Goal: Task Accomplishment & Management: Complete application form

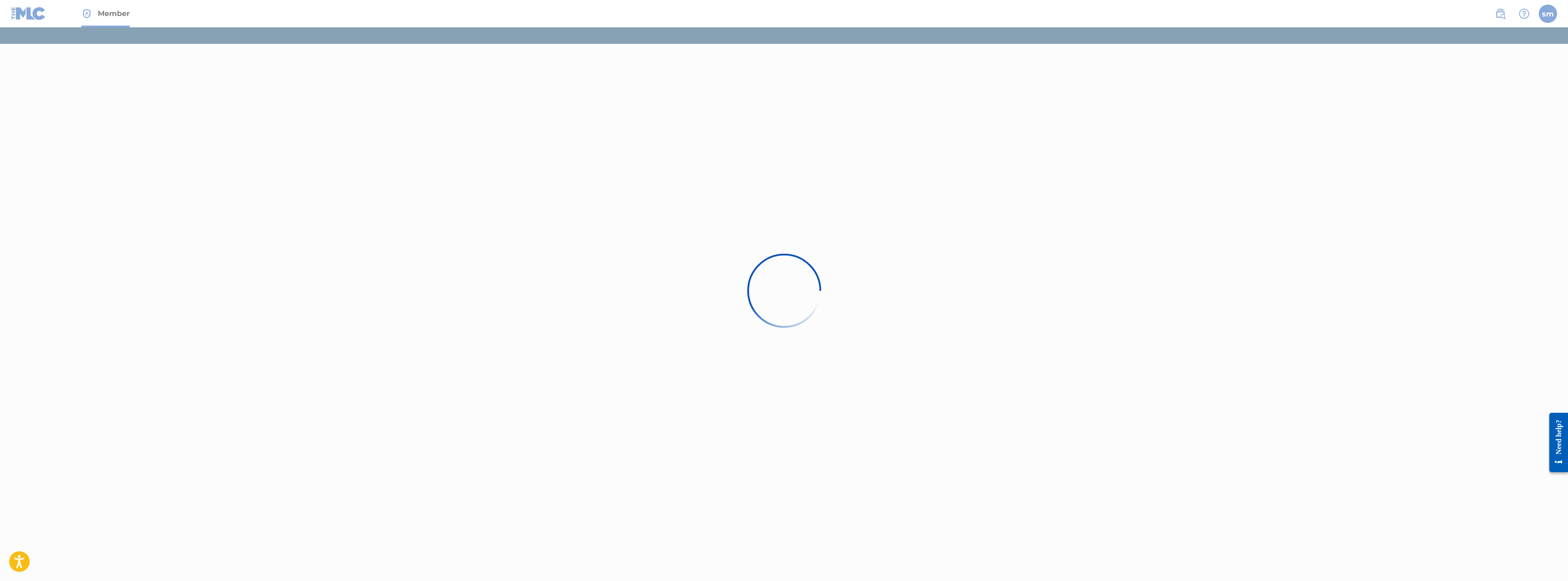
click at [808, 246] on div at bounding box center [784, 290] width 1568 height 581
click at [1539, 15] on div at bounding box center [784, 290] width 1568 height 581
click at [1544, 15] on div at bounding box center [784, 290] width 1568 height 581
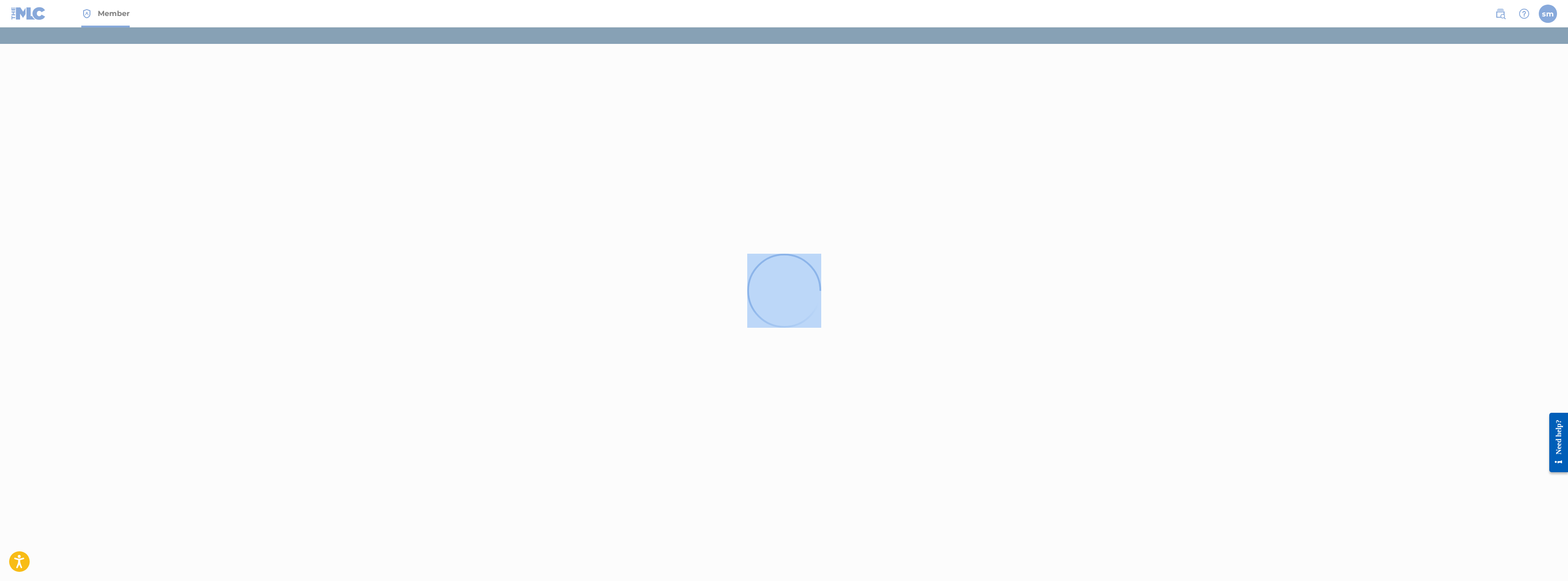
click at [686, 297] on div at bounding box center [784, 290] width 1568 height 581
drag, startPoint x: 632, startPoint y: 290, endPoint x: 621, endPoint y: 287, distance: 11.4
click at [632, 290] on div at bounding box center [784, 290] width 1568 height 581
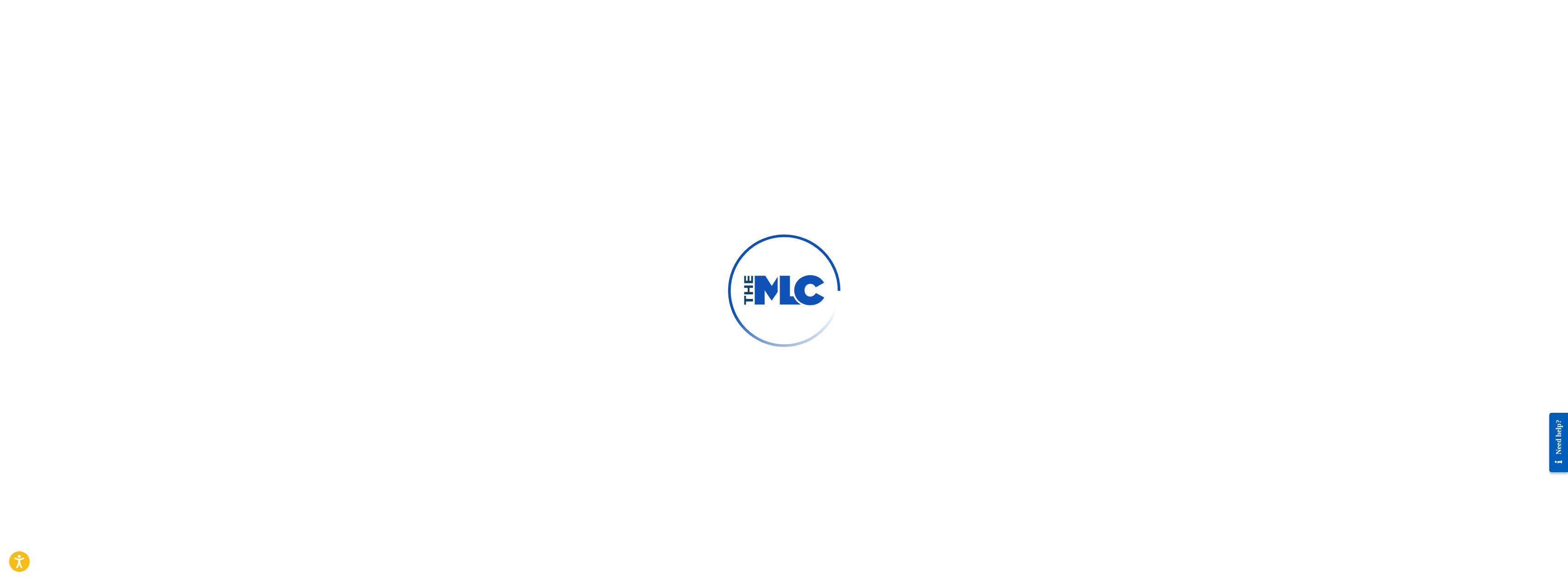
click at [1558, 429] on div "Need help?" at bounding box center [1558, 436] width 12 height 35
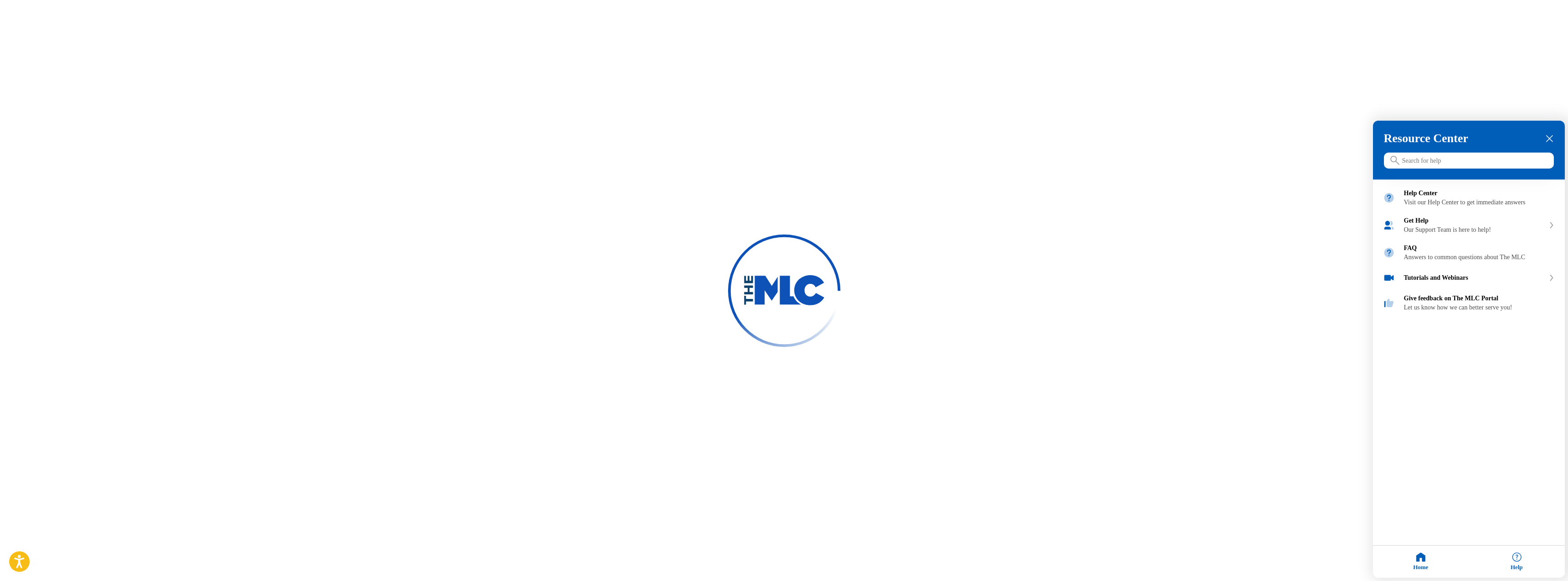
drag, startPoint x: 1241, startPoint y: 89, endPoint x: 1235, endPoint y: 89, distance: 6.0
click at [1235, 89] on div at bounding box center [784, 290] width 1568 height 581
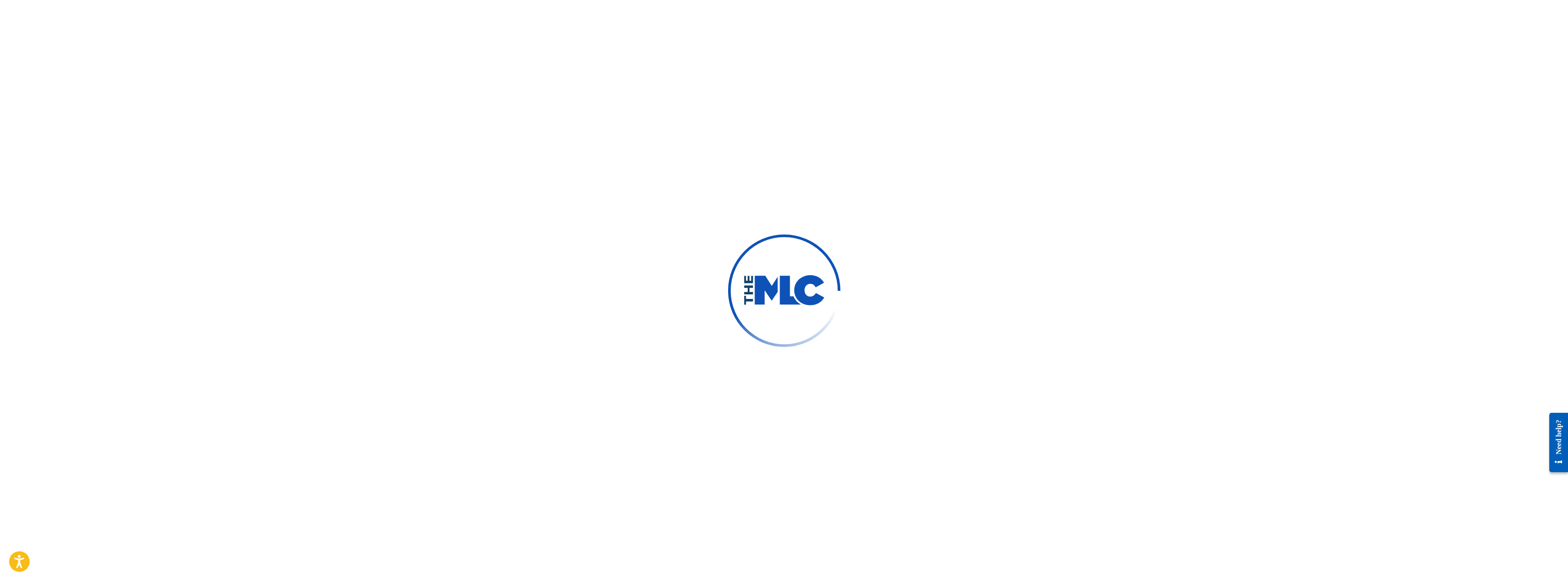
click at [1054, 153] on div at bounding box center [784, 290] width 1568 height 581
click at [1236, 248] on div at bounding box center [784, 290] width 1568 height 581
click at [1122, 369] on div at bounding box center [784, 290] width 1568 height 581
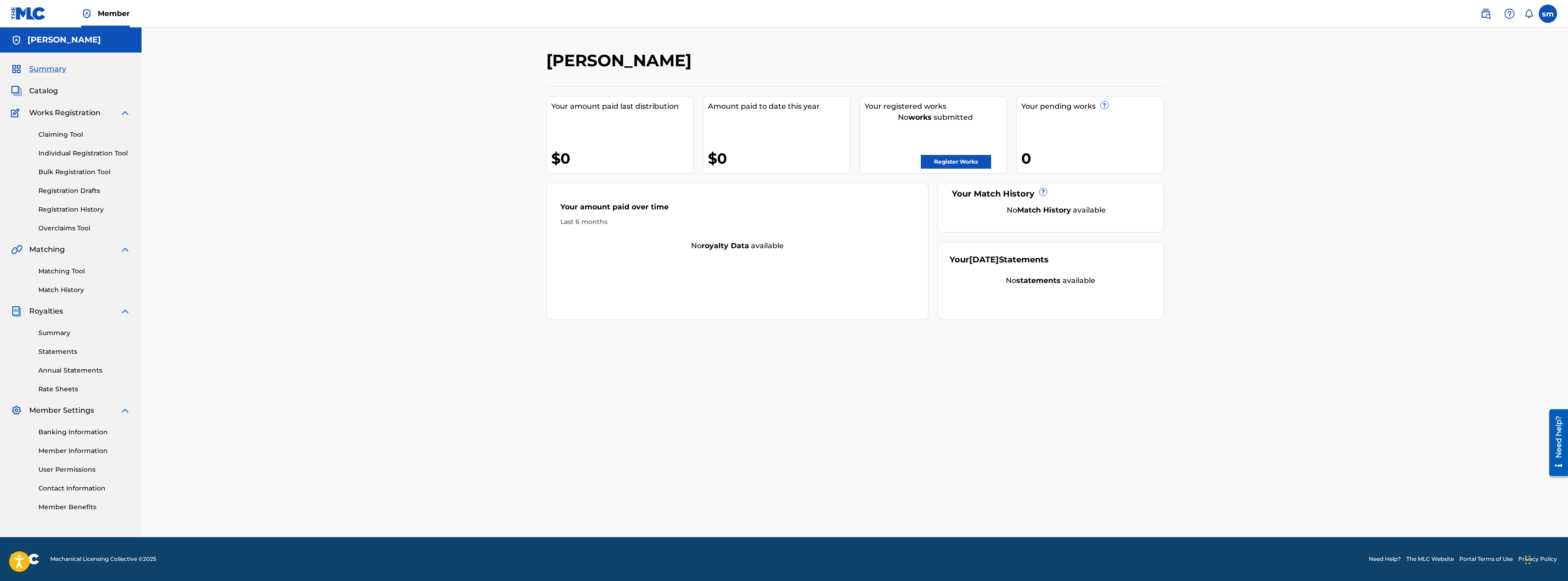
click at [1180, 468] on div "[PERSON_NAME] Your amount paid last distribution $0 Amount paid to date this ye…" at bounding box center [855, 282] width 1426 height 510
click at [937, 161] on link "Register Works" at bounding box center [956, 161] width 71 height 14
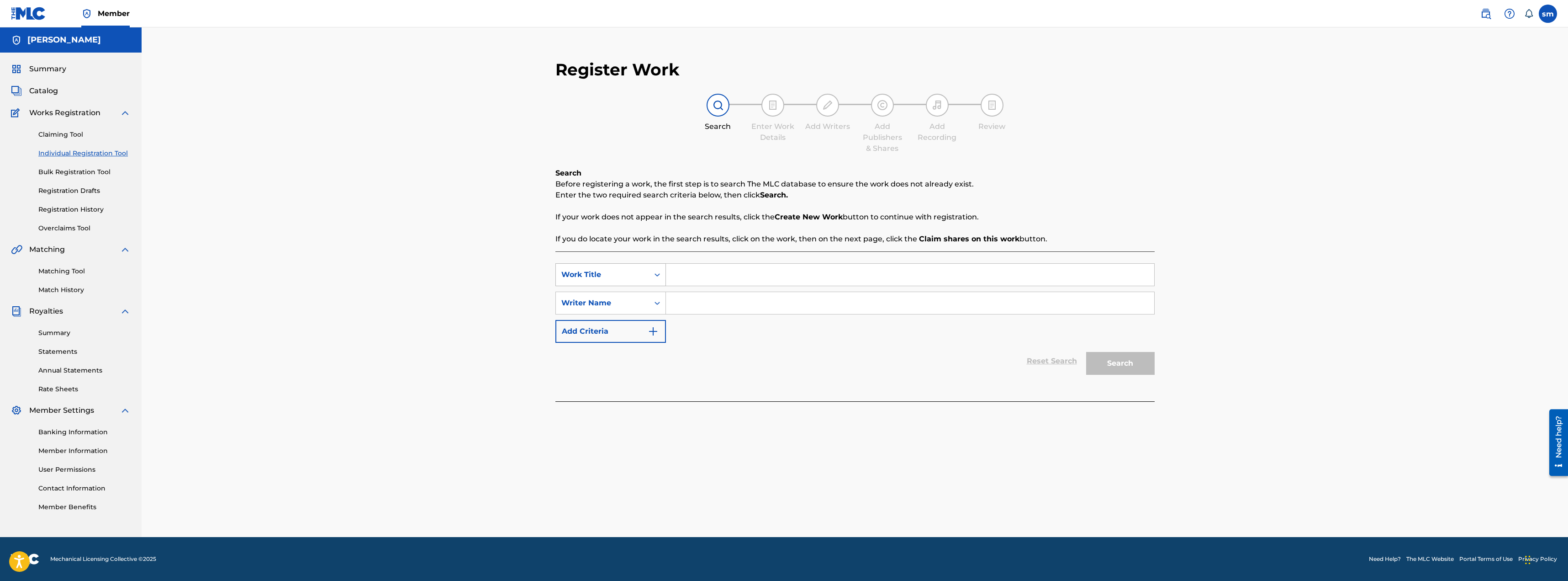
click at [654, 275] on icon "Search Form" at bounding box center [657, 274] width 9 height 9
click at [506, 310] on div "Register Work Search Enter Work Details Add Writers Add Publishers & Shares Add…" at bounding box center [855, 282] width 1426 height 510
click at [82, 138] on link "Claiming Tool" at bounding box center [85, 135] width 93 height 10
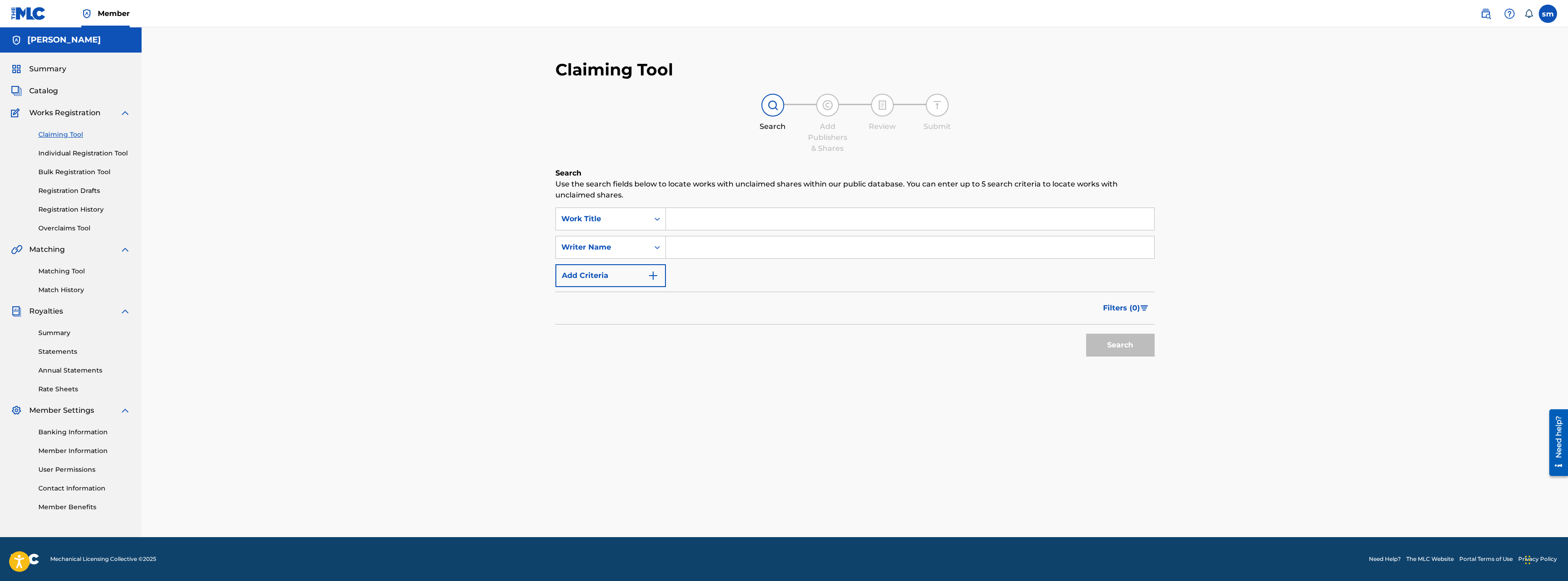
click at [706, 223] on input "Search Form" at bounding box center [910, 219] width 488 height 22
click at [657, 220] on icon "Search Form" at bounding box center [657, 219] width 9 height 9
click at [500, 222] on div "Claiming Tool Search Add Publishers & Shares Review Submit Search Use the searc…" at bounding box center [855, 282] width 1426 height 510
click at [705, 222] on input "Search Form" at bounding box center [910, 219] width 488 height 22
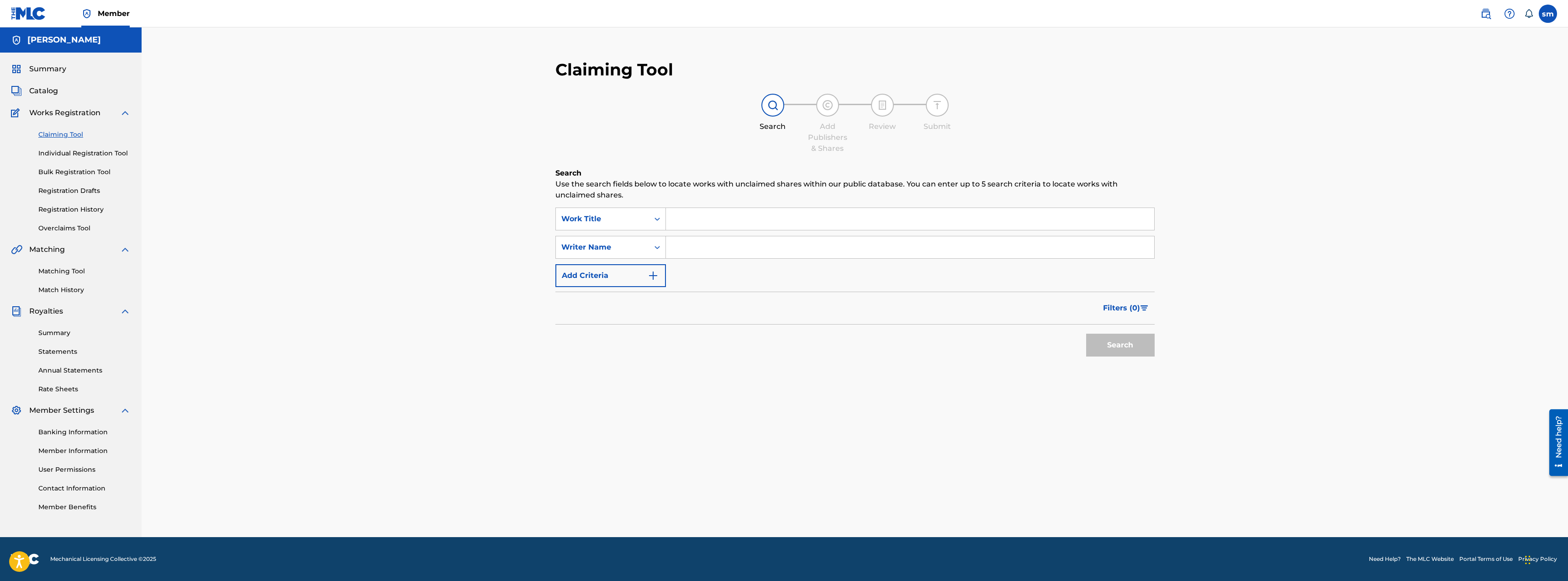
click at [737, 215] on input "Search Form" at bounding box center [910, 219] width 488 height 22
click at [1086, 334] on button "Search" at bounding box center [1120, 345] width 69 height 23
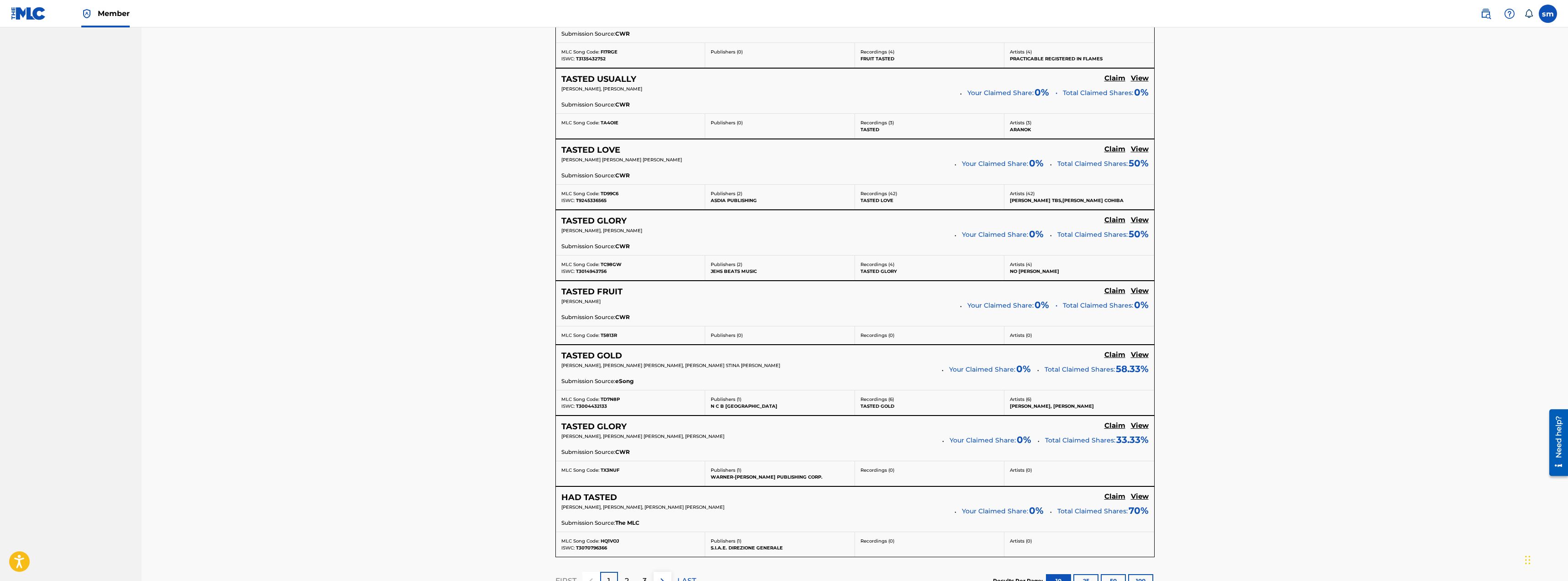
scroll to position [641, 0]
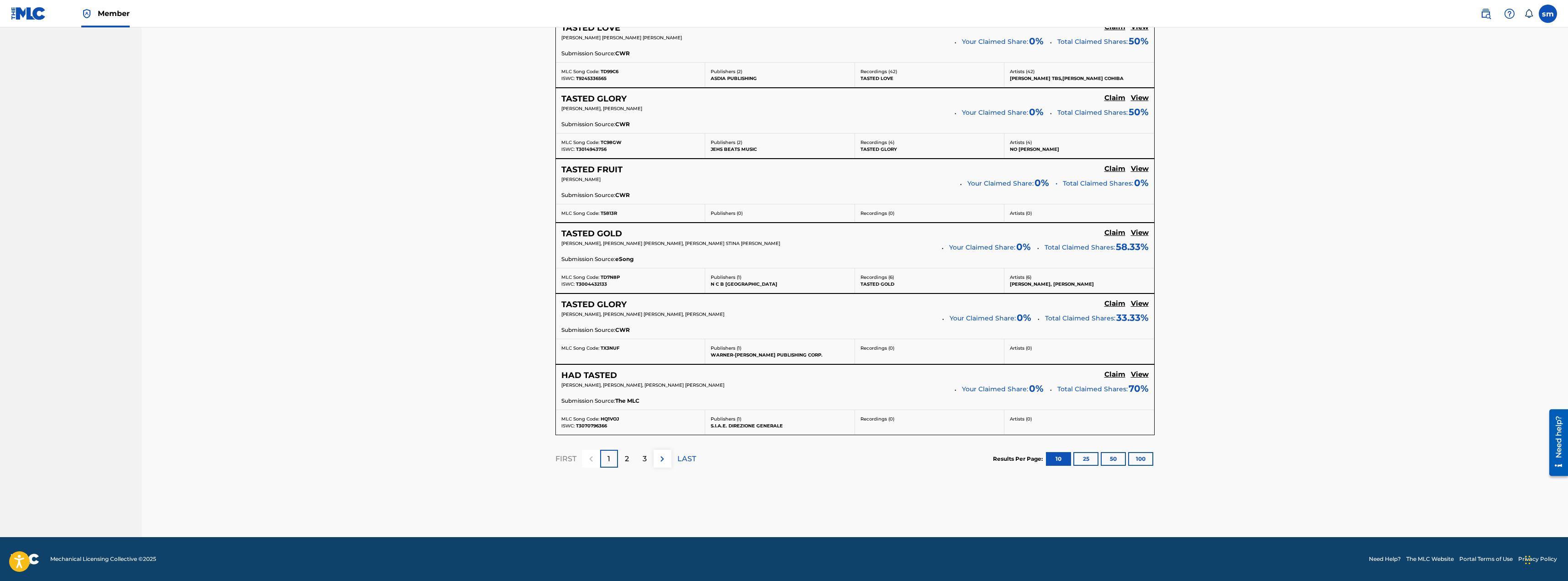
click at [624, 455] on div "2" at bounding box center [626, 458] width 18 height 18
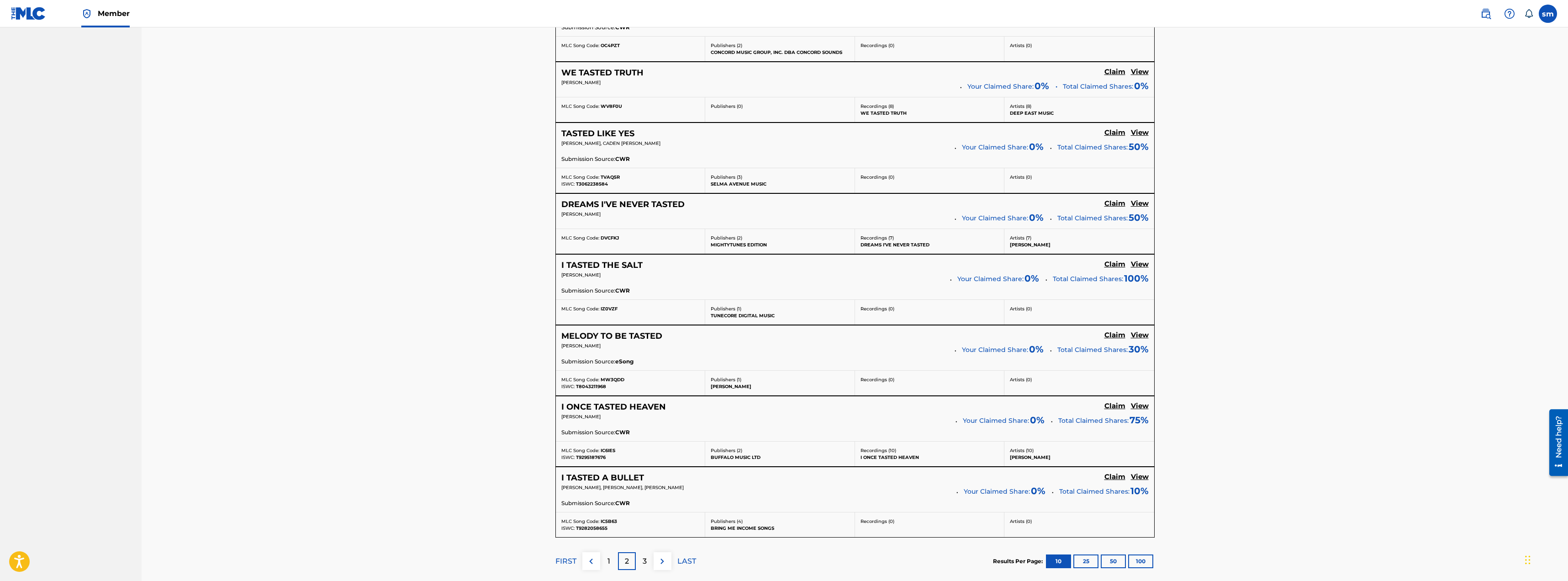
scroll to position [594, 0]
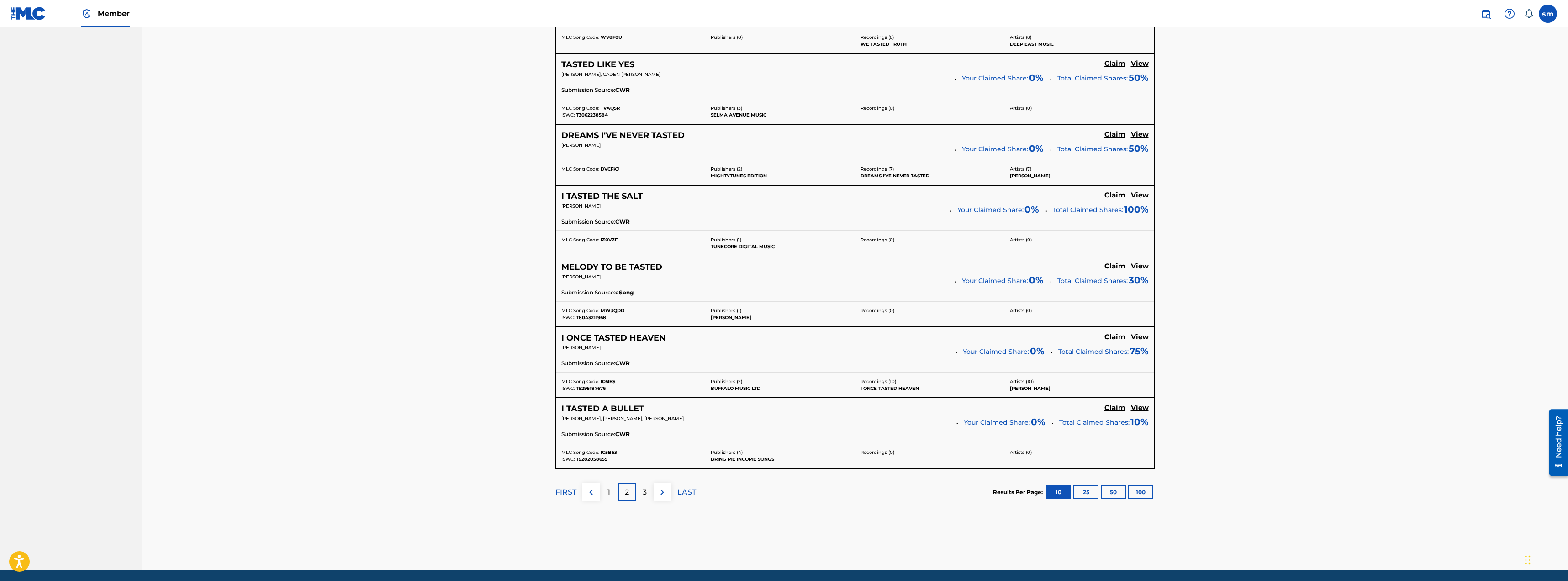
click at [648, 494] on div "3" at bounding box center [645, 491] width 18 height 18
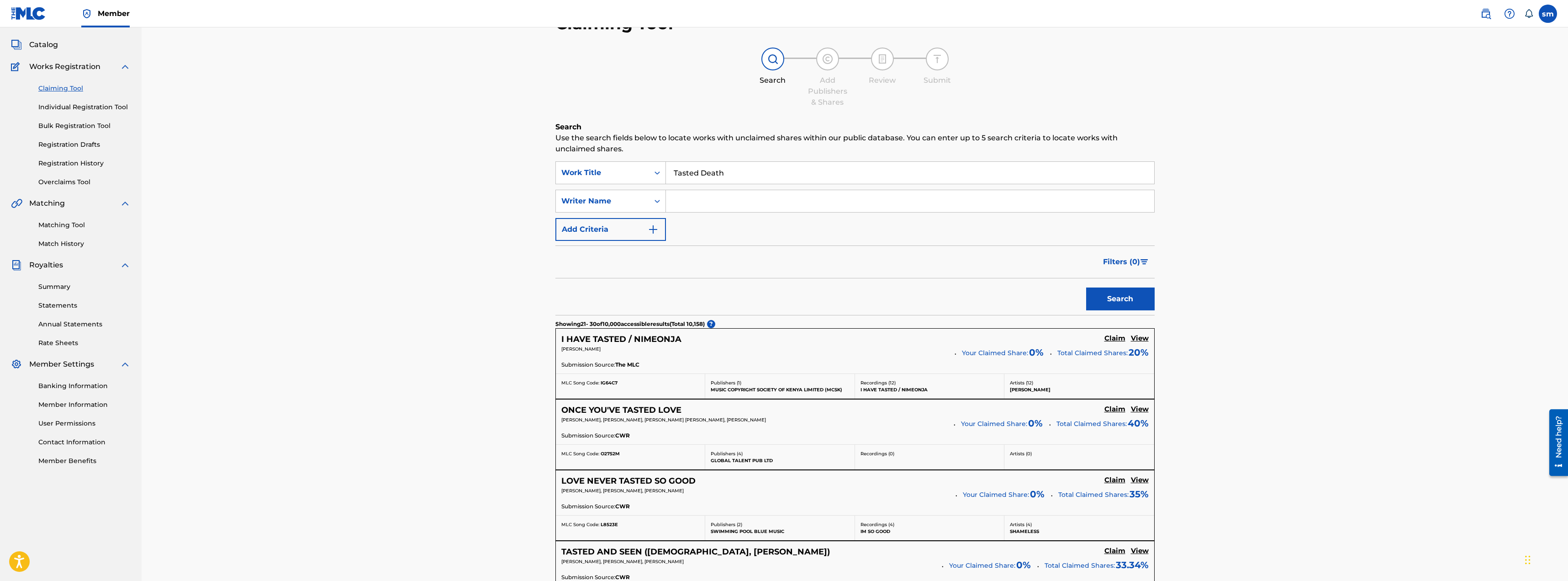
scroll to position [46, 0]
click at [662, 170] on icon "Search Form" at bounding box center [657, 173] width 9 height 9
click at [502, 231] on div "Claiming Tool Search Add Publishers & Shares Review Submit Search Use the searc…" at bounding box center [855, 560] width 1426 height 1157
click at [740, 173] on input "Tasted Death" at bounding box center [910, 173] width 488 height 22
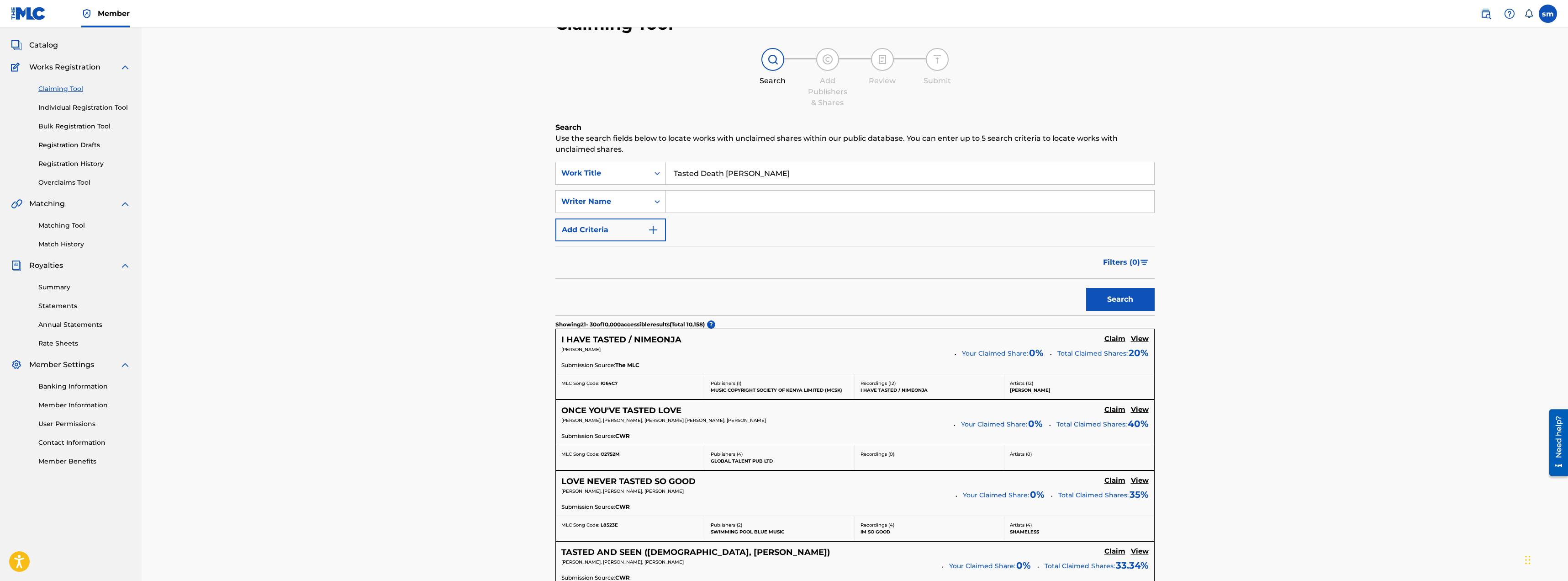
click at [1086, 288] on button "Search" at bounding box center [1120, 300] width 69 height 23
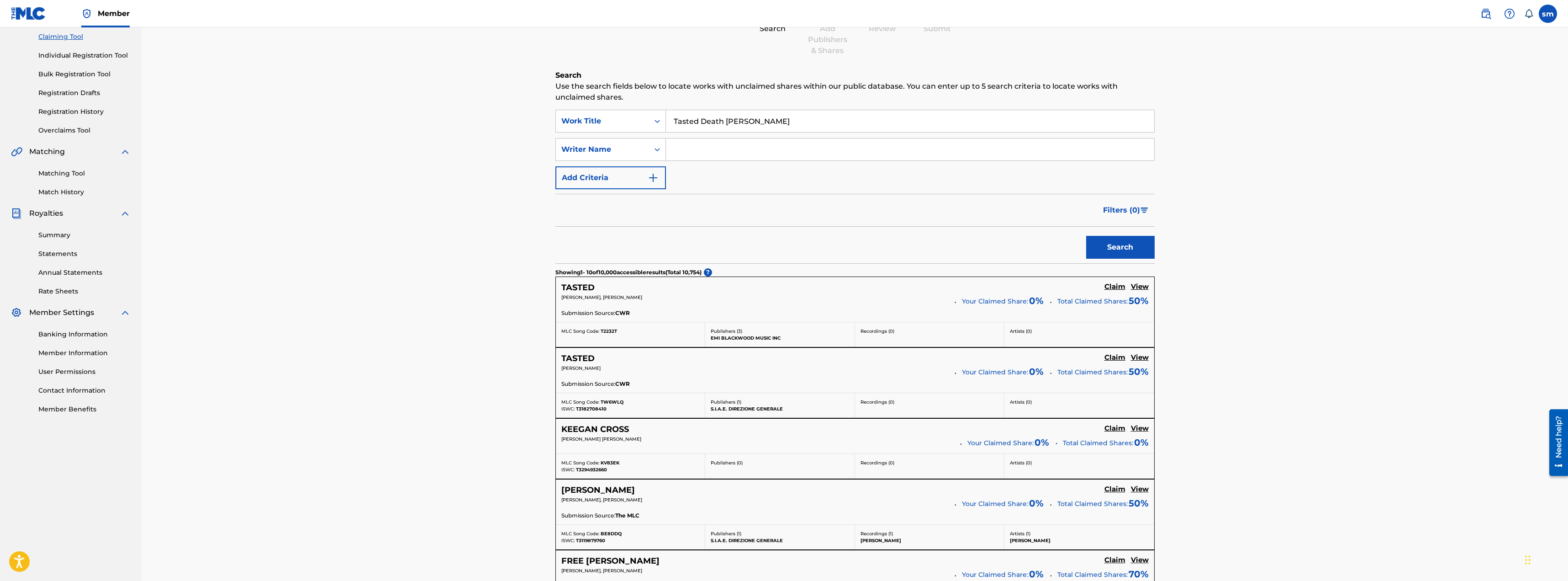
scroll to position [91, 0]
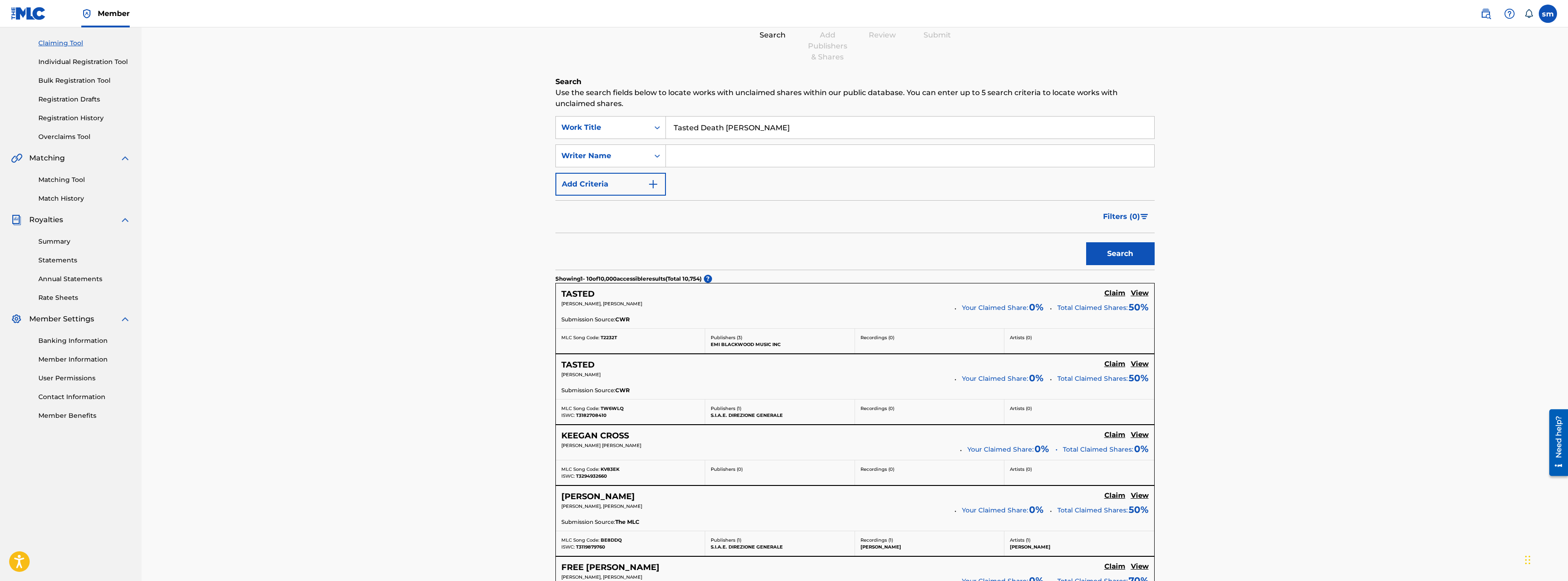
drag, startPoint x: 816, startPoint y: 135, endPoint x: 612, endPoint y: 140, distance: 204.1
click at [614, 140] on div "SearchWithCriteriad3c4e27c-fbe2-455b-9963-78876bc0e745 Work Title Tasted Death …" at bounding box center [855, 156] width 599 height 80
type input "R"
drag, startPoint x: 822, startPoint y: 135, endPoint x: 740, endPoint y: 136, distance: 82.0
click at [740, 136] on input "price of addiction cue #39" at bounding box center [910, 127] width 488 height 22
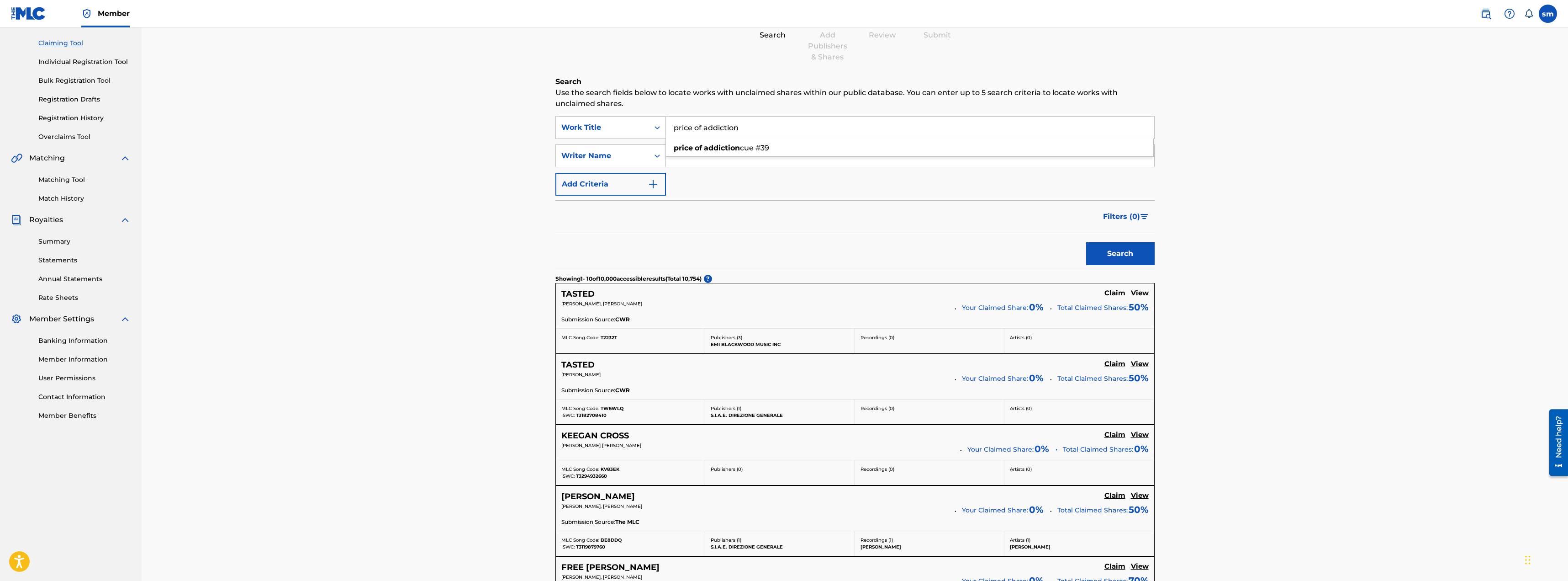
type input "price of addiction"
click at [1115, 250] on button "Search" at bounding box center [1120, 254] width 69 height 23
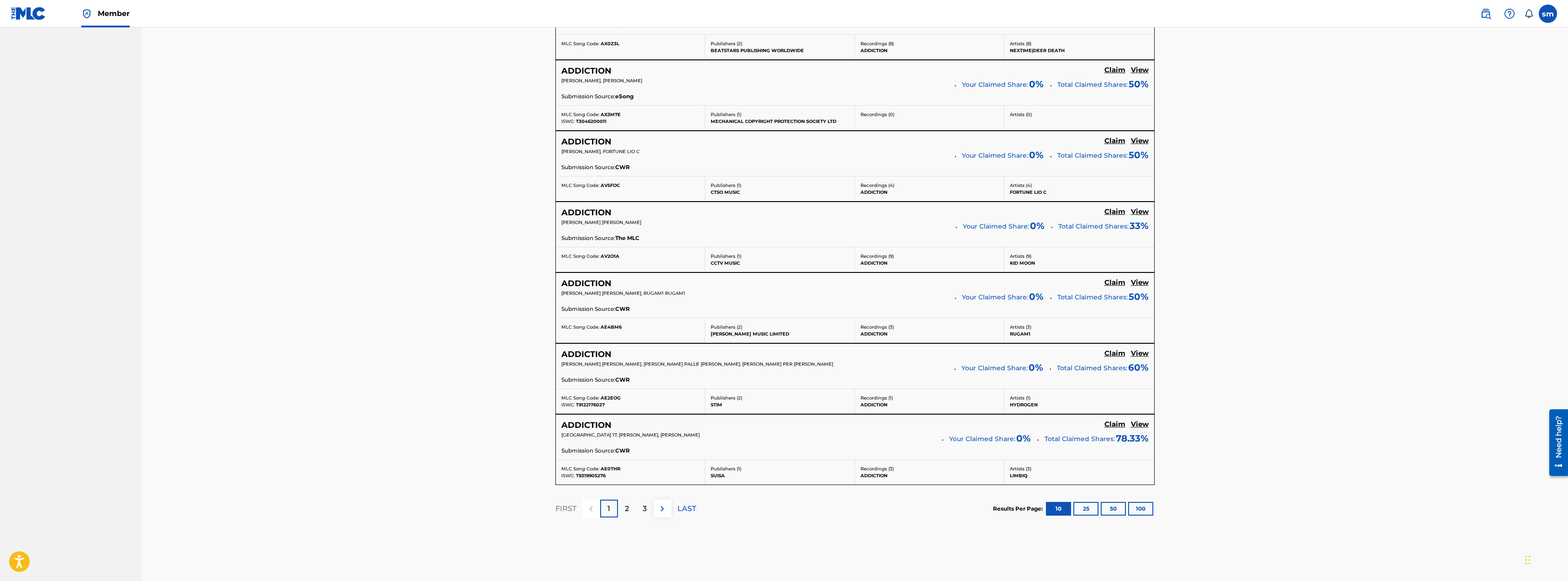
scroll to position [594, 0]
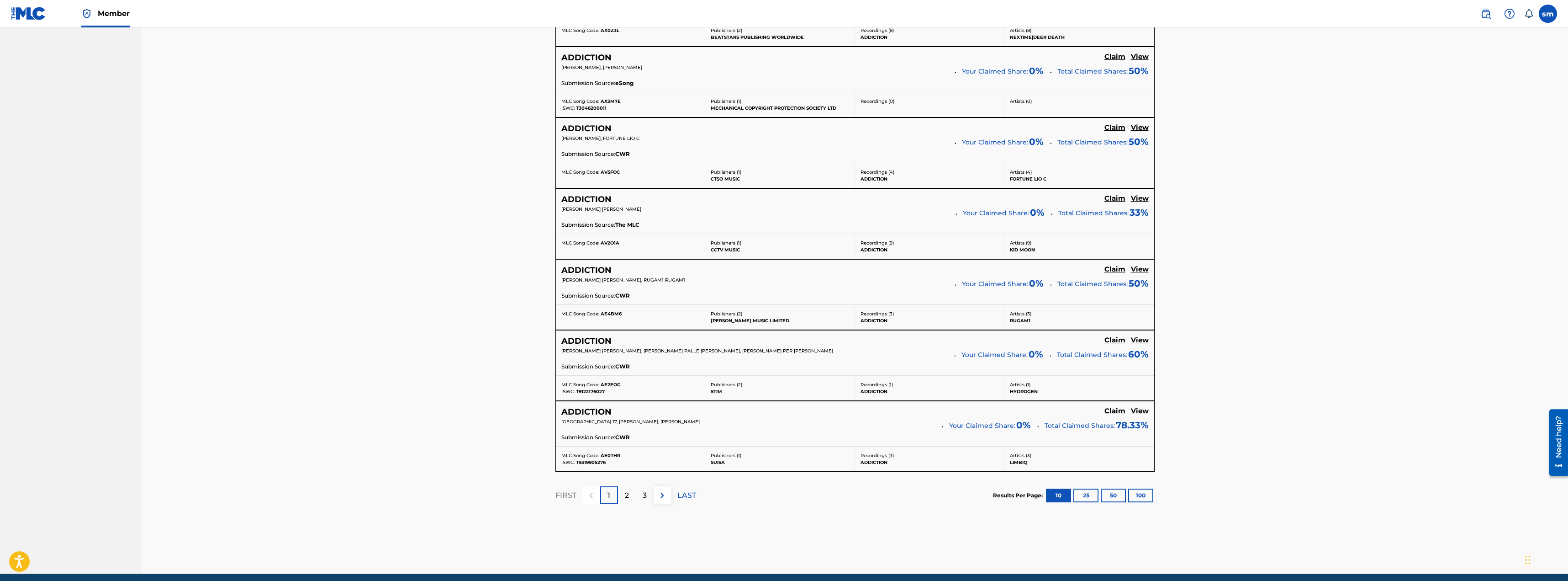
click at [630, 495] on div "2" at bounding box center [626, 495] width 18 height 18
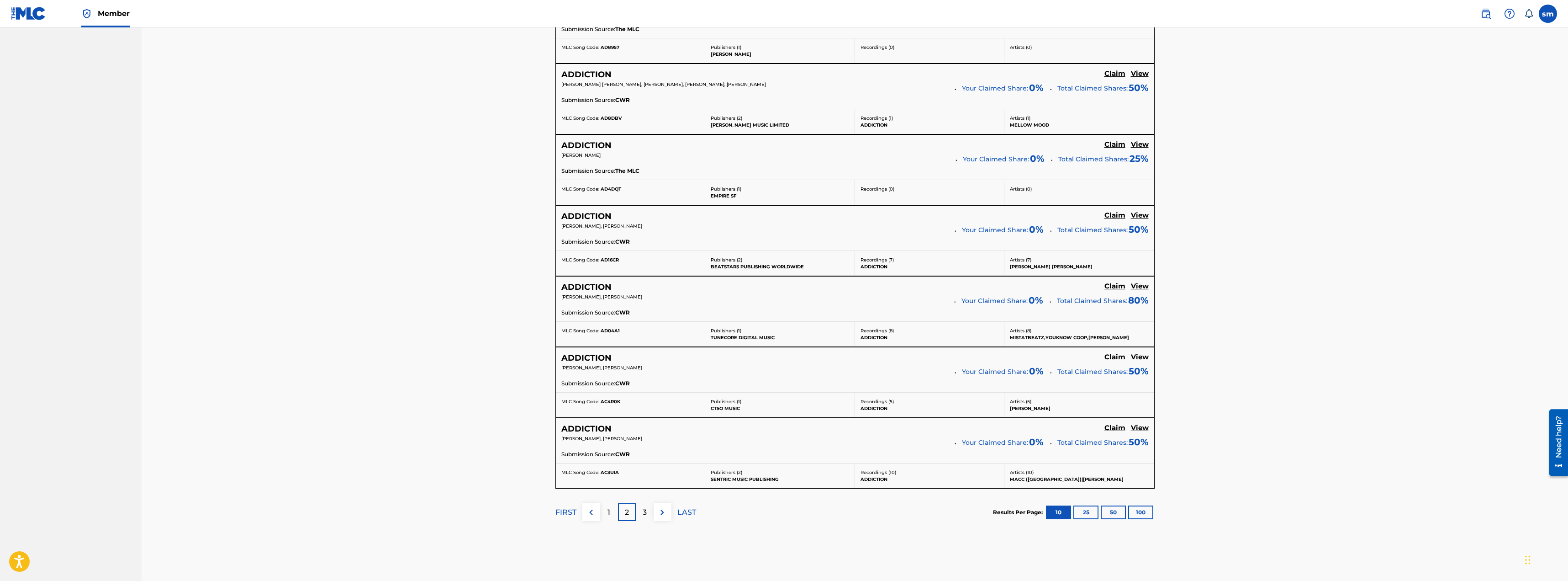
click at [651, 513] on div "3" at bounding box center [645, 512] width 18 height 18
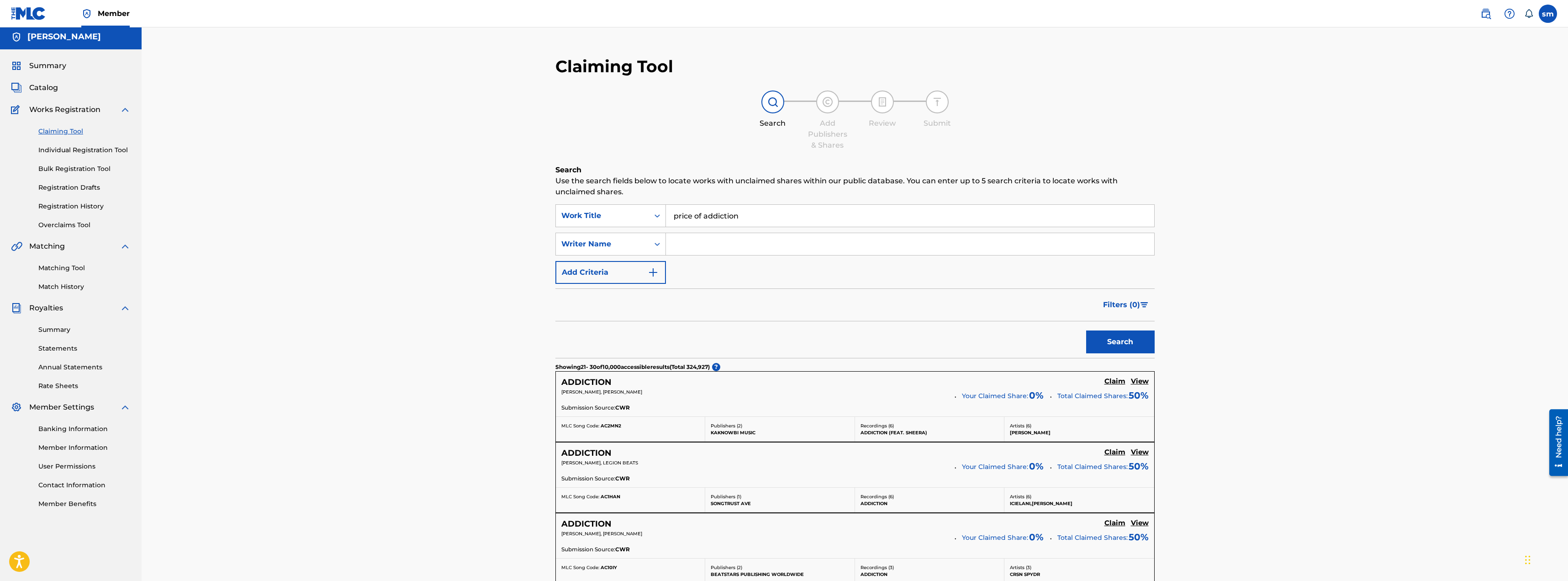
scroll to position [0, 0]
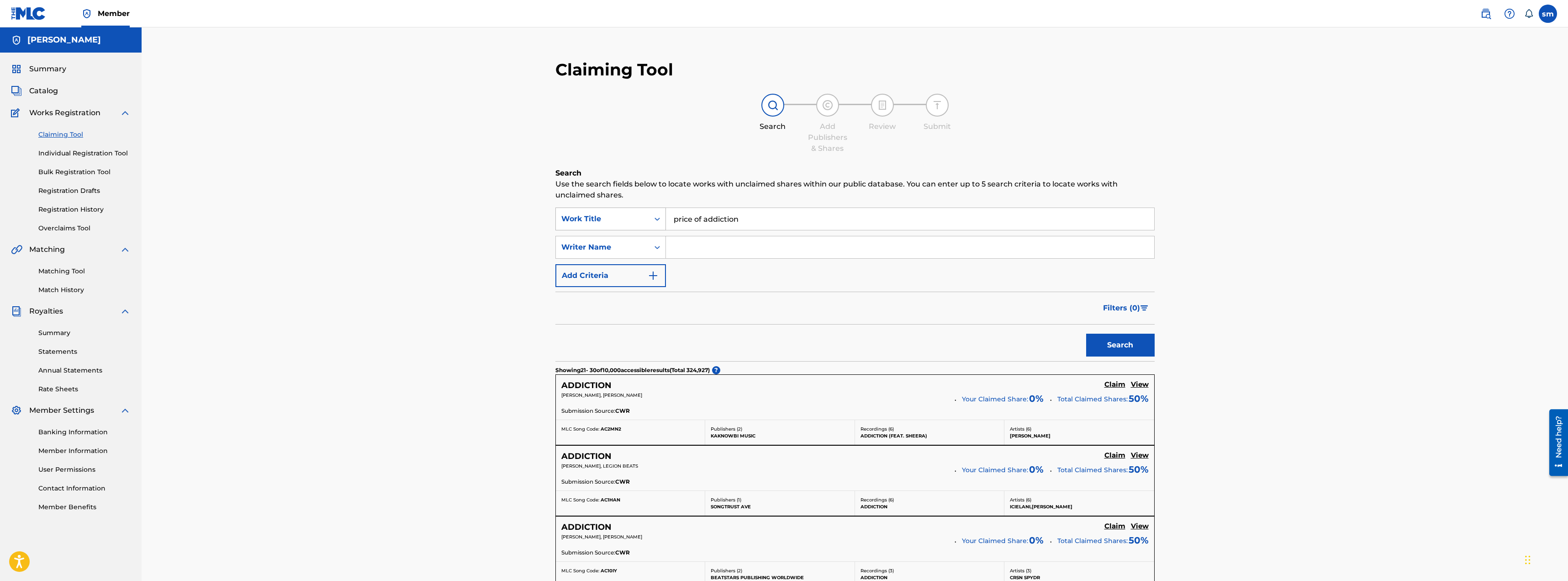
click at [656, 217] on icon "Search Form" at bounding box center [657, 219] width 9 height 9
click at [575, 242] on div "ISWC" at bounding box center [611, 242] width 110 height 23
click at [737, 220] on input "Search Form" at bounding box center [910, 219] width 488 height 22
click at [654, 214] on icon "Search Form" at bounding box center [657, 219] width 9 height 9
click at [588, 241] on div "Work Title" at bounding box center [611, 242] width 110 height 23
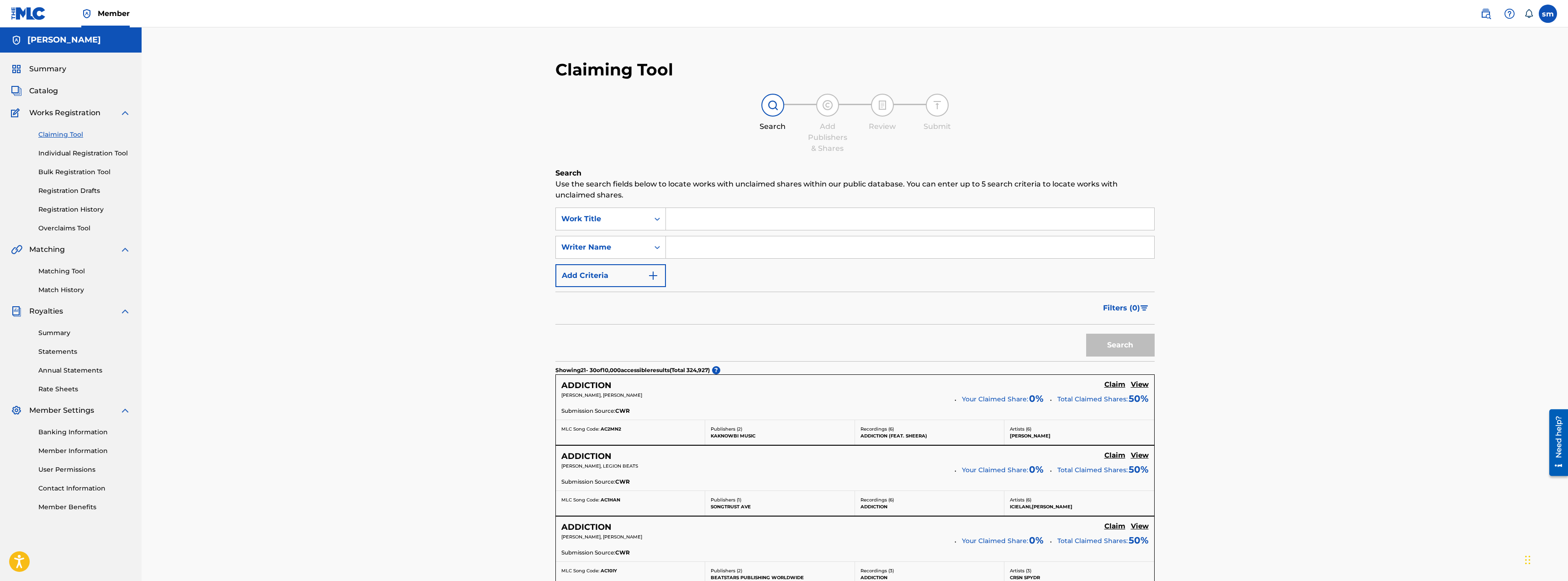
click at [621, 279] on button "Add Criteria" at bounding box center [611, 276] width 111 height 23
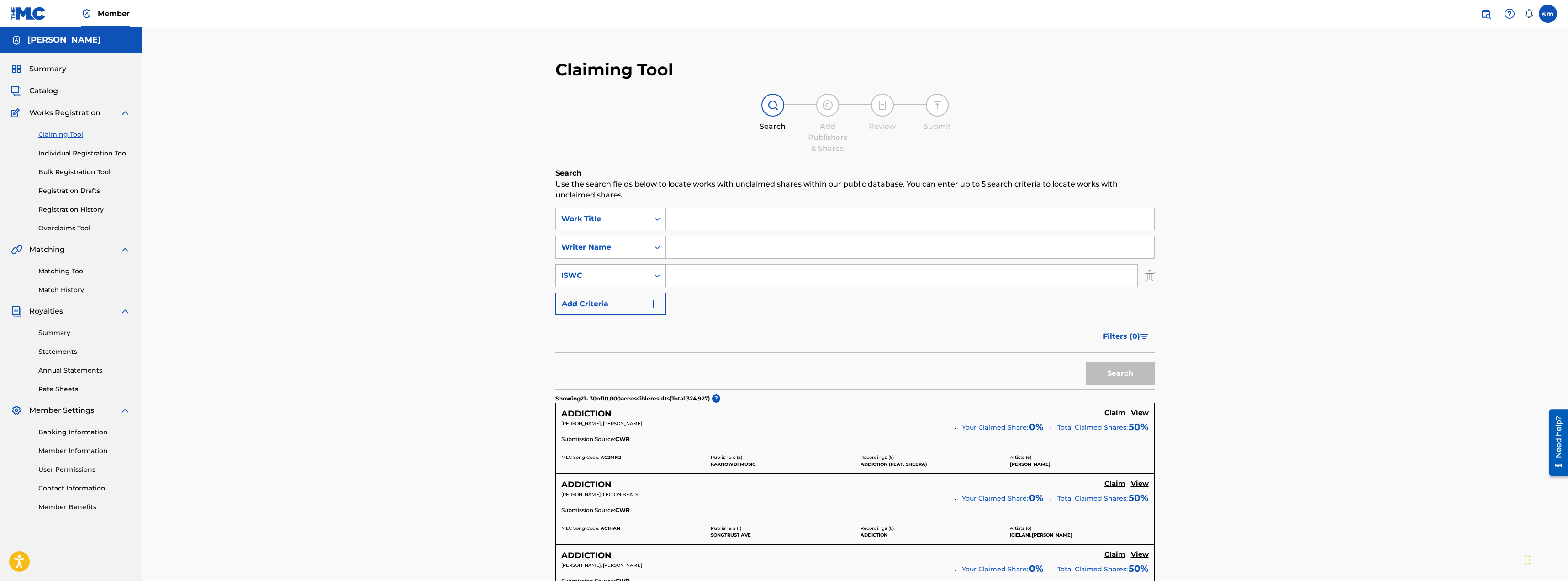
click at [657, 277] on icon "Search Form" at bounding box center [657, 275] width 9 height 9
click at [603, 342] on div "Publisher Name" at bounding box center [611, 344] width 110 height 23
click at [695, 214] on input "Search Form" at bounding box center [910, 219] width 488 height 22
type input "[PERSON_NAME]"
click at [1086, 362] on button "Search" at bounding box center [1120, 373] width 69 height 23
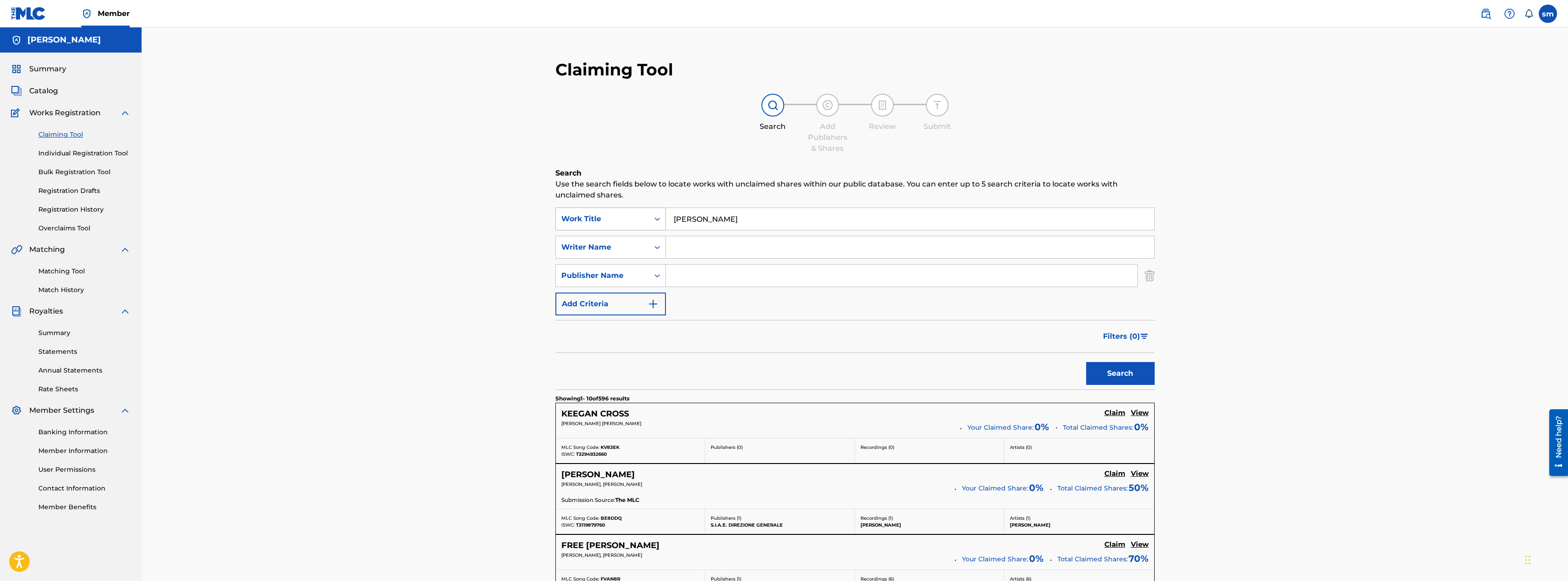
drag, startPoint x: 752, startPoint y: 222, endPoint x: 660, endPoint y: 220, distance: 92.0
click at [660, 220] on div "SearchWithCriteria9a82e39f-f742-49be-90cb-042b3fdbe6ae Work Title [PERSON_NAME]" at bounding box center [855, 219] width 599 height 23
click at [659, 281] on div "Search Form" at bounding box center [657, 275] width 16 height 16
click at [697, 246] on input "Search Form" at bounding box center [910, 247] width 488 height 22
click at [701, 247] on input "Search Form" at bounding box center [910, 247] width 488 height 22
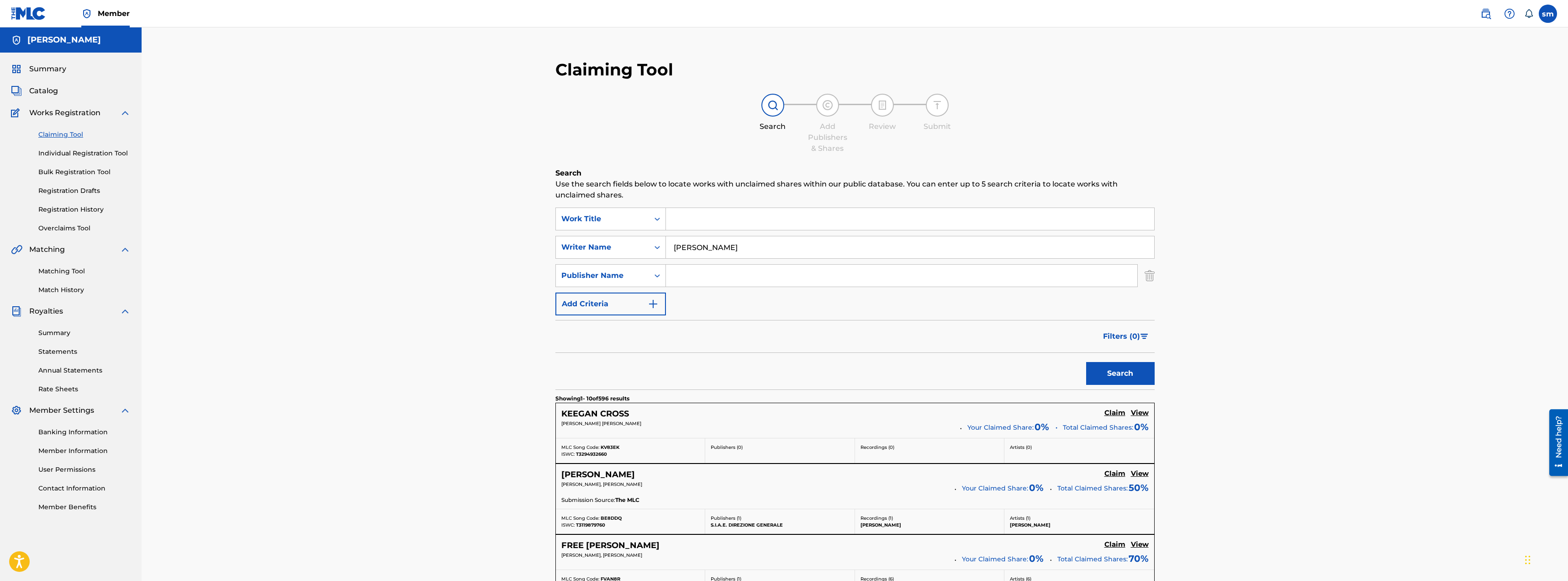
type input "[PERSON_NAME]"
click at [1086, 362] on button "Search" at bounding box center [1120, 373] width 69 height 23
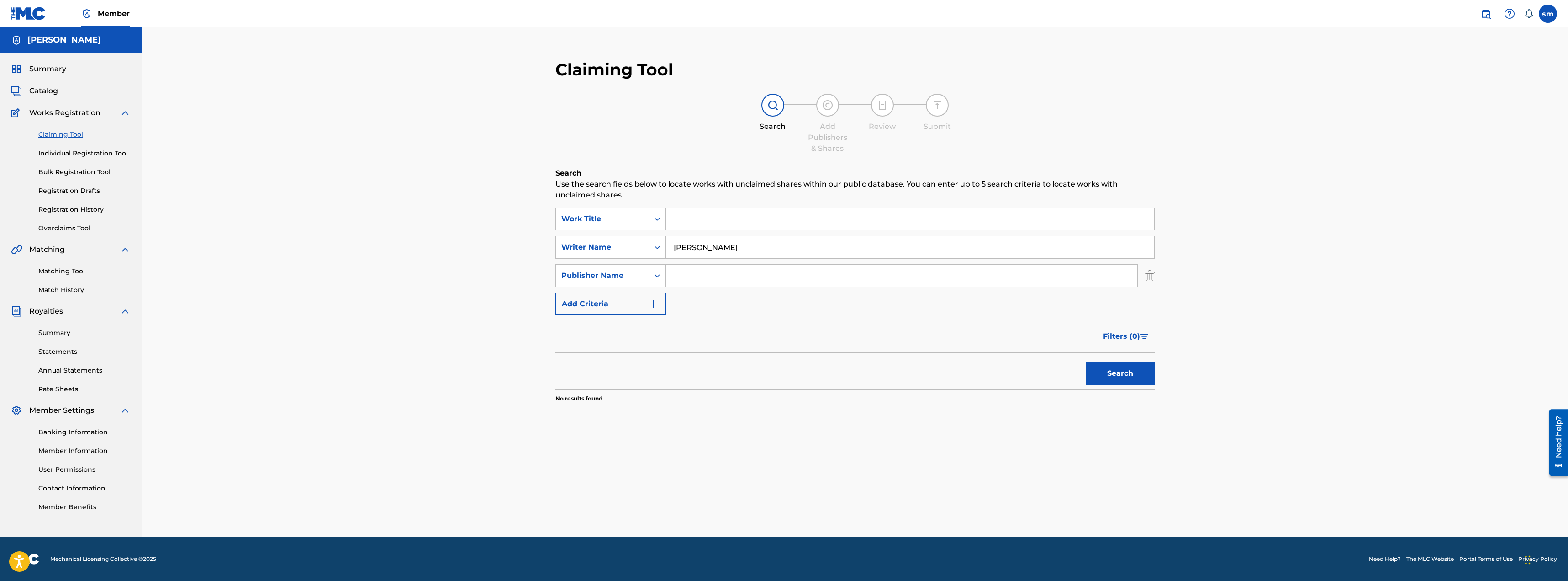
click at [735, 222] on input "Search Form" at bounding box center [910, 219] width 488 height 22
type input "tasted death"
click at [1086, 362] on button "Search" at bounding box center [1120, 373] width 69 height 23
click at [660, 225] on div "Search Form" at bounding box center [657, 219] width 16 height 16
click at [509, 252] on div "Claiming Tool Search Add Publishers & Shares Review Submit Search Use the searc…" at bounding box center [855, 282] width 1426 height 510
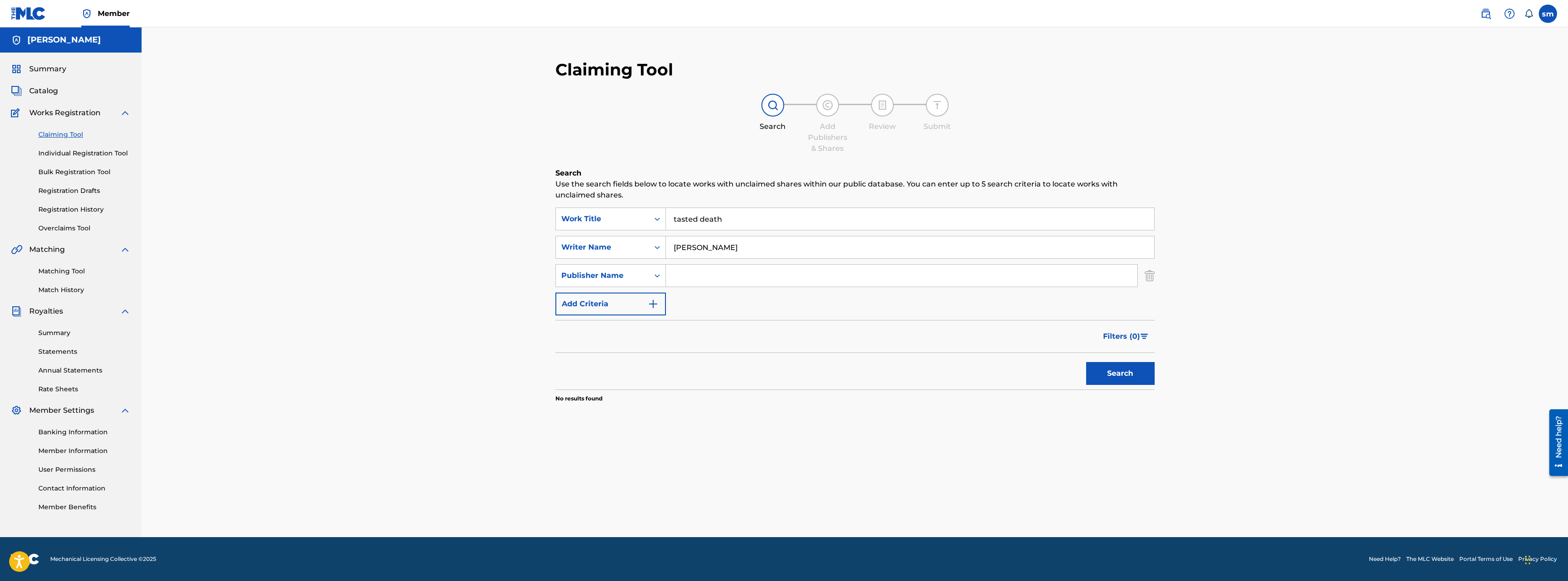
click at [77, 155] on link "Individual Registration Tool" at bounding box center [85, 153] width 93 height 10
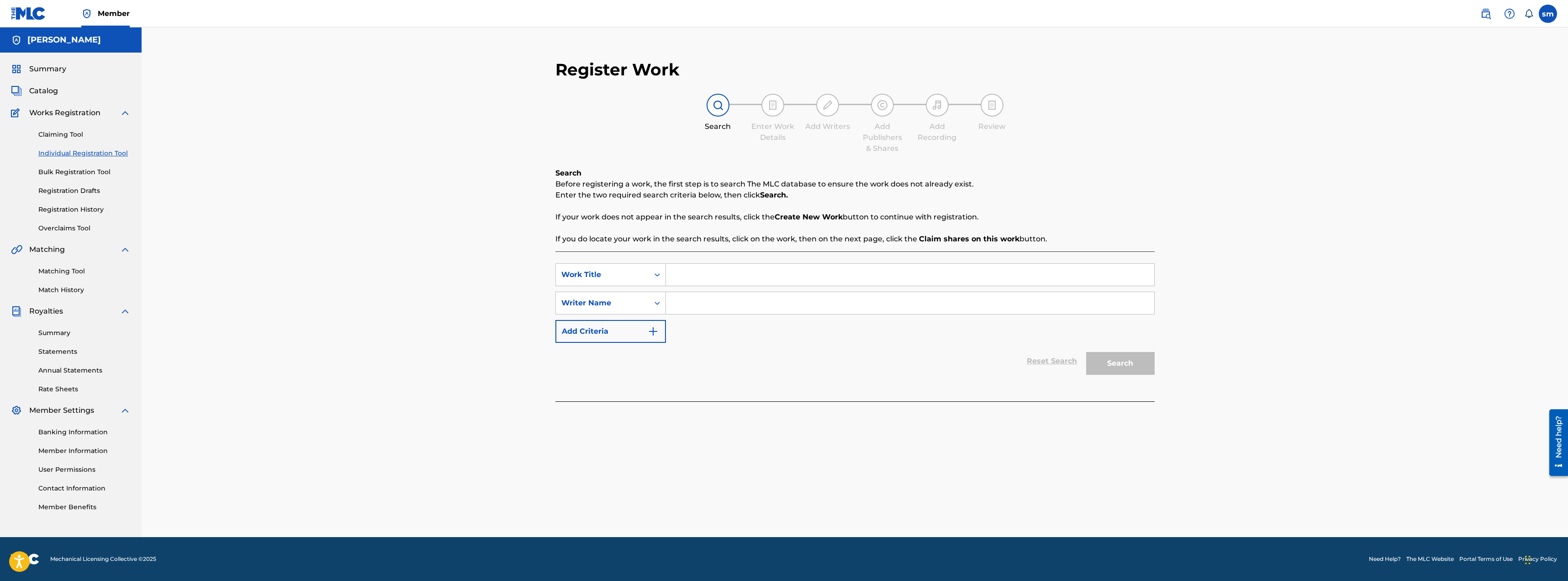
click at [81, 115] on span "Works Registration" at bounding box center [65, 113] width 71 height 11
click at [70, 132] on link "Claiming Tool" at bounding box center [85, 135] width 93 height 10
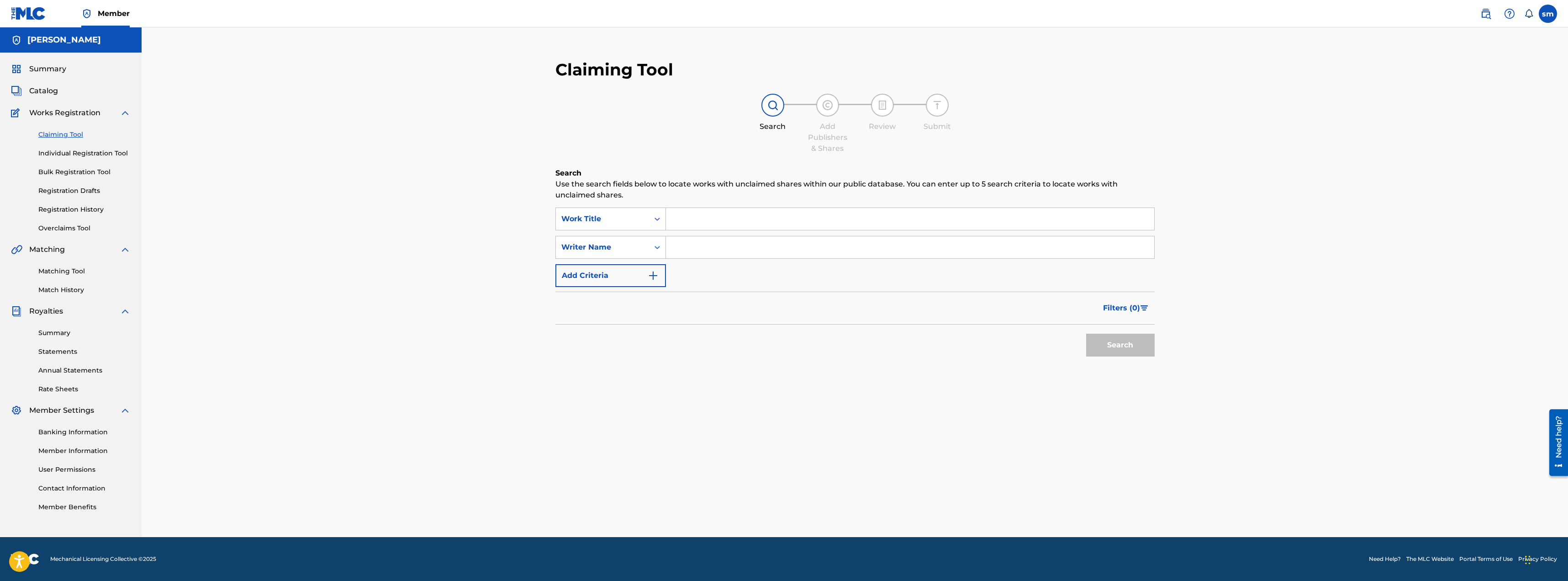
click at [88, 155] on link "Individual Registration Tool" at bounding box center [85, 153] width 93 height 10
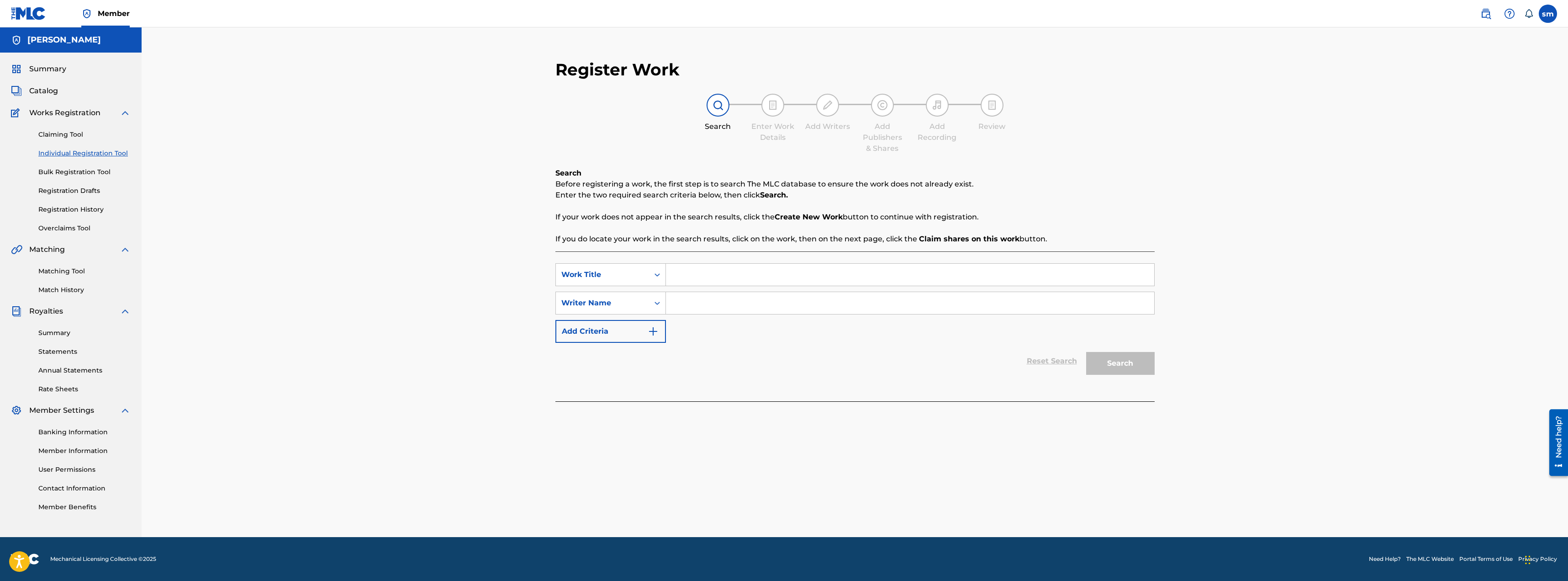
click at [727, 268] on input "Search Form" at bounding box center [910, 275] width 488 height 22
type input "Price Of Addiction"
click at [700, 301] on input "Search Form" at bounding box center [910, 303] width 488 height 22
type input "[PERSON_NAME]"
click at [1124, 355] on button "Search" at bounding box center [1120, 364] width 69 height 23
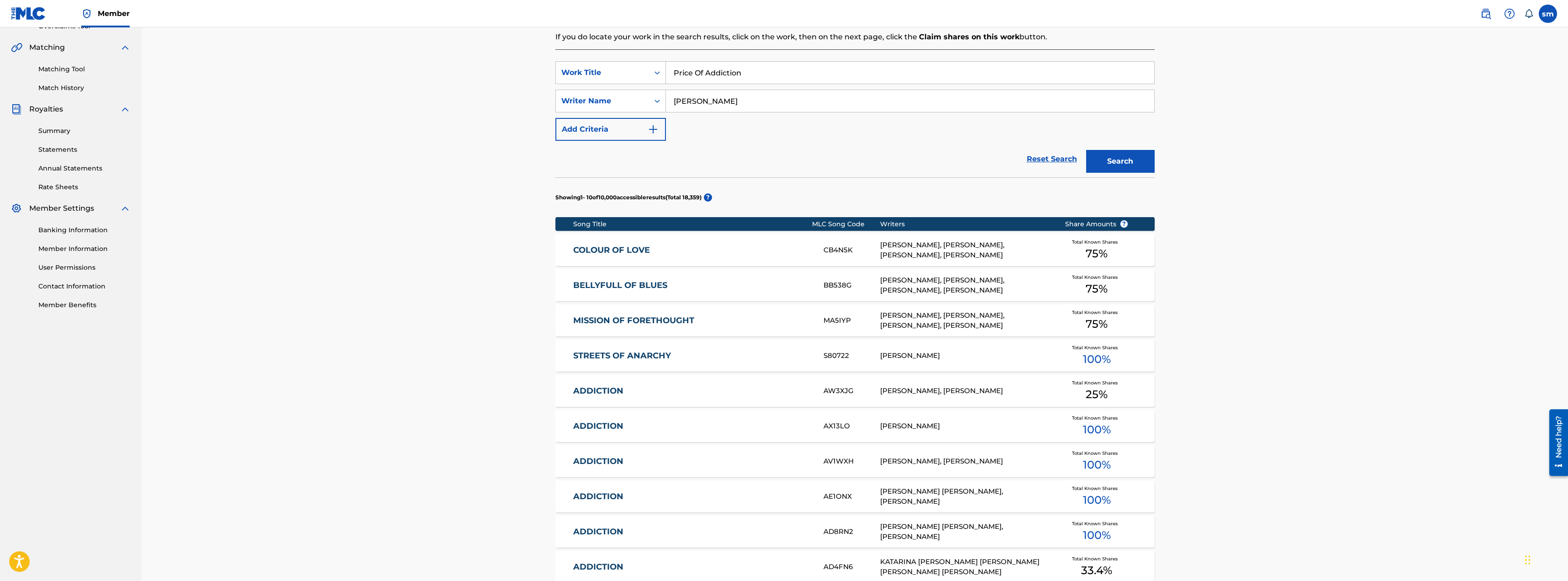
scroll to position [373, 0]
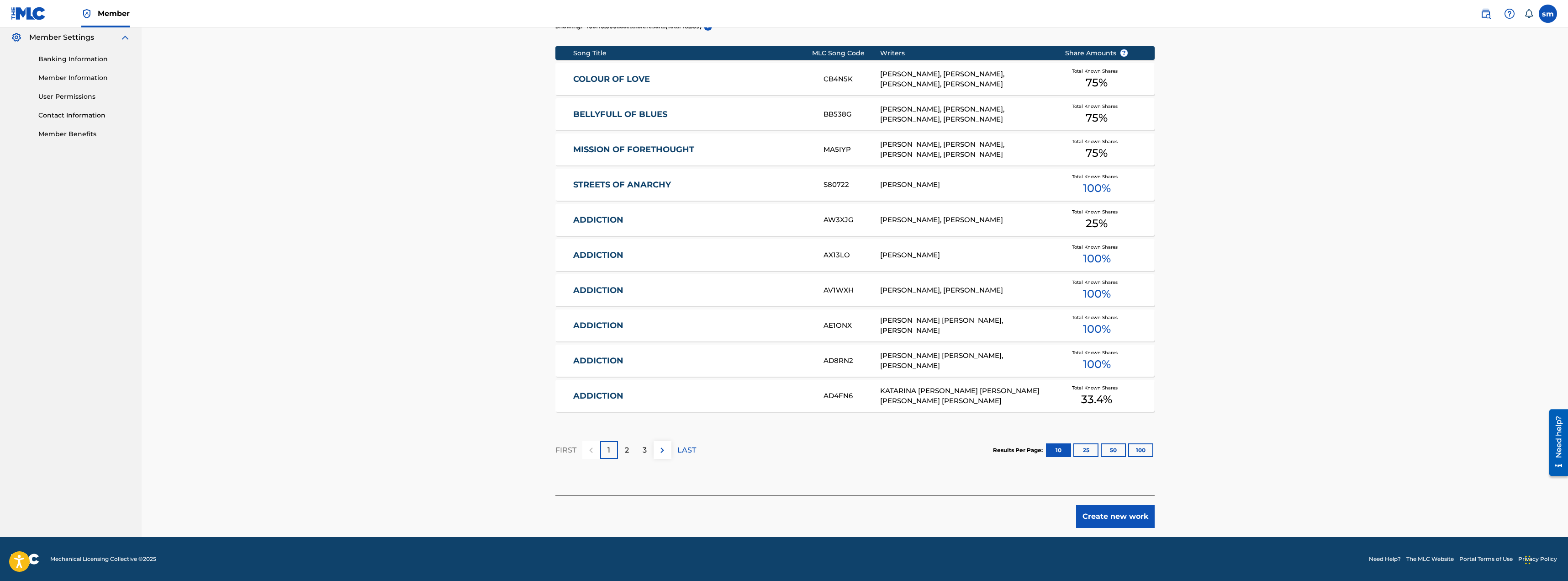
click at [1116, 522] on button "Create new work" at bounding box center [1115, 516] width 79 height 23
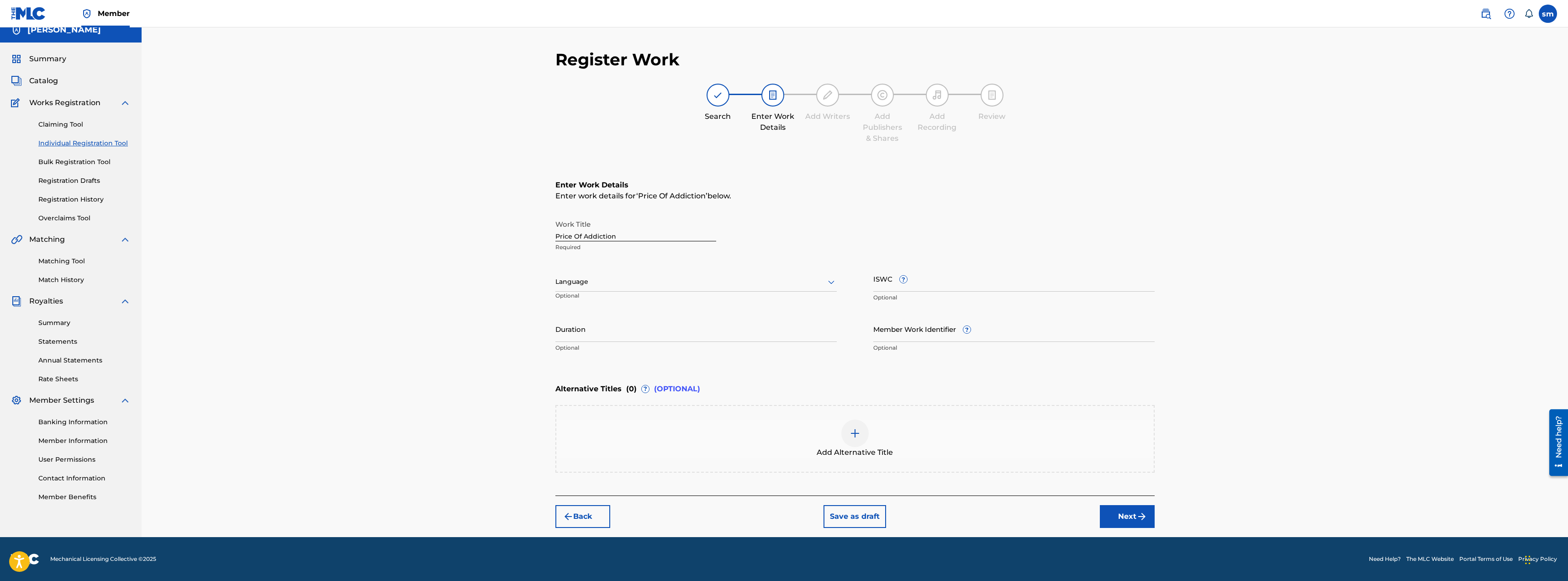
scroll to position [10, 0]
click at [609, 283] on div at bounding box center [696, 281] width 281 height 12
click at [576, 303] on div "English" at bounding box center [696, 302] width 281 height 21
click at [663, 331] on input "Duration" at bounding box center [696, 329] width 281 height 26
click at [557, 337] on input "3:42" at bounding box center [696, 329] width 281 height 26
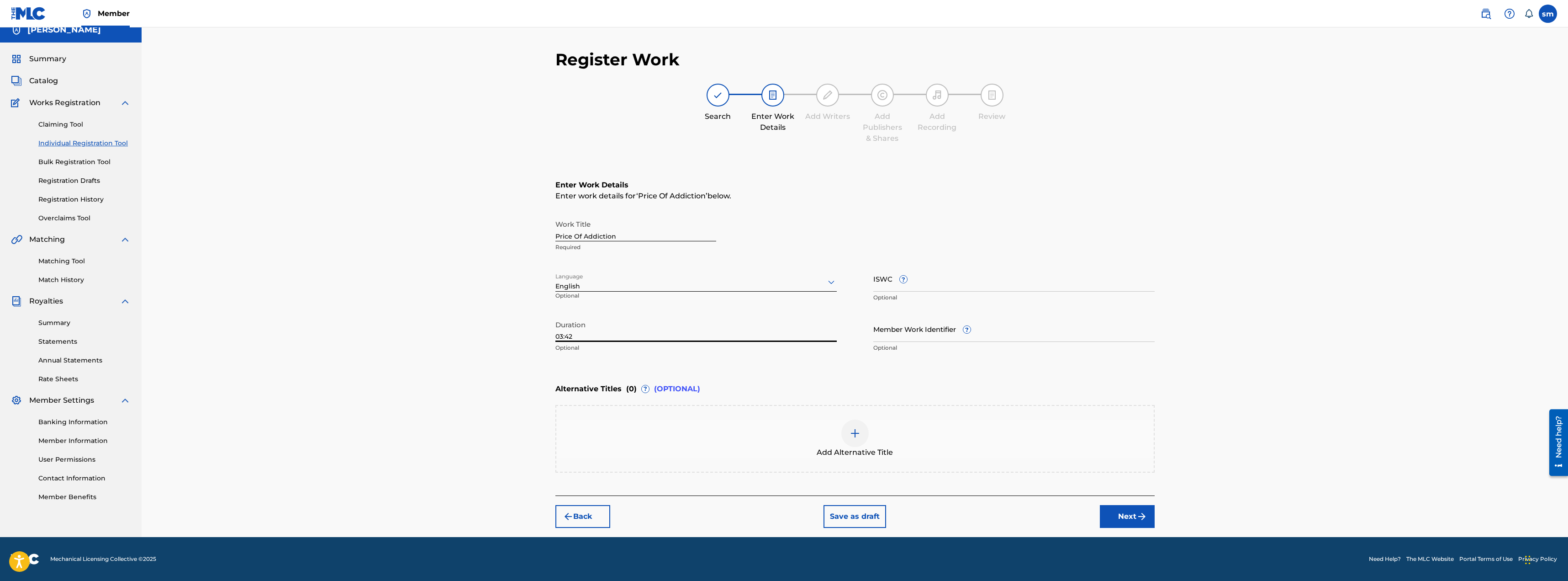
type input "03:42"
click at [513, 371] on div "Register Work Search Enter Work Details Add Writers Add Publishers & Shares Add…" at bounding box center [855, 277] width 1426 height 519
click at [1128, 519] on button "Next" at bounding box center [1127, 516] width 55 height 23
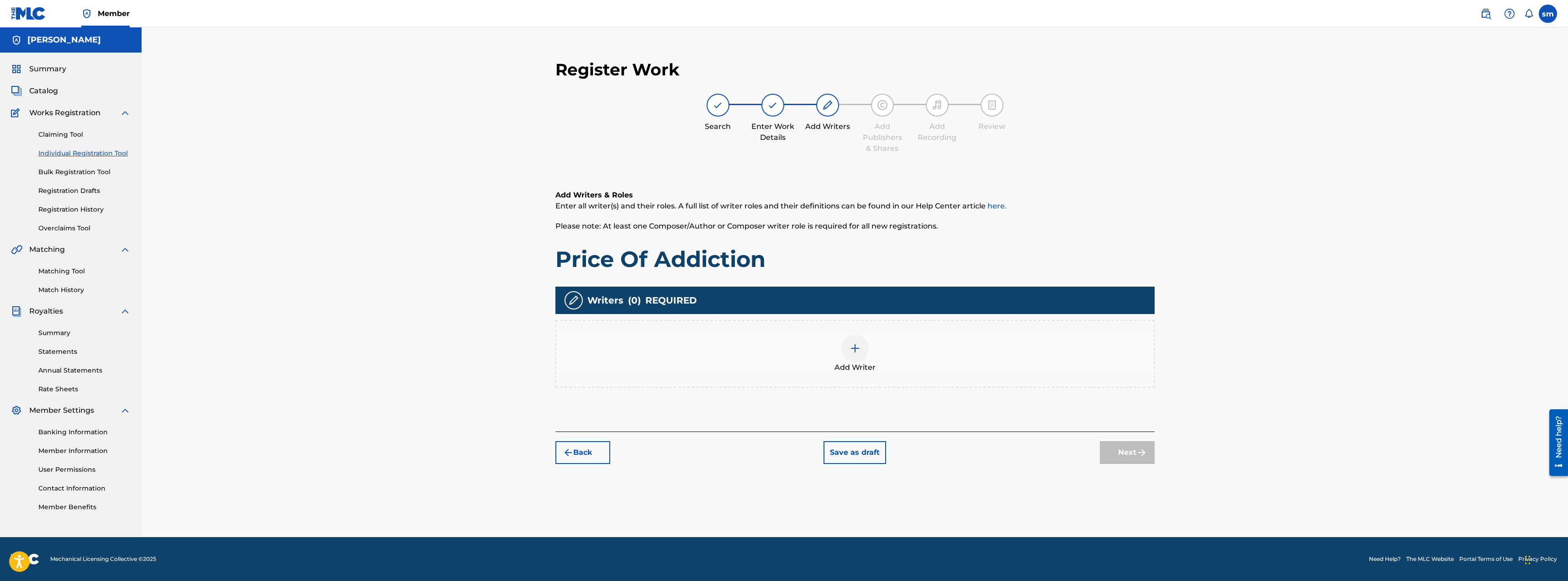
click at [844, 360] on div "Add Writer" at bounding box center [855, 353] width 597 height 38
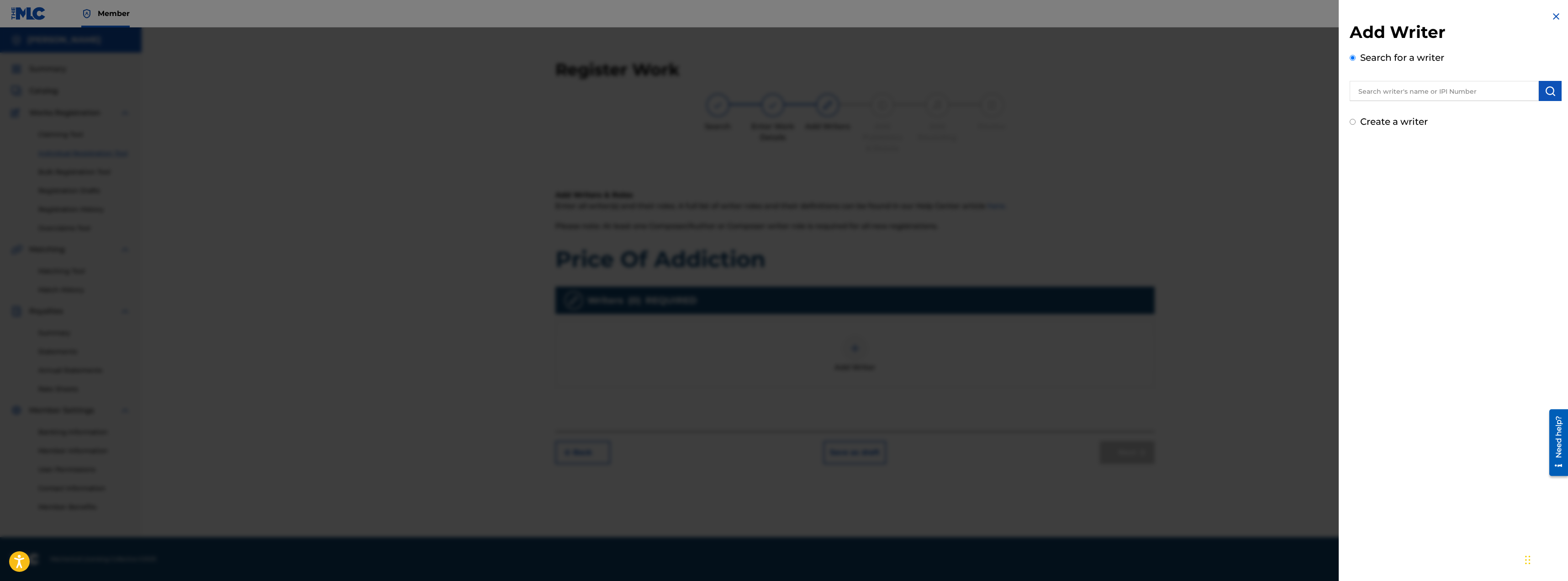
click at [1373, 91] on input "text" at bounding box center [1444, 91] width 189 height 20
type input "[PERSON_NAME]"
click at [1547, 93] on img "submit" at bounding box center [1550, 91] width 11 height 11
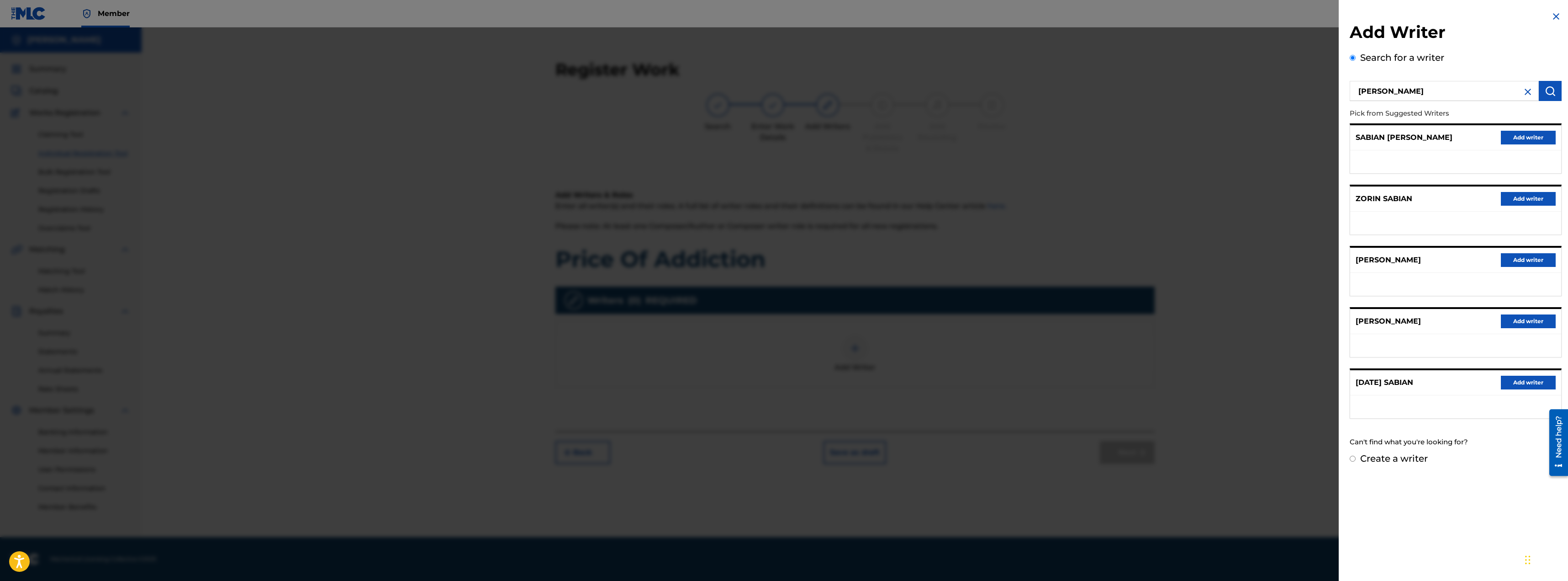
click at [1521, 136] on button "Add writer" at bounding box center [1528, 138] width 55 height 14
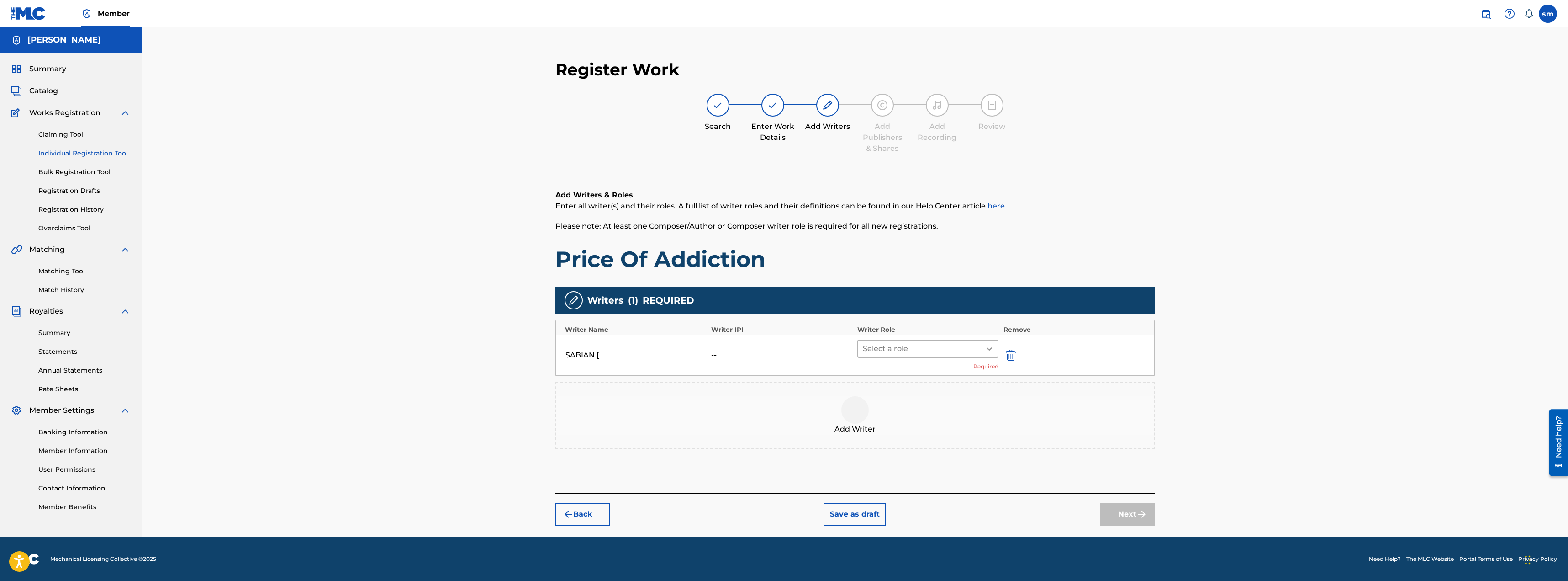
click at [991, 353] on div at bounding box center [989, 348] width 16 height 16
click at [886, 373] on div "Composer/Author" at bounding box center [928, 373] width 142 height 18
click at [853, 398] on img at bounding box center [855, 396] width 11 height 11
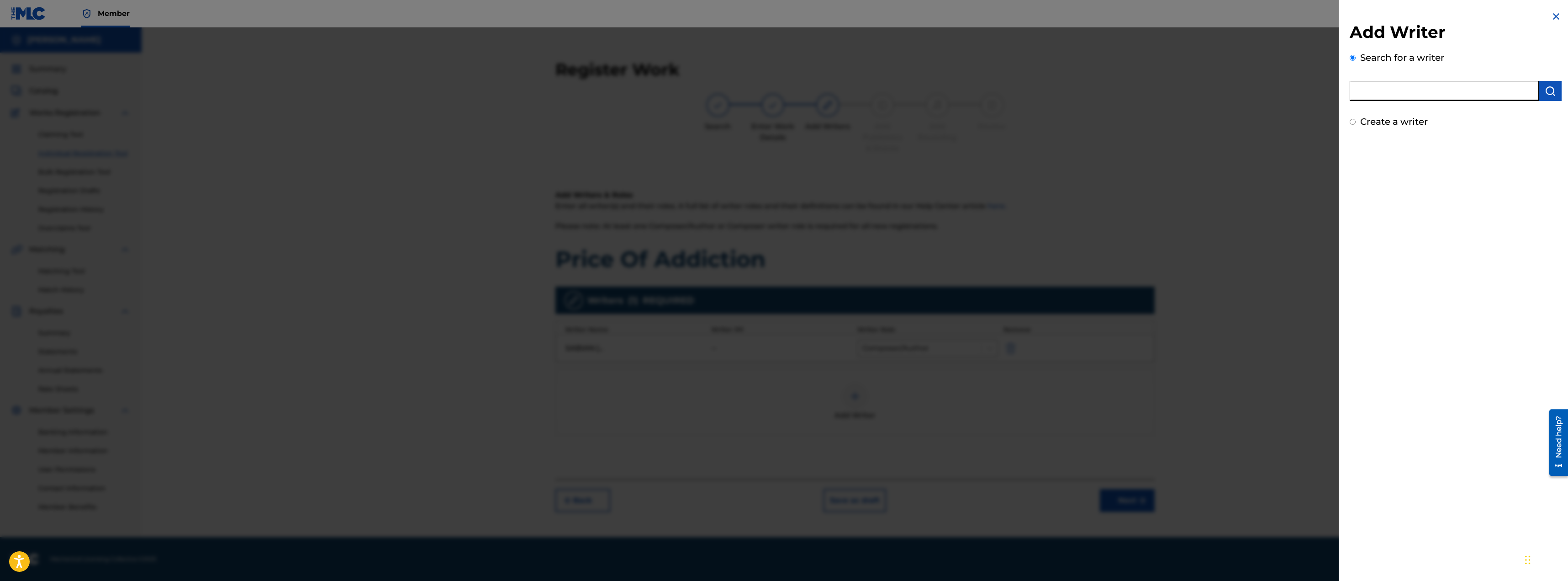
click at [1382, 86] on input "text" at bounding box center [1444, 91] width 189 height 20
type input "[PERSON_NAME]"
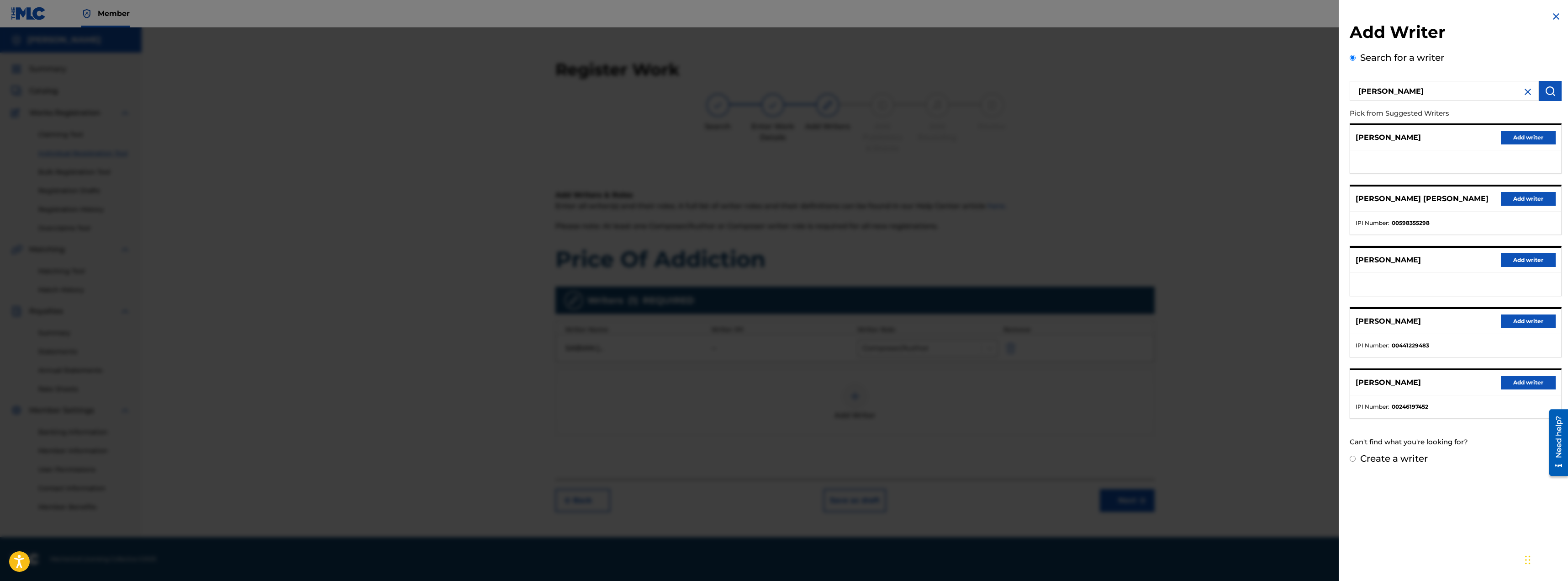
click at [1525, 93] on img at bounding box center [1528, 92] width 11 height 11
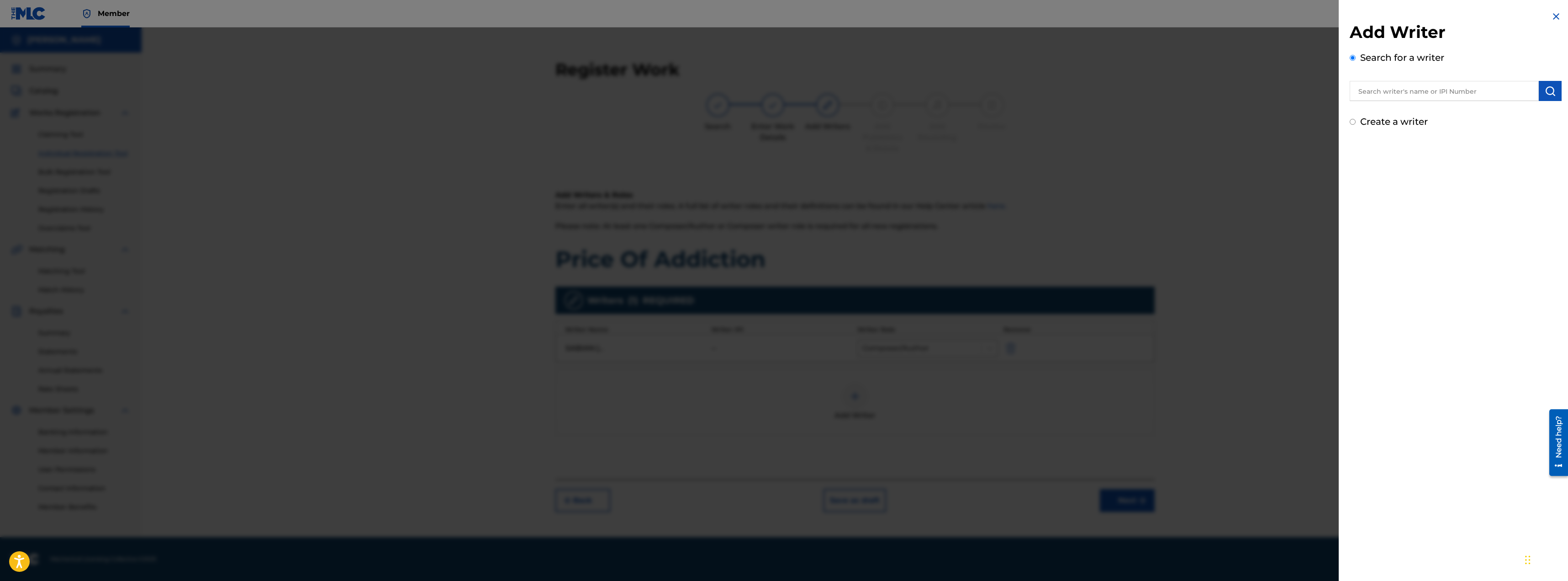
click at [1449, 91] on input "text" at bounding box center [1444, 91] width 189 height 20
type input "[PERSON_NAME]"
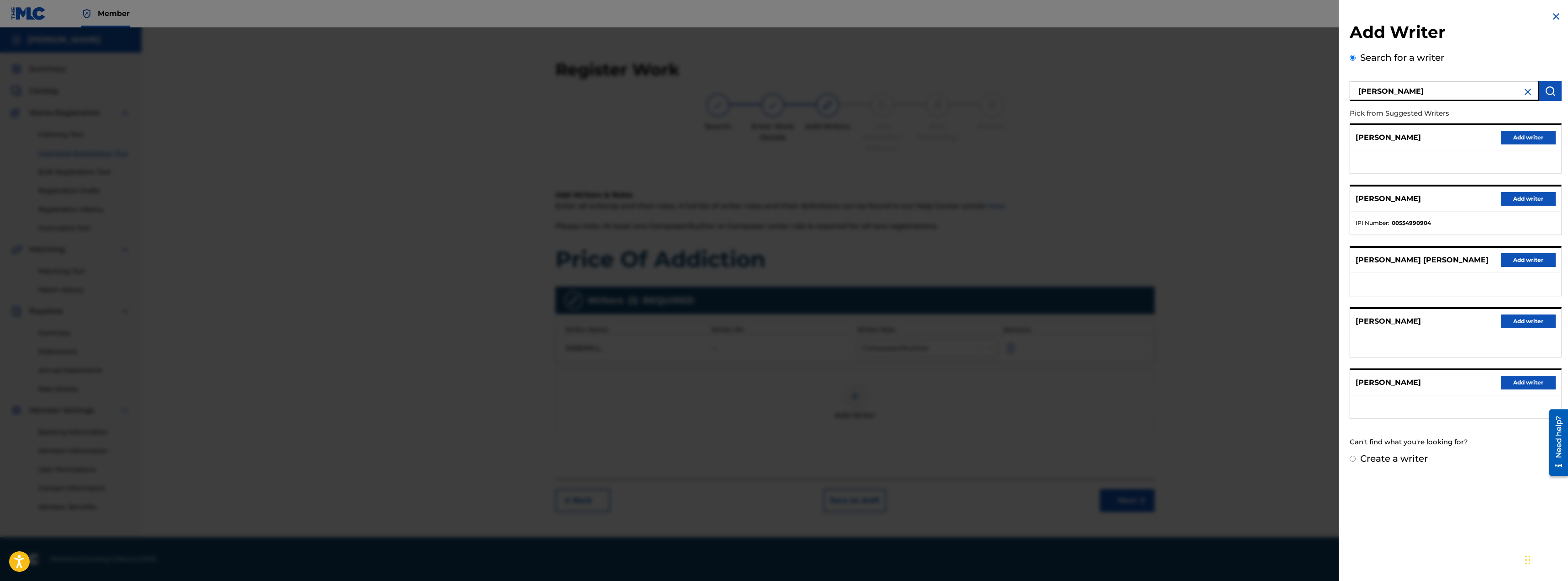
click at [1523, 93] on img at bounding box center [1528, 92] width 11 height 11
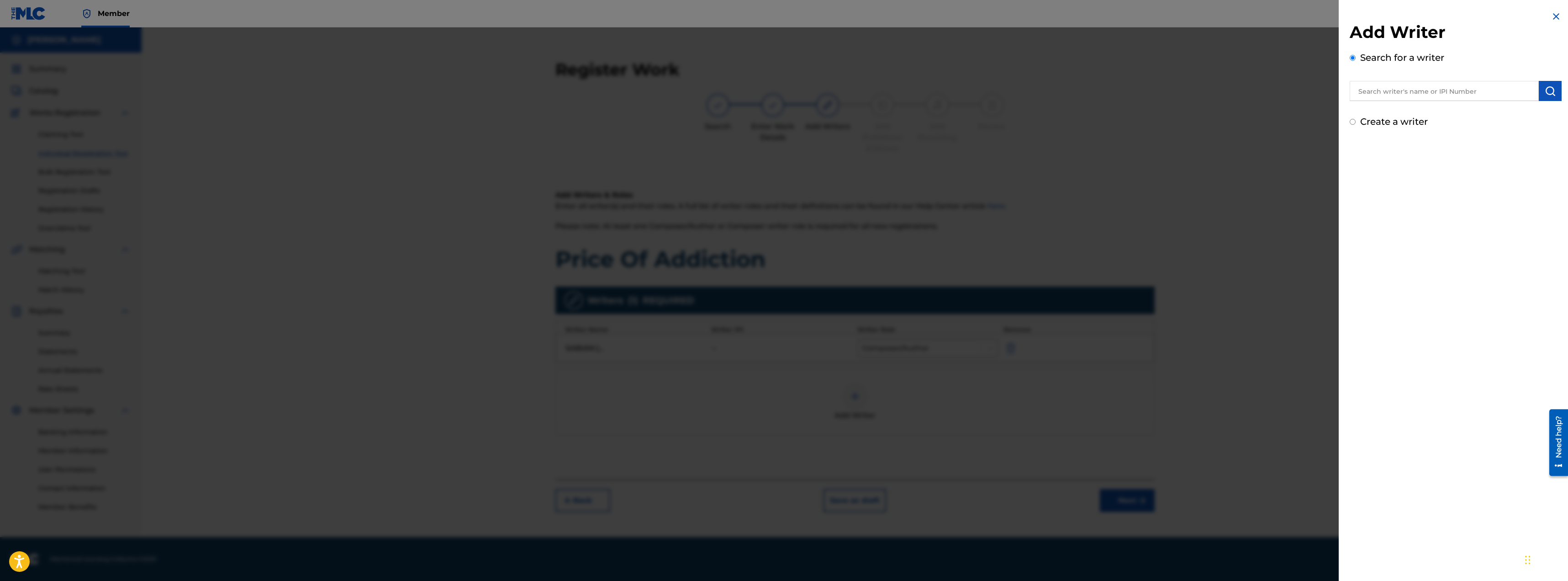
click at [1550, 15] on img at bounding box center [1556, 16] width 11 height 11
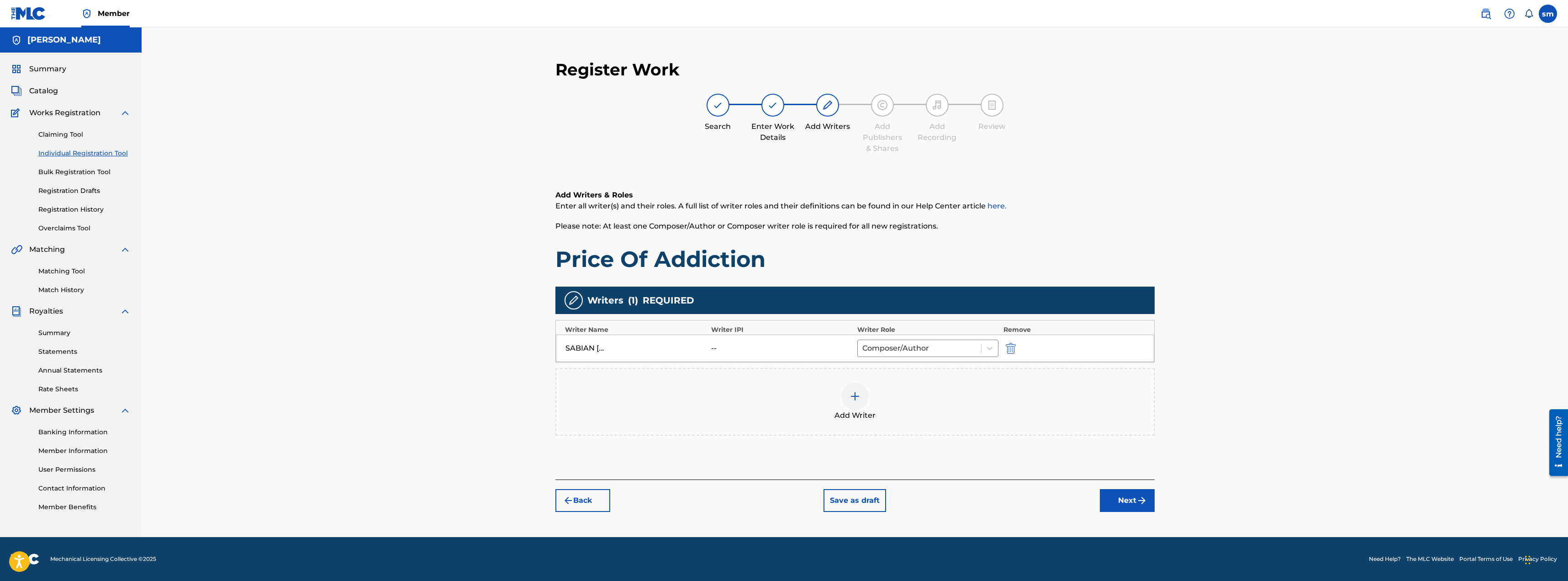
click at [861, 402] on div at bounding box center [855, 396] width 27 height 27
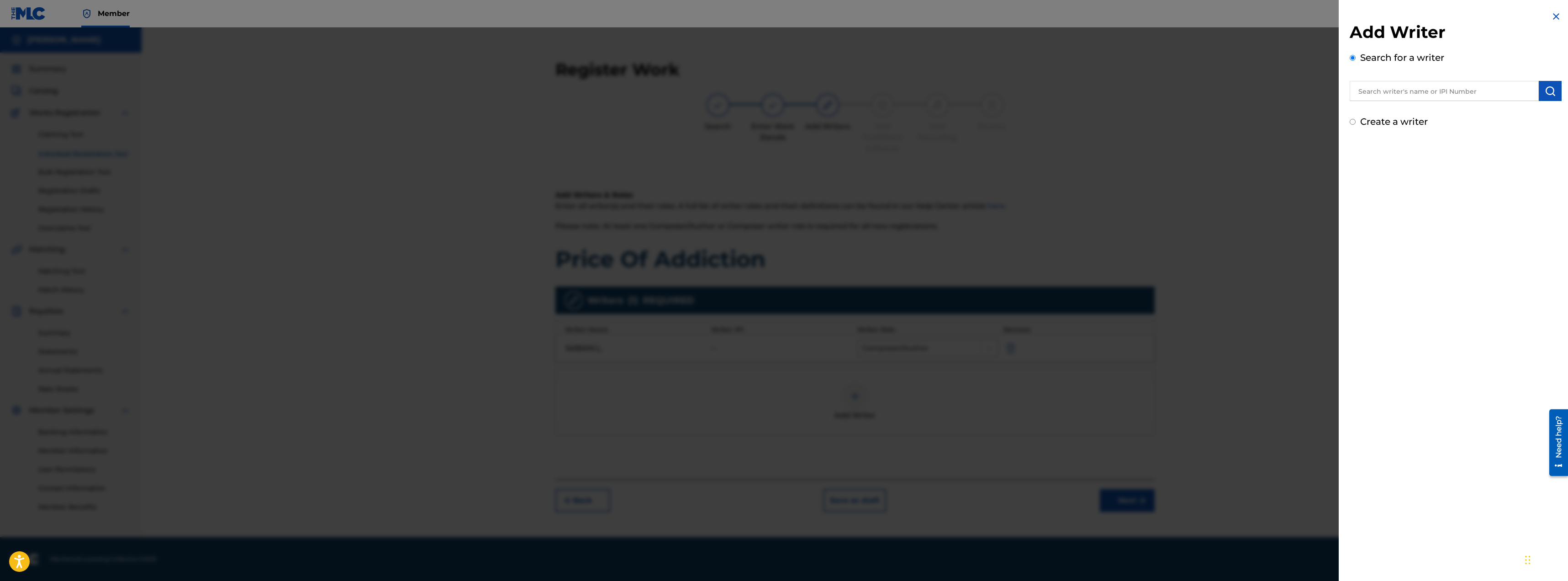
click at [1399, 90] on input "text" at bounding box center [1444, 91] width 189 height 20
type input "00791876190"
click at [1525, 90] on img at bounding box center [1528, 92] width 11 height 11
click at [1399, 92] on input "text" at bounding box center [1444, 91] width 189 height 20
click at [1383, 91] on input "text" at bounding box center [1444, 91] width 189 height 20
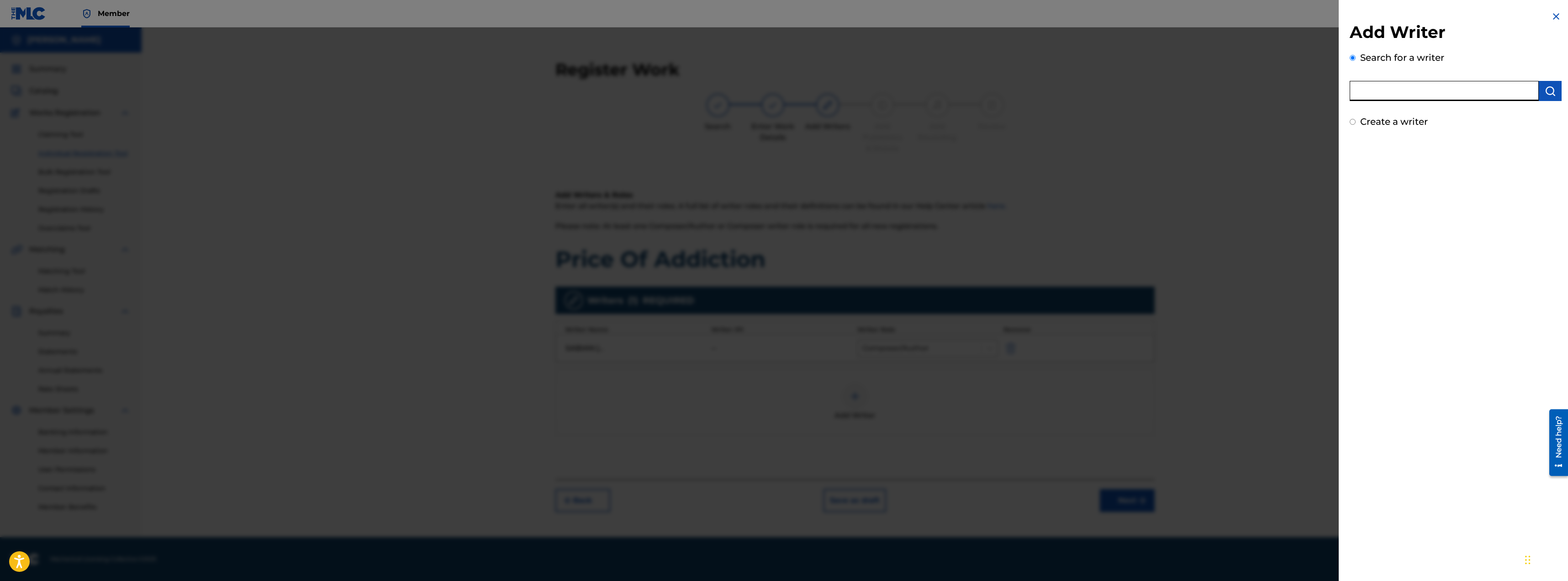
click at [1390, 221] on div "Add Writer Search for a writer Create a writer" at bounding box center [1455, 290] width 234 height 581
click at [1355, 122] on input "Create a writer" at bounding box center [1353, 122] width 6 height 6
radio input "false"
radio input "true"
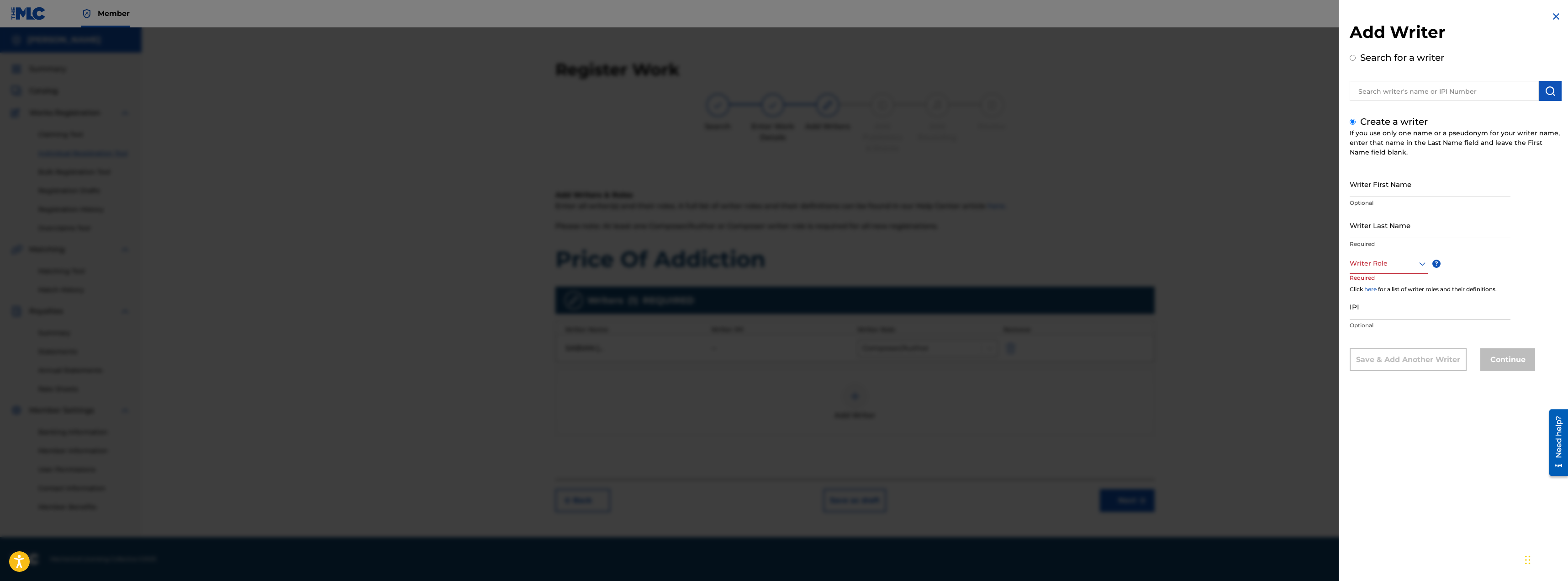
click at [1407, 184] on input "Writer First Name" at bounding box center [1430, 184] width 161 height 26
type input "[PERSON_NAME]"
click at [1424, 230] on input "Writer Last Name" at bounding box center [1430, 225] width 161 height 26
type input "[PERSON_NAME]"
click at [1417, 259] on icon at bounding box center [1423, 264] width 11 height 11
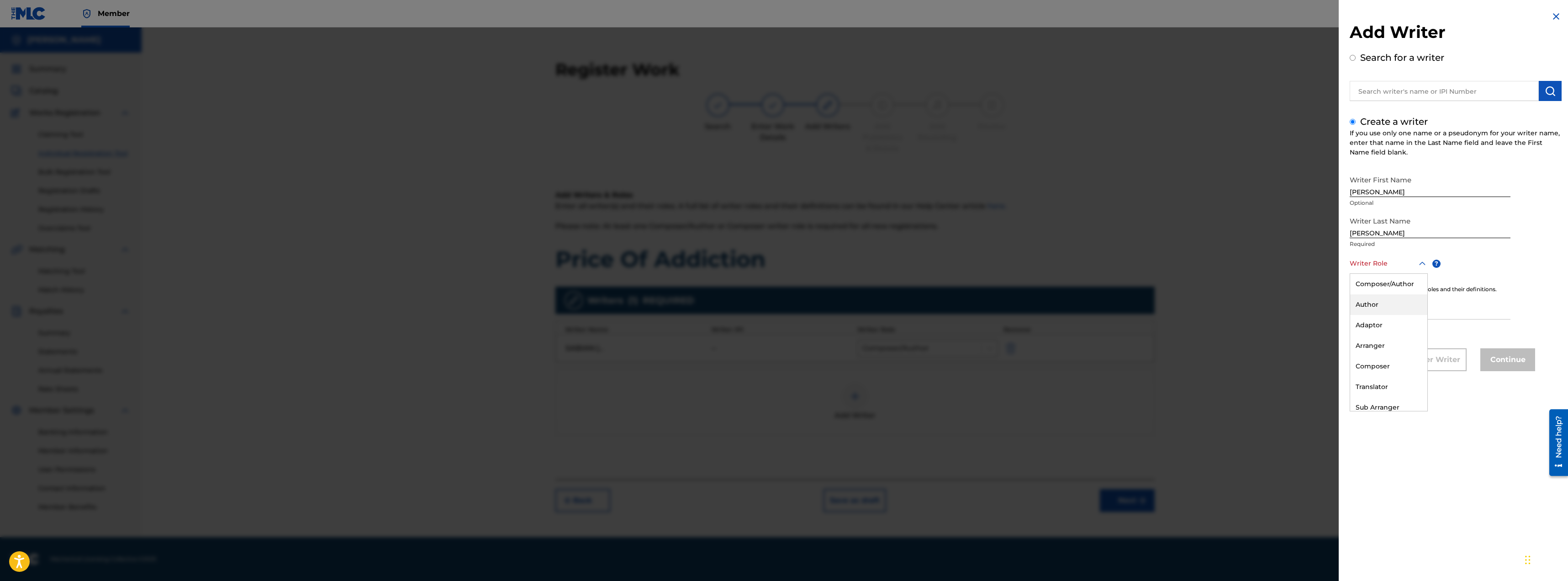
click at [1374, 303] on div "Author" at bounding box center [1388, 305] width 77 height 21
click at [1499, 364] on button "Continue" at bounding box center [1508, 361] width 55 height 23
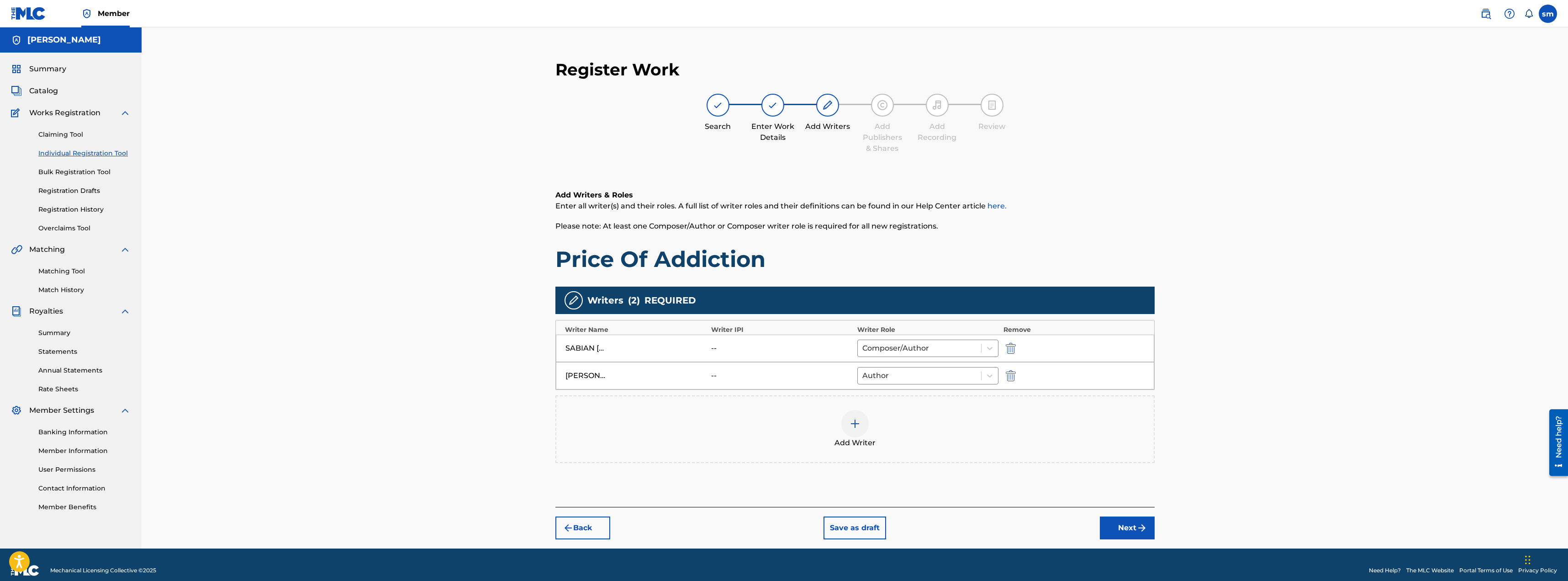
click at [858, 426] on img at bounding box center [855, 424] width 11 height 11
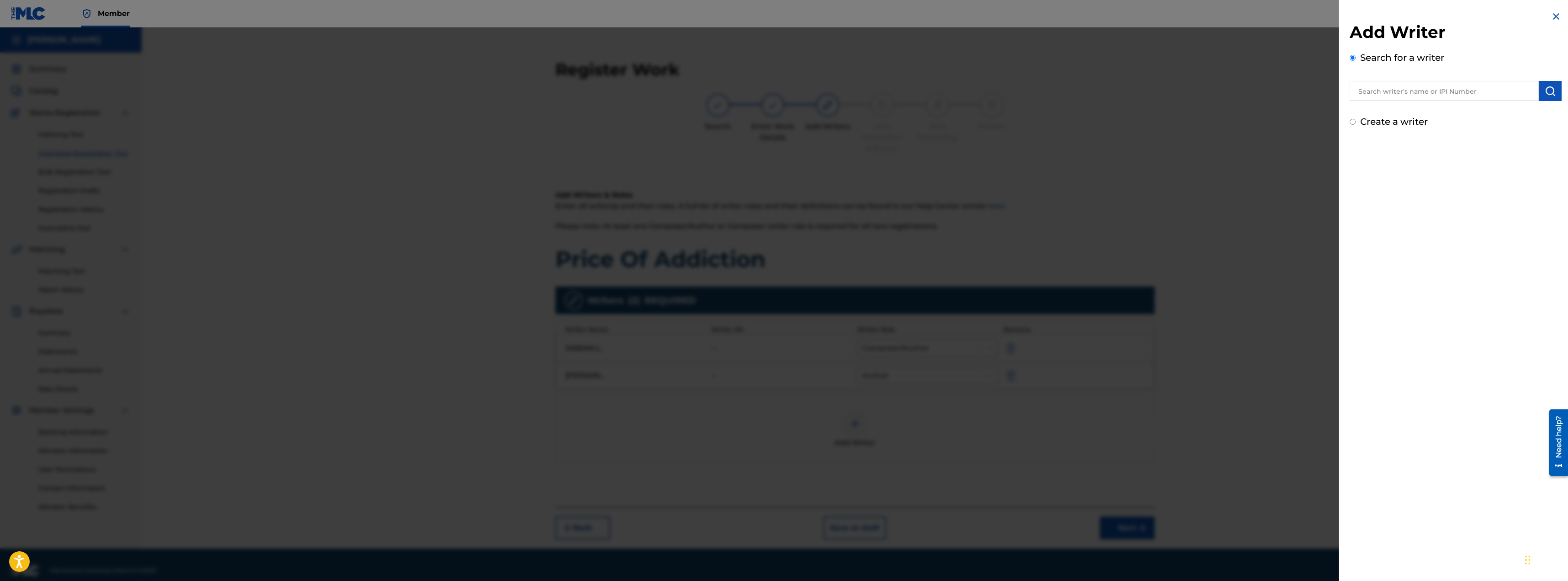
click at [1413, 90] on input "text" at bounding box center [1444, 91] width 189 height 20
click at [1354, 122] on input "Create a writer" at bounding box center [1353, 122] width 6 height 6
radio input "false"
radio input "true"
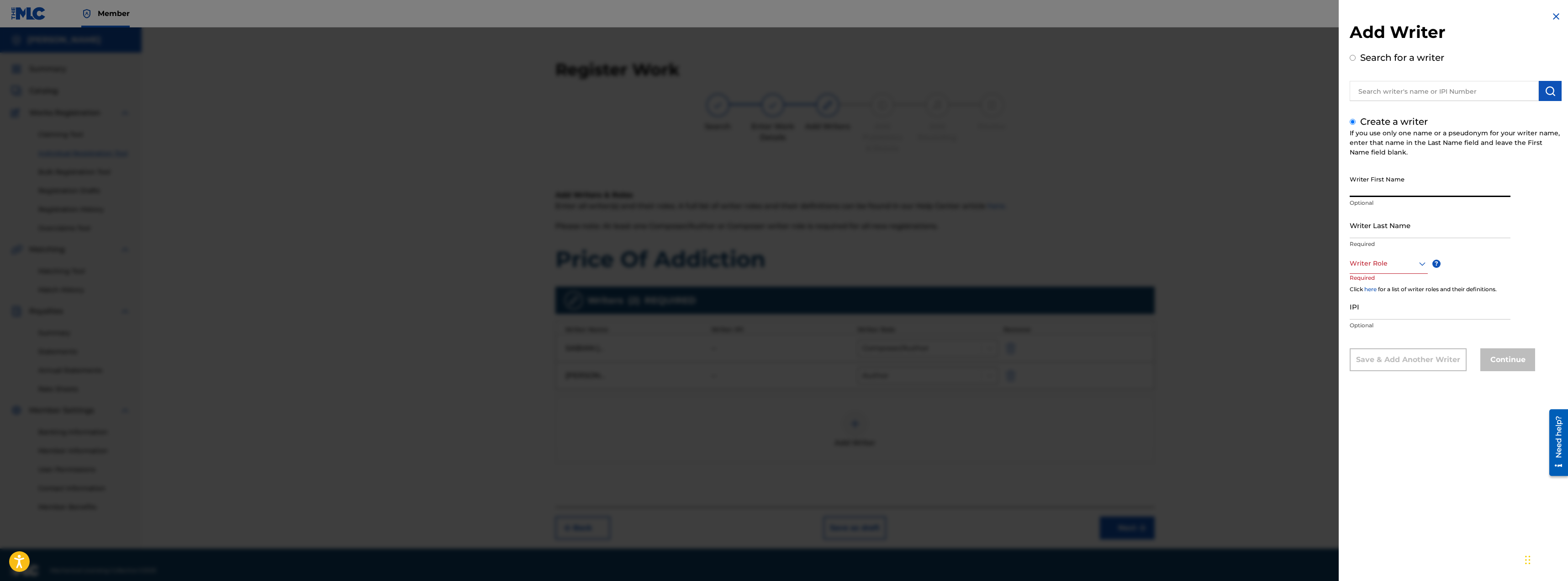
click at [1384, 188] on input "Writer First Name" at bounding box center [1430, 184] width 161 height 26
type input "[PERSON_NAME]"
click at [1371, 269] on div at bounding box center [1388, 263] width 78 height 12
click at [1385, 282] on div "Composer/Author" at bounding box center [1388, 284] width 77 height 21
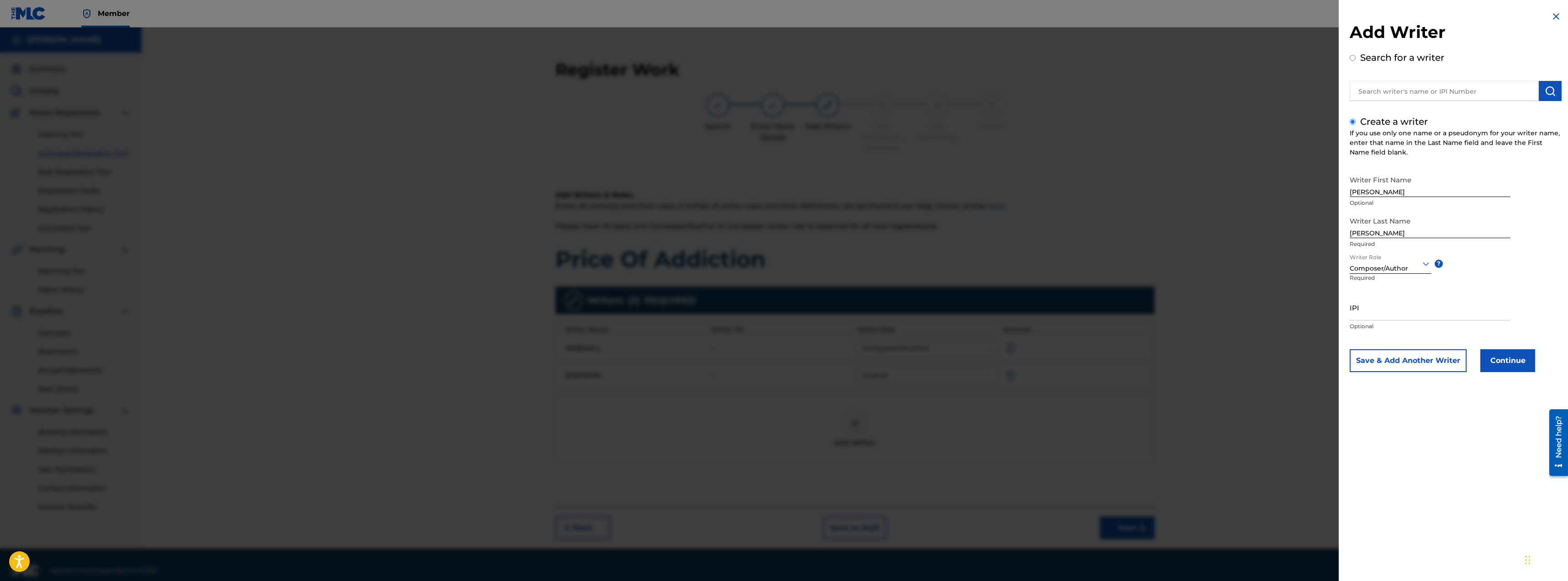
click at [1495, 364] on button "Continue" at bounding box center [1508, 361] width 55 height 23
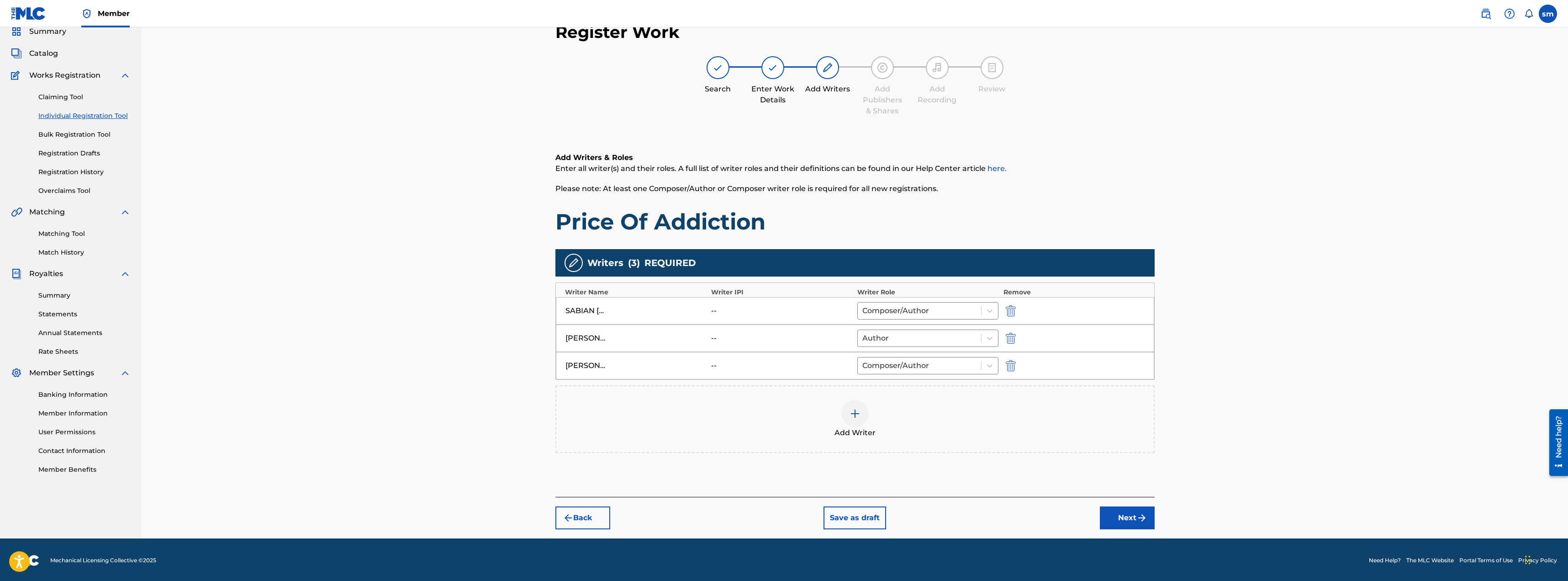
scroll to position [39, 0]
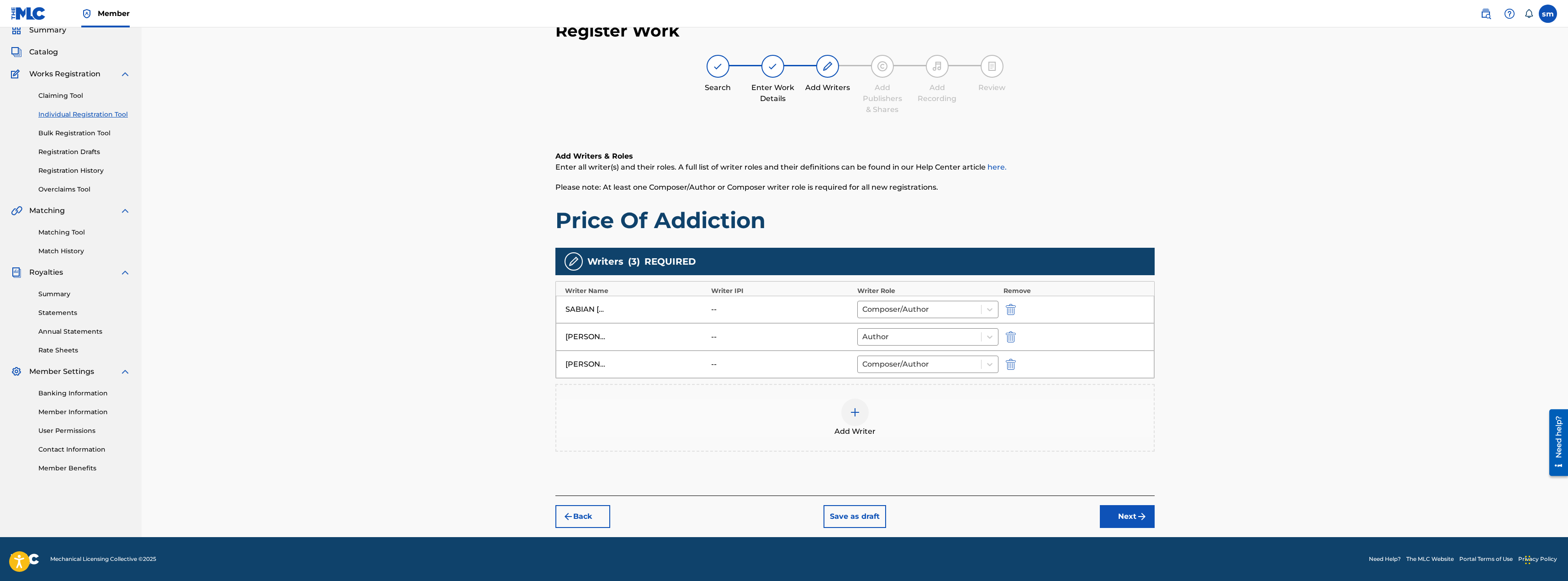
click at [709, 308] on div "[PERSON_NAME] -- Composer/Author" at bounding box center [855, 309] width 598 height 27
click at [906, 308] on div at bounding box center [920, 309] width 114 height 13
click at [601, 308] on div "SABIAN [PERSON_NAME]" at bounding box center [586, 309] width 41 height 11
click at [1136, 523] on button "Next" at bounding box center [1127, 516] width 55 height 23
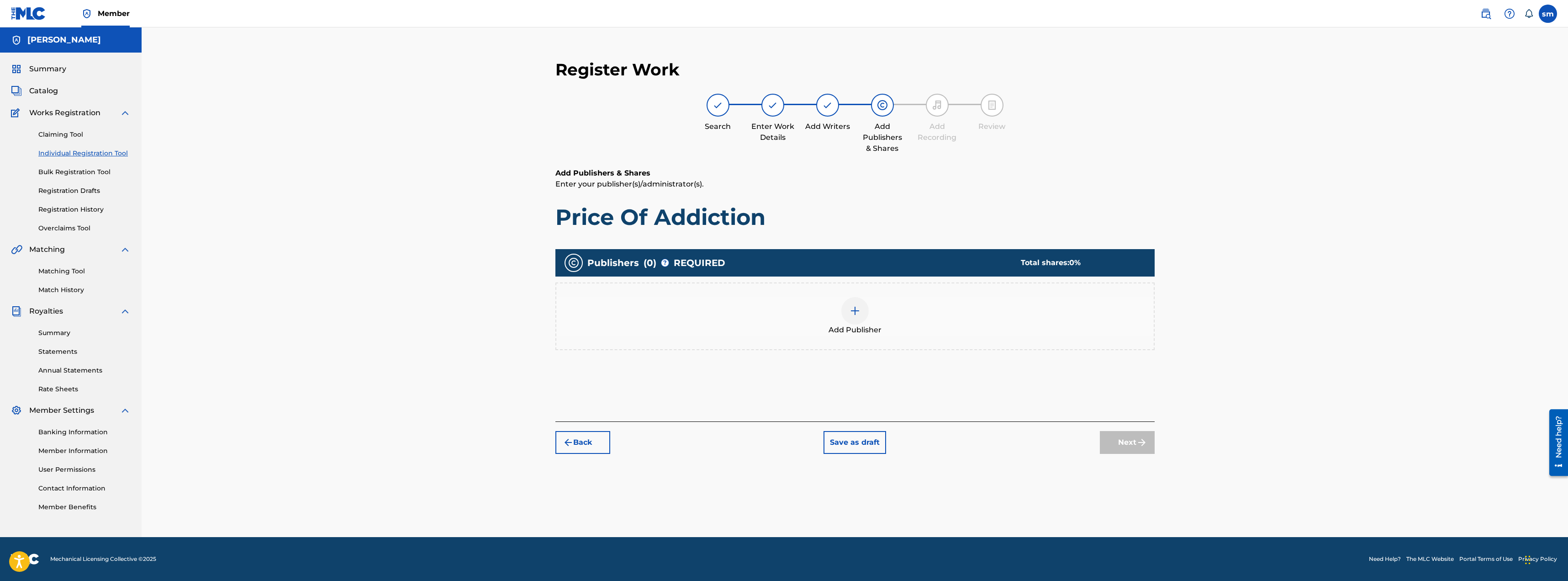
scroll to position [0, 0]
click at [848, 322] on div at bounding box center [855, 311] width 27 height 27
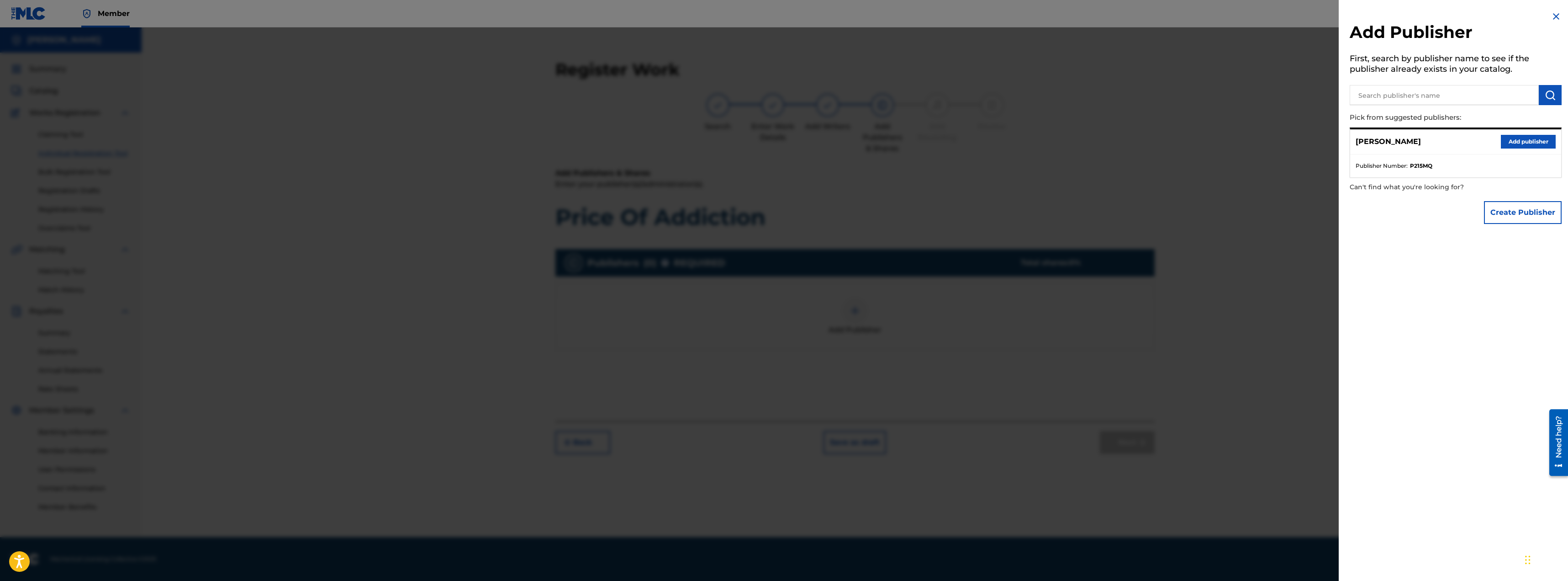
click at [1513, 143] on button "Add publisher" at bounding box center [1528, 141] width 55 height 14
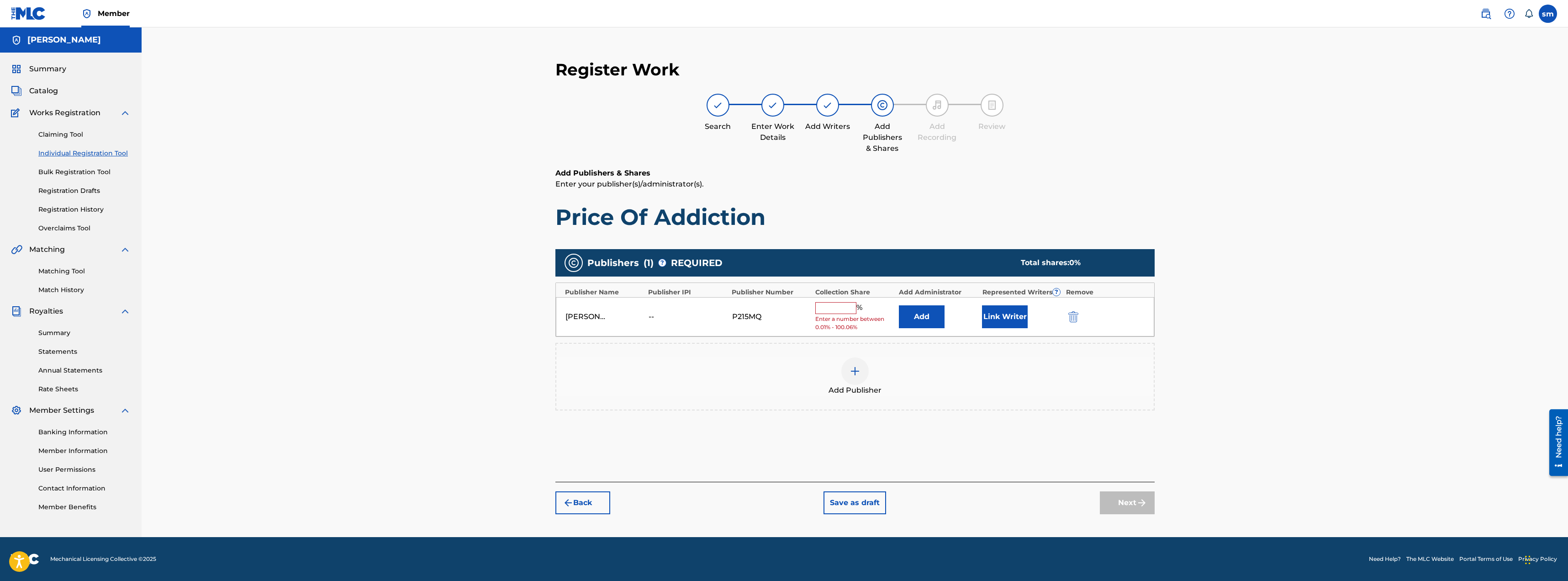
click at [838, 308] on input "text" at bounding box center [836, 308] width 41 height 12
type input "33"
click at [932, 319] on button "Add" at bounding box center [922, 314] width 46 height 23
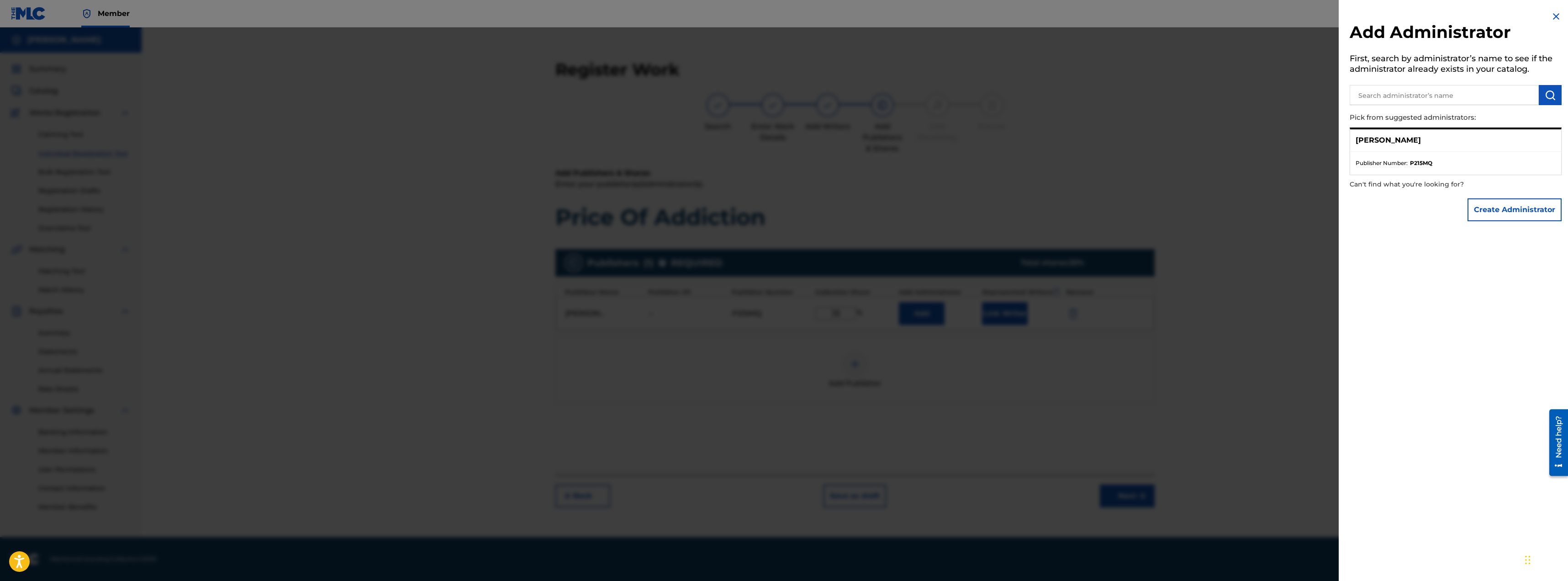
click at [1552, 15] on img at bounding box center [1556, 16] width 11 height 11
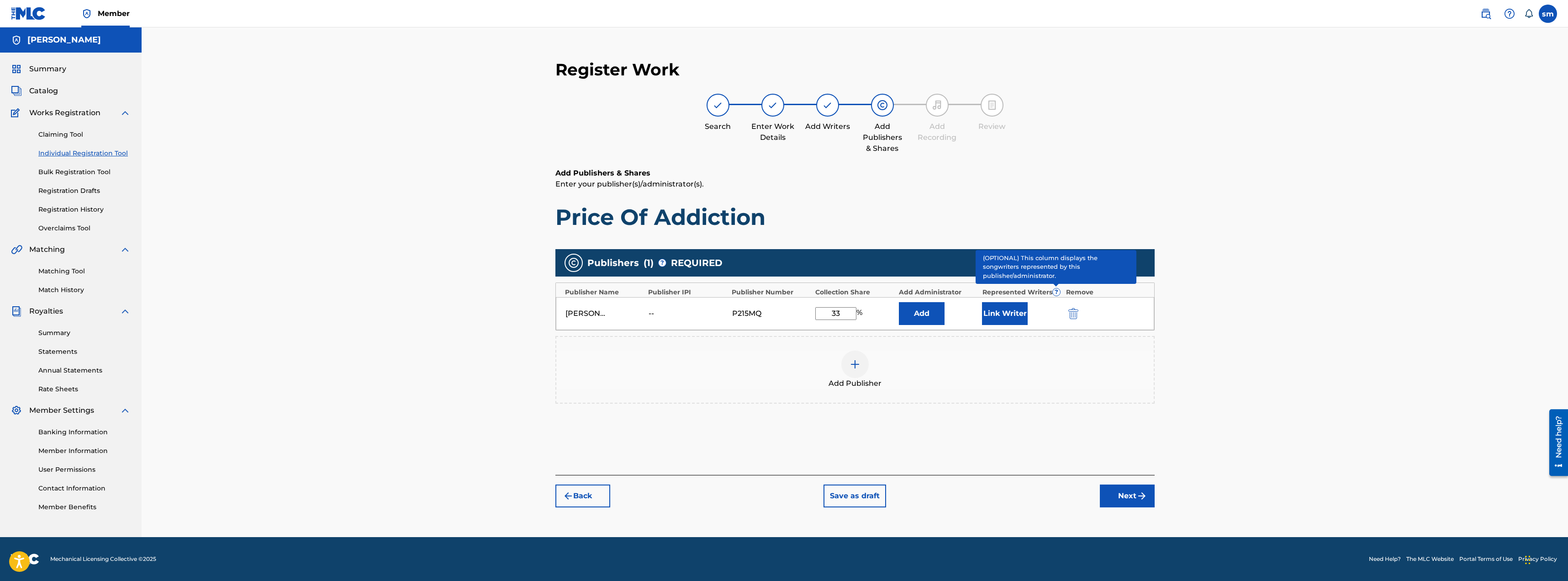
click at [1057, 292] on span "?" at bounding box center [1057, 292] width 7 height 7
click at [1002, 321] on button "Link Writer" at bounding box center [1004, 314] width 46 height 23
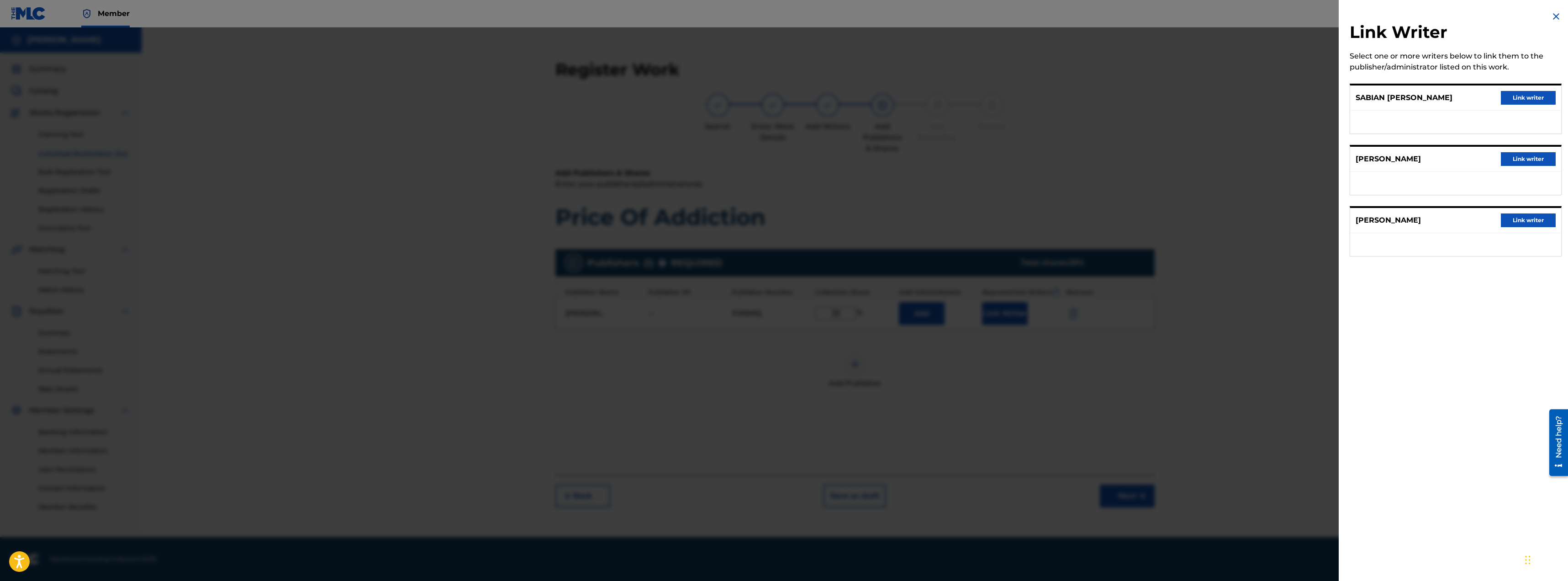
click at [1531, 98] on button "Link writer" at bounding box center [1528, 97] width 55 height 14
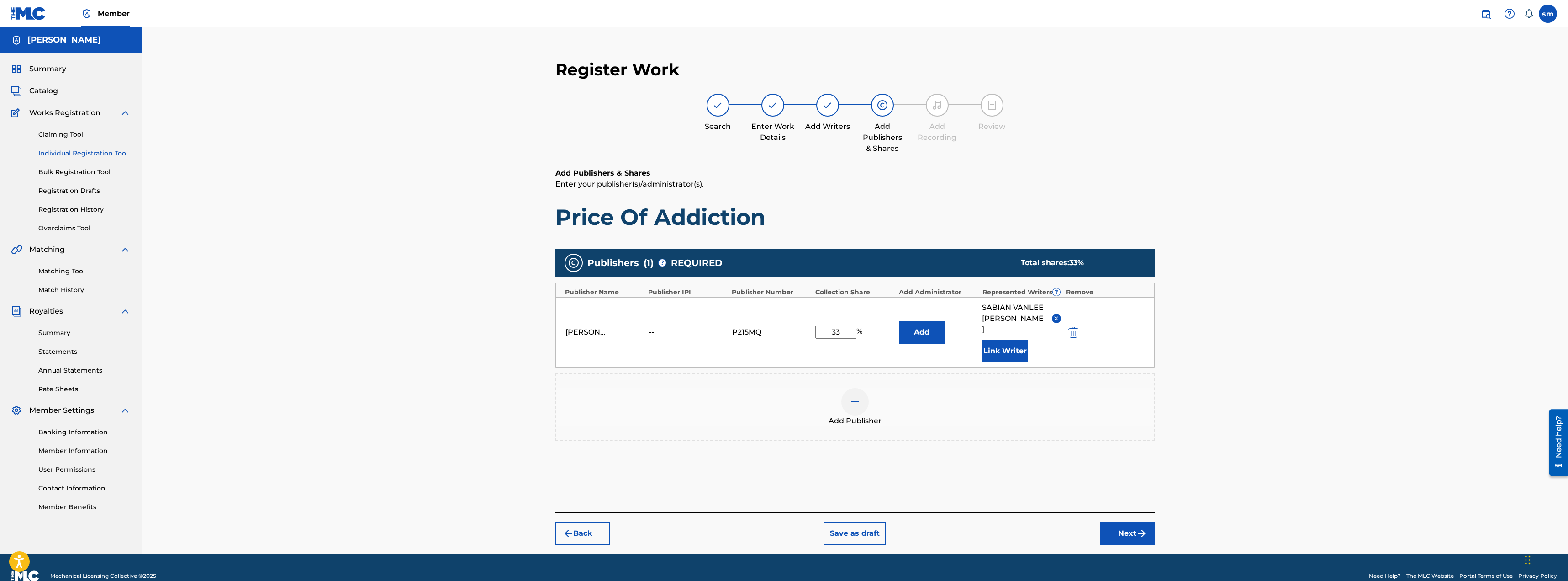
click at [1017, 348] on button "Link Writer" at bounding box center [1004, 351] width 46 height 23
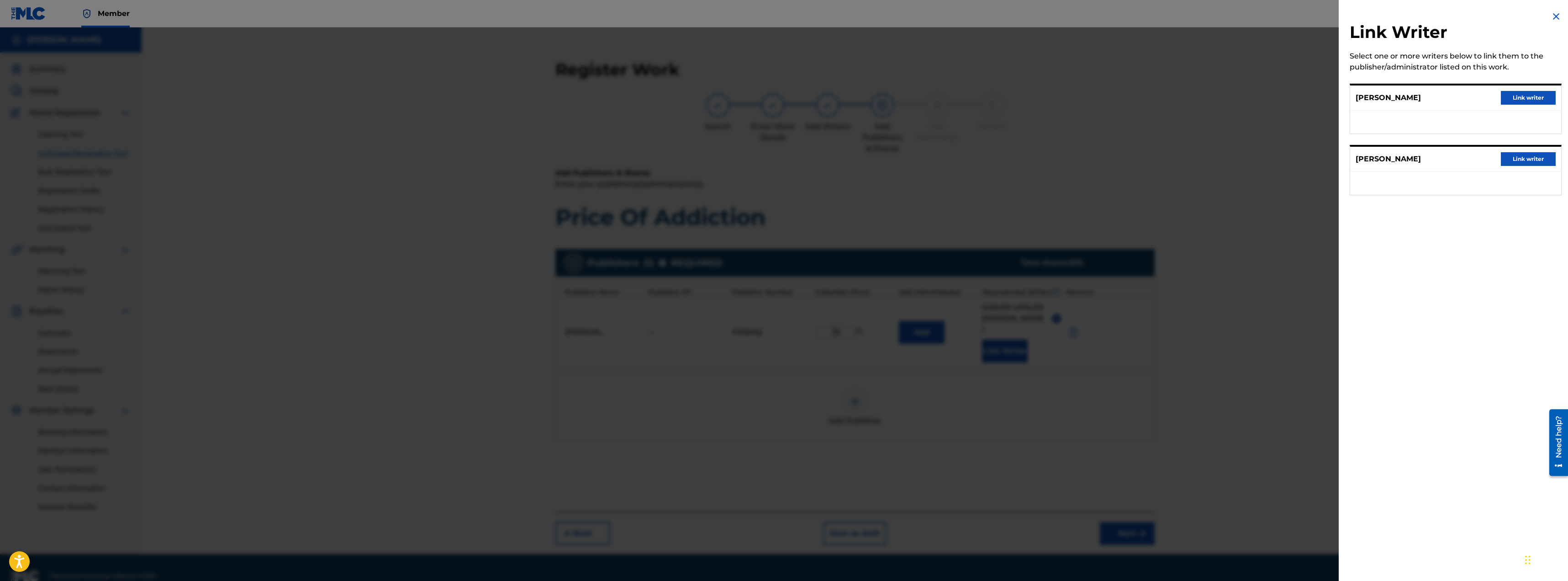
click at [1522, 100] on button "Link writer" at bounding box center [1528, 97] width 55 height 14
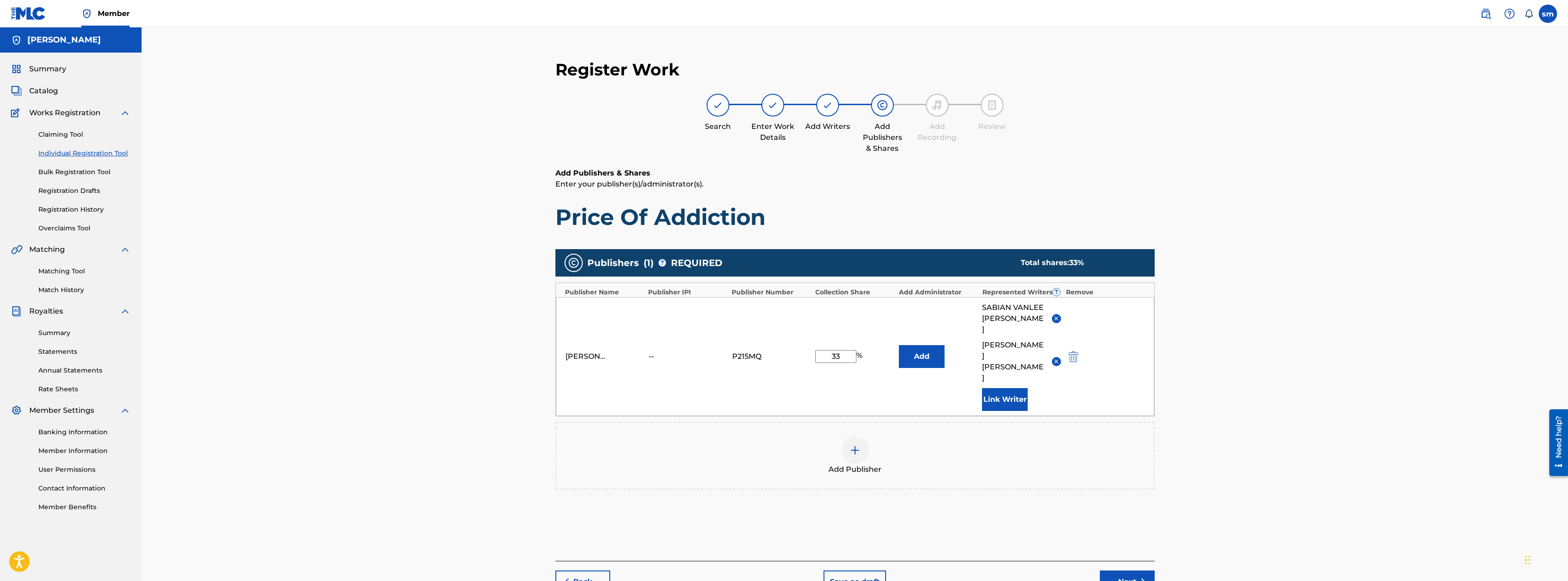
click at [1058, 358] on img at bounding box center [1056, 361] width 7 height 7
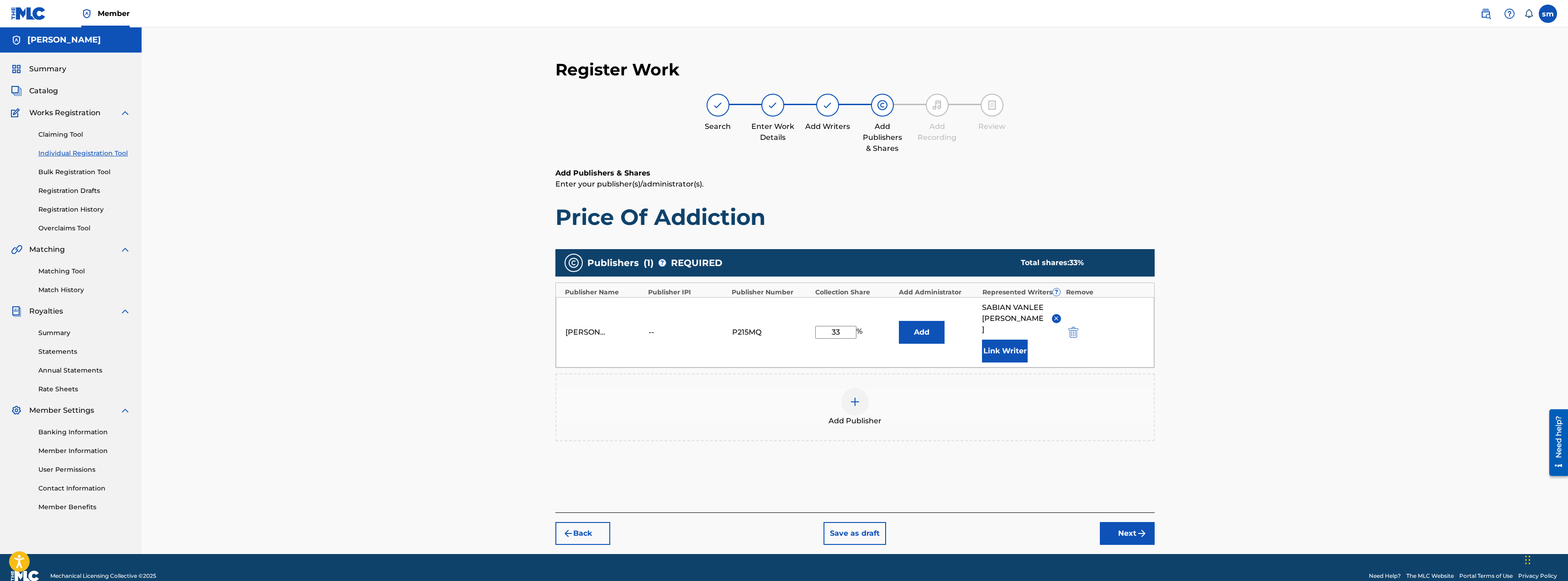
click at [1130, 527] on button "Next" at bounding box center [1127, 533] width 55 height 23
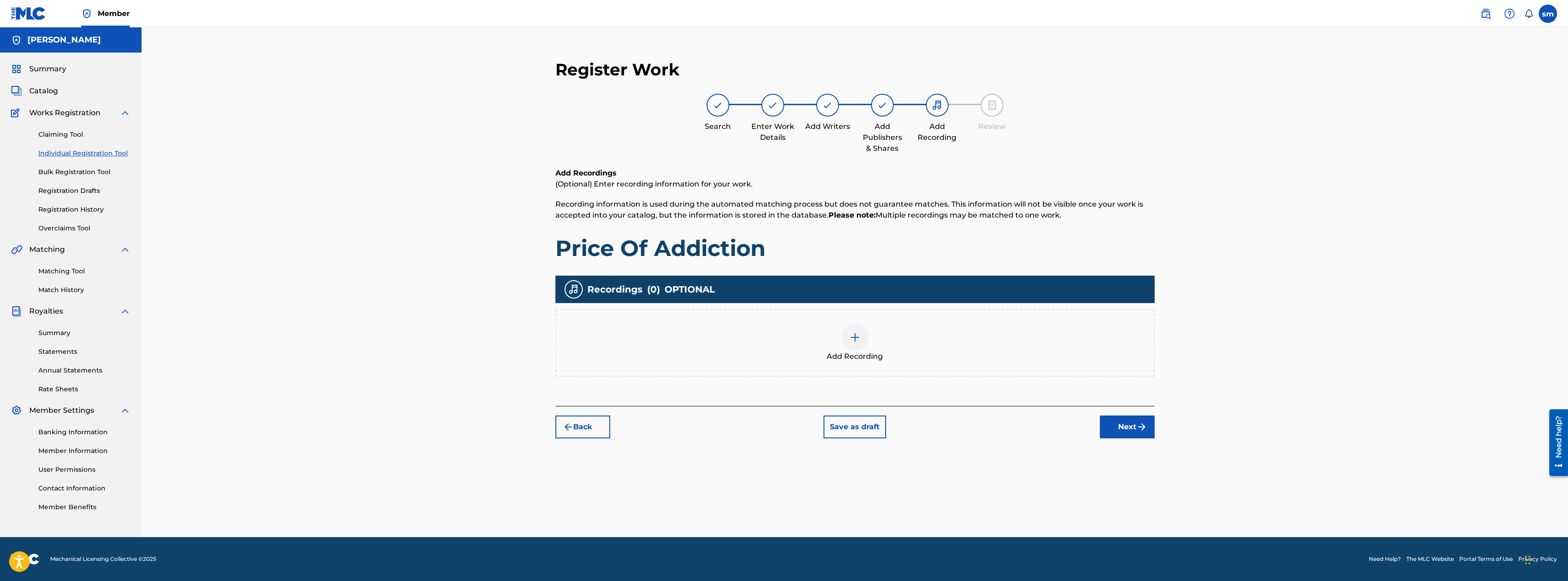
click at [827, 348] on div "Add Recording" at bounding box center [855, 342] width 597 height 38
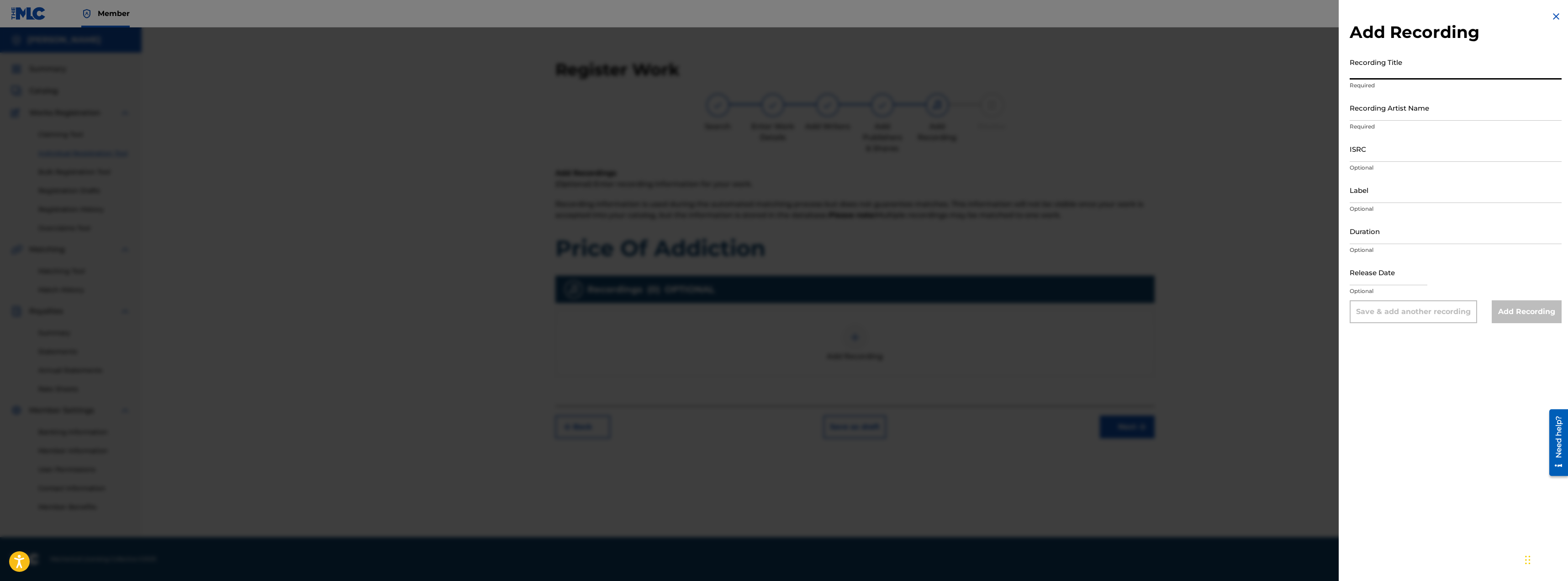
click at [1399, 71] on input "Recording Title" at bounding box center [1455, 66] width 212 height 26
type input "Price Of Addiction"
click at [1424, 110] on input "Recording Artist Name" at bounding box center [1455, 107] width 212 height 26
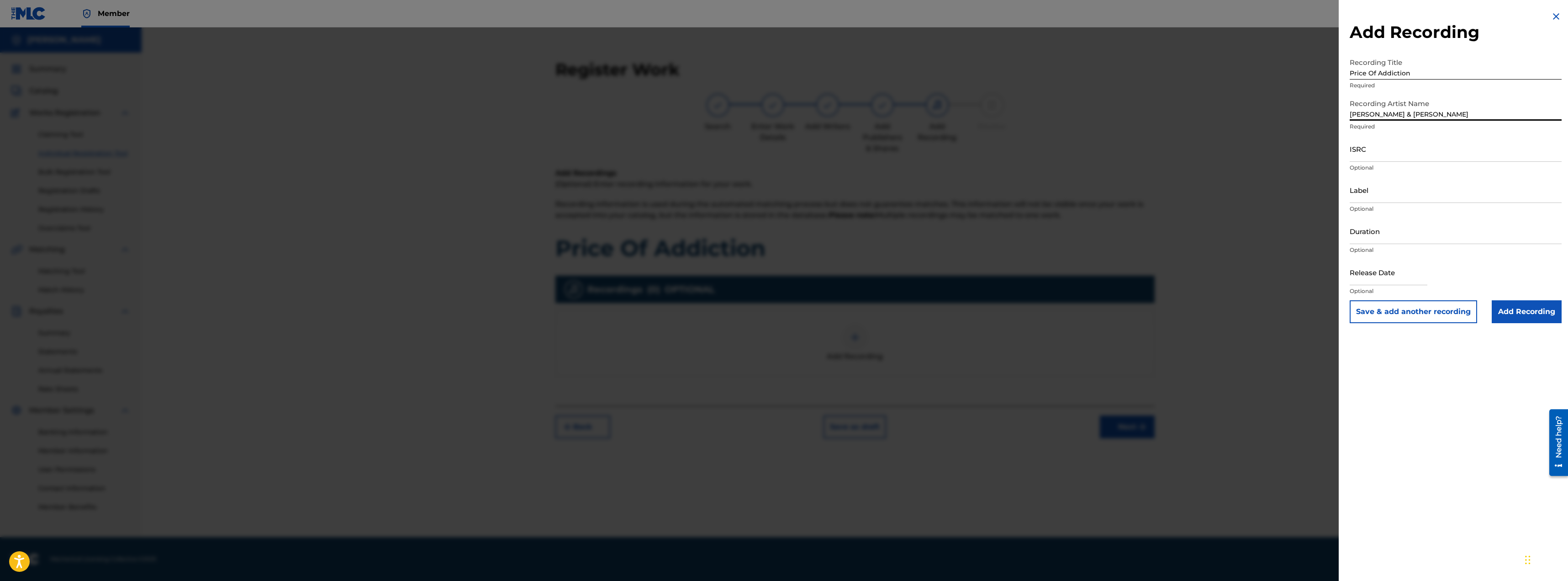
type input "[PERSON_NAME] & [PERSON_NAME]"
click at [1397, 151] on input "ISRC" at bounding box center [1455, 149] width 212 height 26
click at [1365, 155] on input "ISRC" at bounding box center [1455, 149] width 212 height 26
paste input "SE5BU2463880"
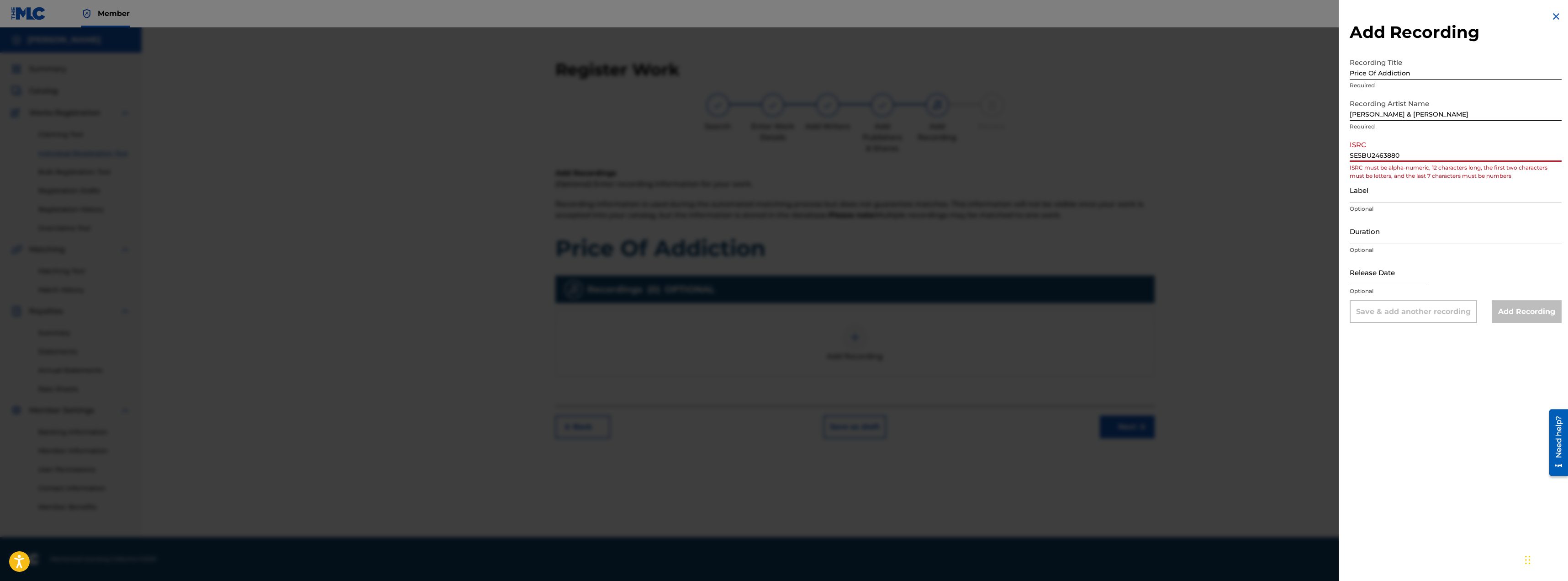
click at [1350, 157] on input "SE5BU2463880" at bounding box center [1455, 149] width 212 height 26
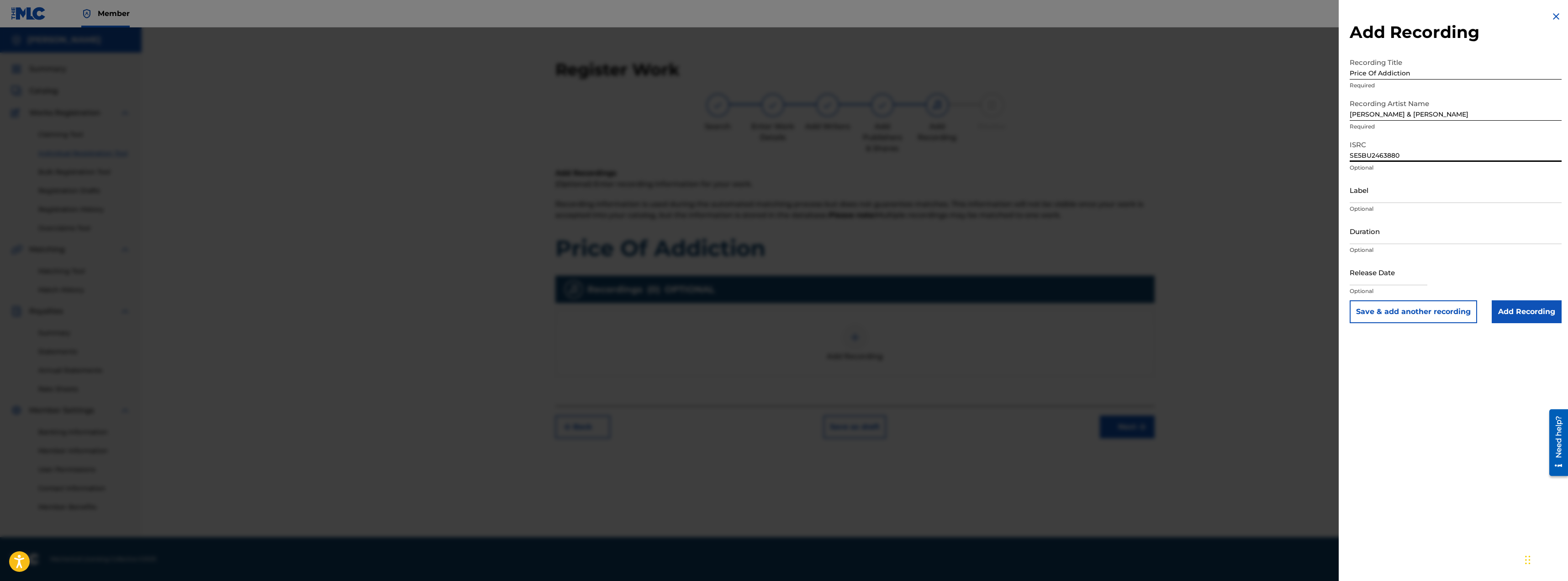
type input "SE5BU2463880"
click at [1366, 194] on input "Label" at bounding box center [1455, 189] width 212 height 26
type input "Skard Up Ent"
click at [1388, 234] on input "Duration" at bounding box center [1455, 231] width 212 height 26
type input "03:42"
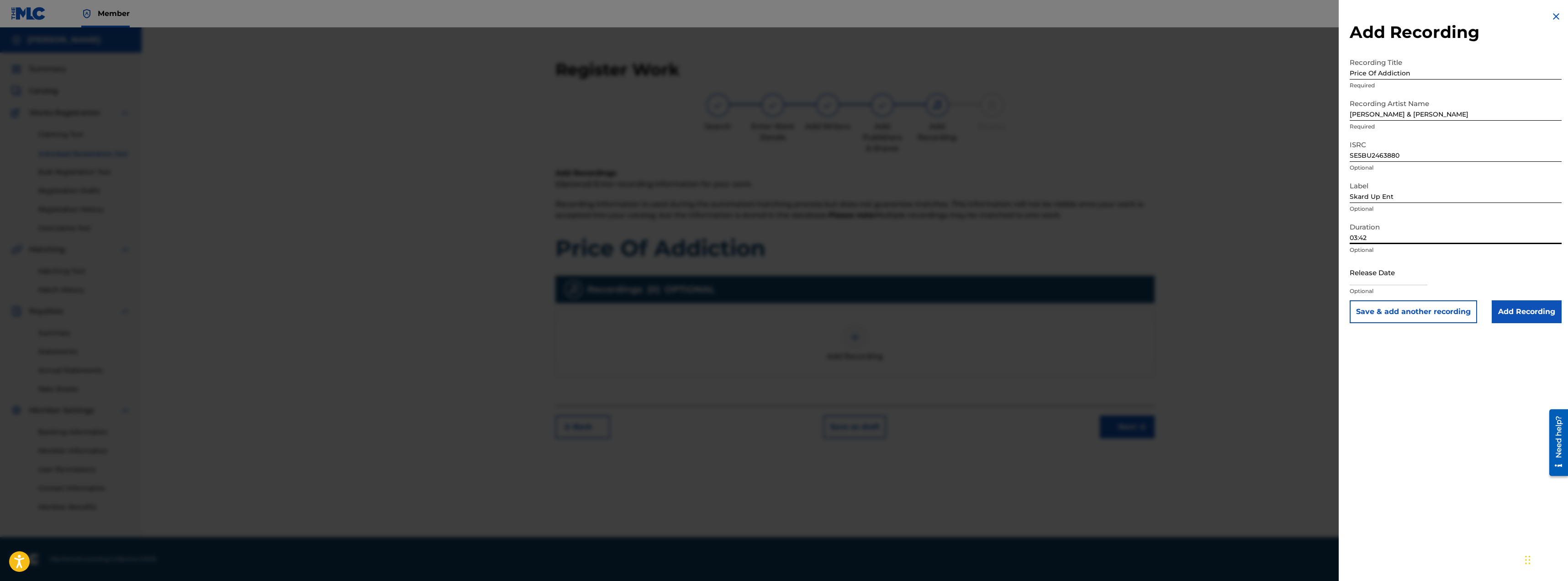
click at [1372, 280] on input "text" at bounding box center [1388, 272] width 78 height 26
select select "7"
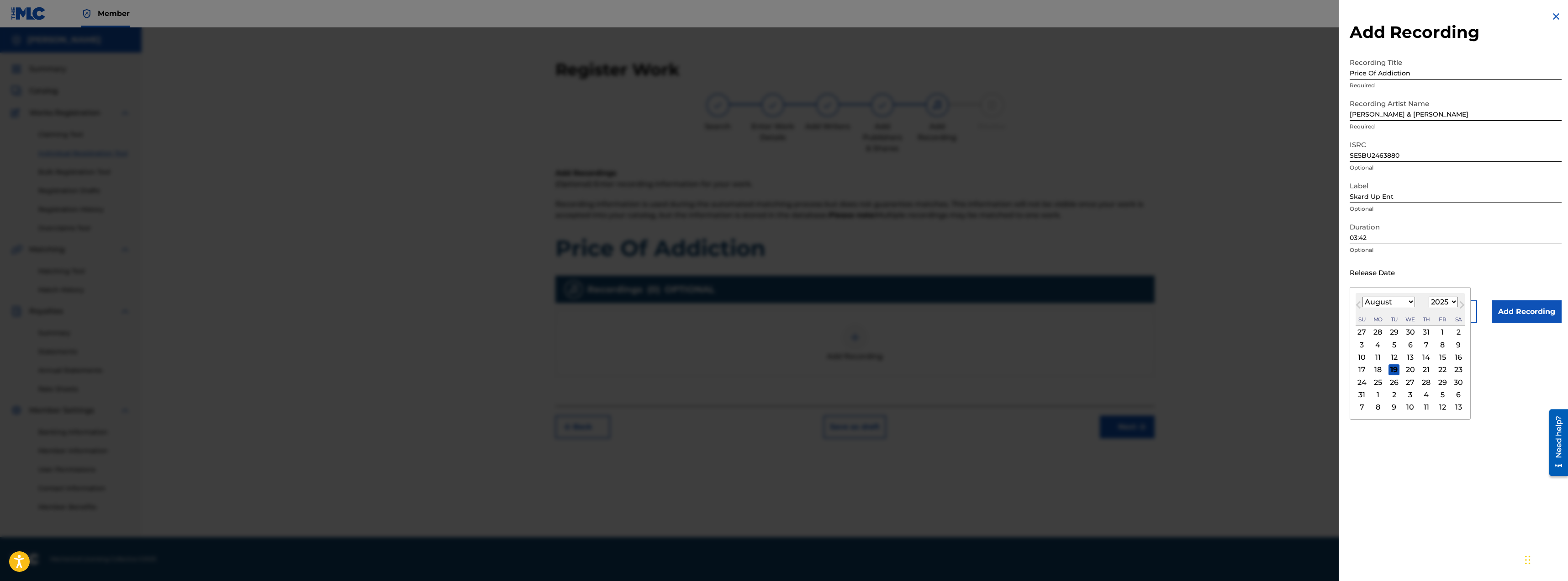
click at [1439, 301] on select "1899 1900 1901 1902 1903 1904 1905 1906 1907 1908 1909 1910 1911 1912 1913 1914…" at bounding box center [1443, 301] width 29 height 10
select select "2024"
click at [1429, 297] on select "1899 1900 1901 1902 1903 1904 1905 1906 1907 1908 1909 1910 1911 1912 1913 1914…" at bounding box center [1443, 301] width 29 height 10
click at [1410, 303] on select "January February March April May June July August September October November De…" at bounding box center [1388, 301] width 52 height 10
select select "2"
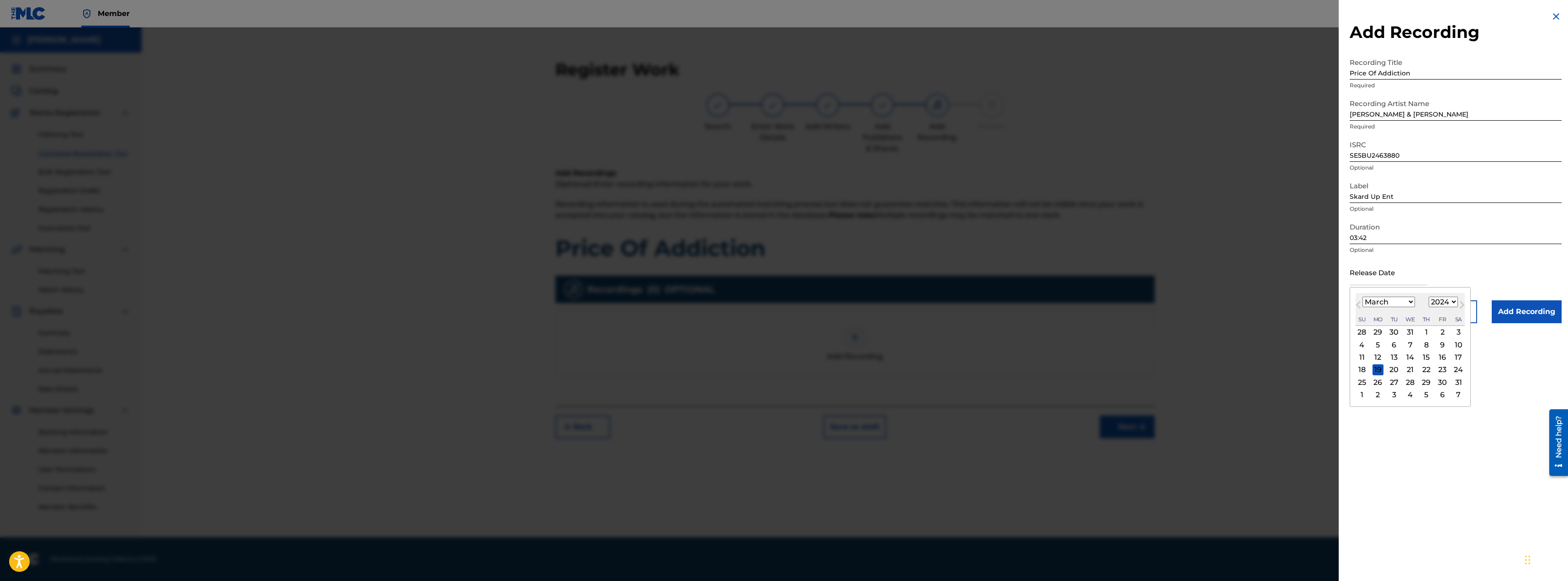
click at [1362, 297] on select "January February March April May June July August September October November De…" at bounding box center [1388, 301] width 52 height 10
click at [1374, 343] on div "4" at bounding box center [1378, 345] width 11 height 11
type input "[DATE]"
click at [1510, 317] on input "Add Recording" at bounding box center [1527, 312] width 70 height 23
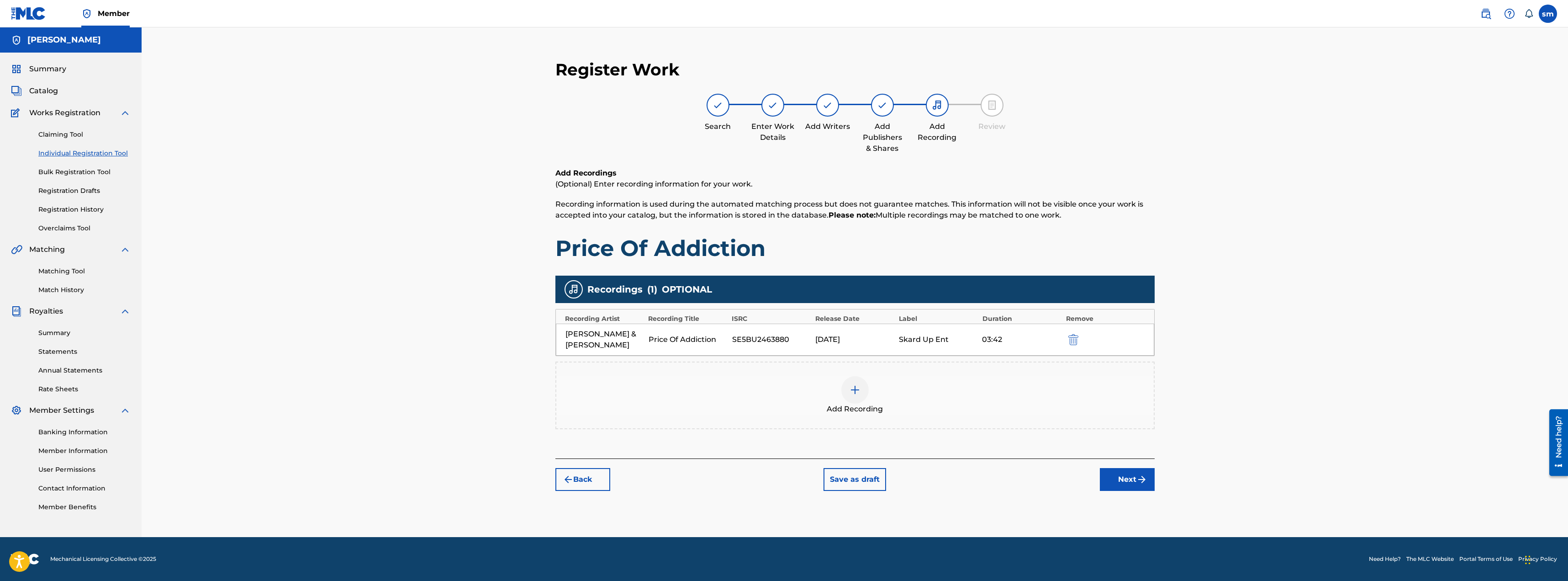
click at [1130, 478] on button "Next" at bounding box center [1127, 479] width 55 height 23
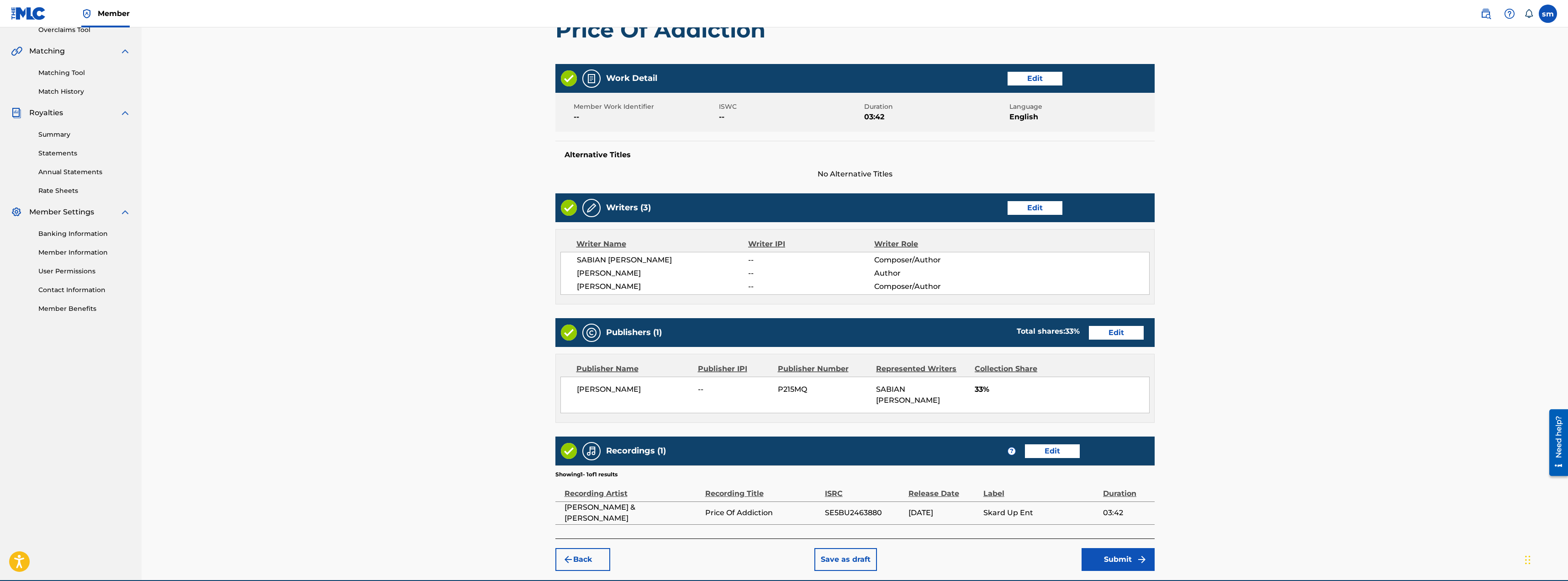
scroll to position [230, 0]
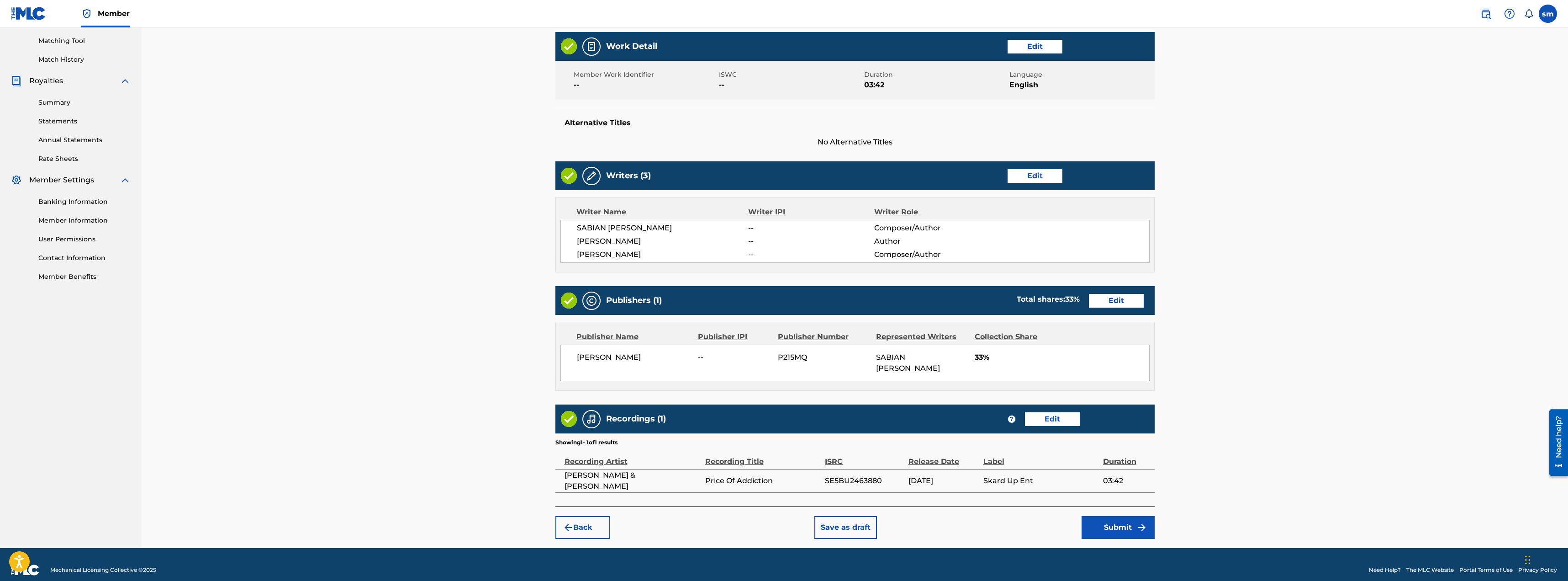
click at [1135, 516] on button "Submit" at bounding box center [1118, 527] width 73 height 23
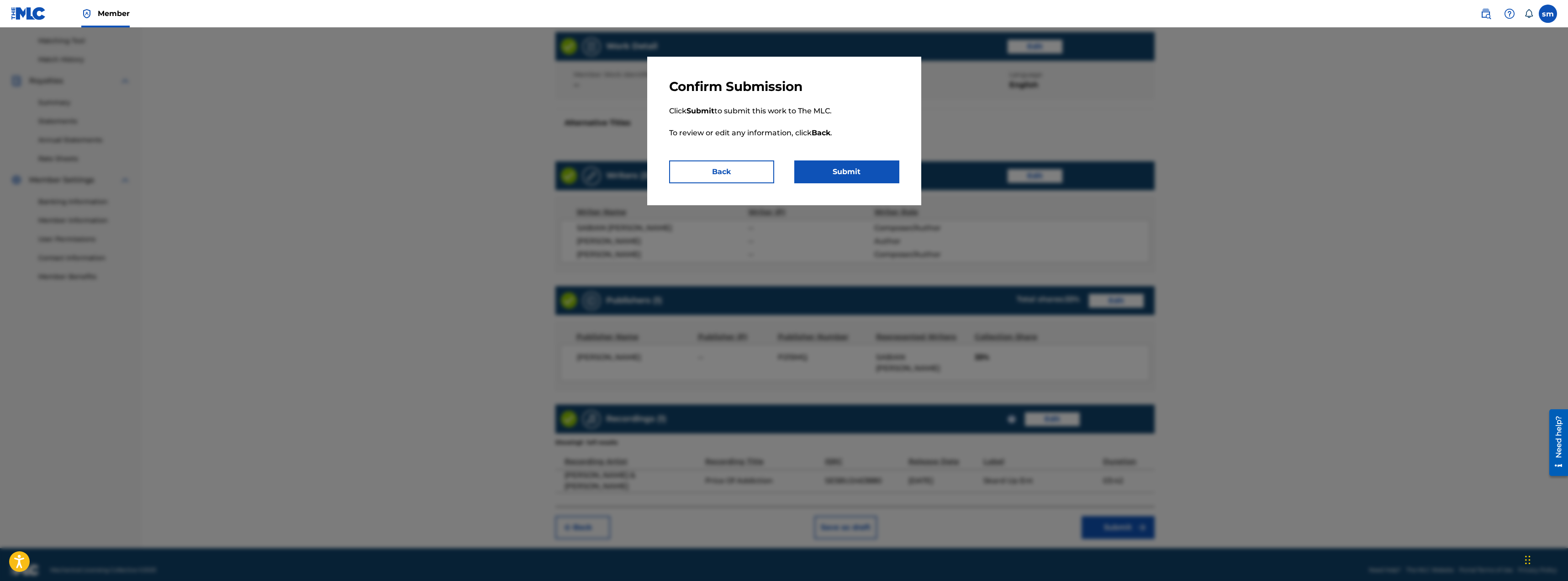
click at [847, 175] on button "Submit" at bounding box center [847, 172] width 105 height 23
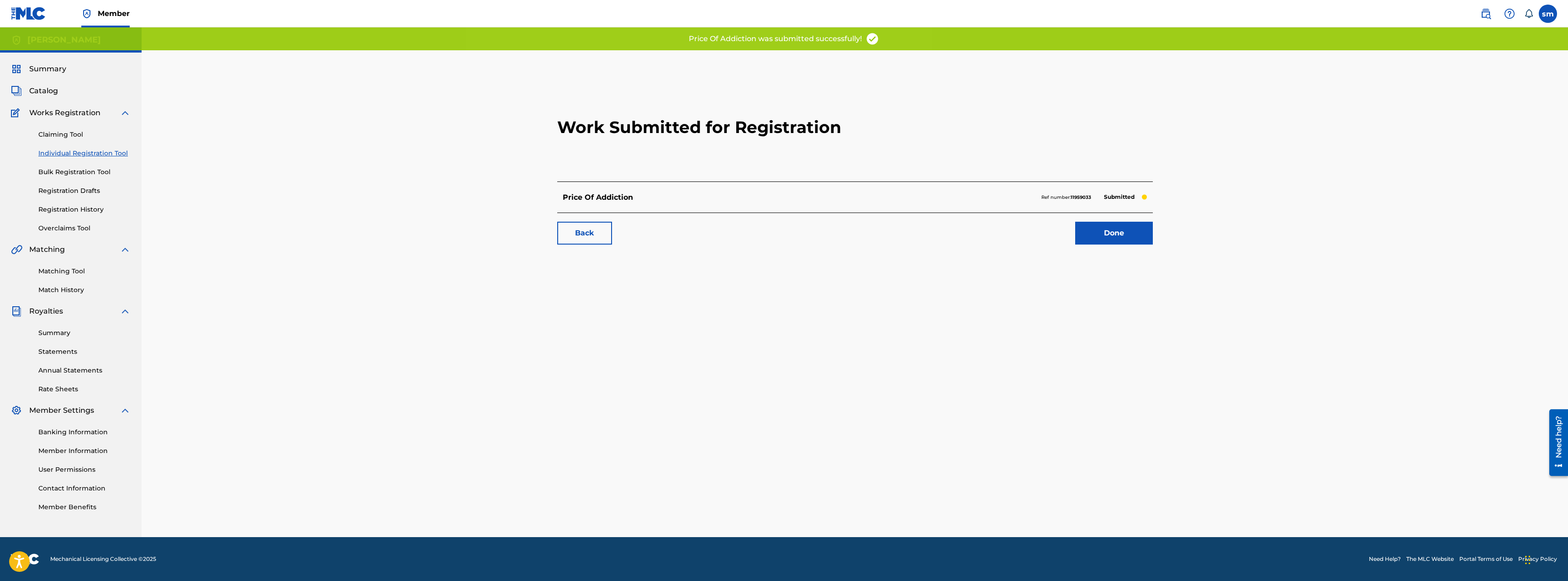
click at [1111, 237] on link "Done" at bounding box center [1114, 233] width 78 height 23
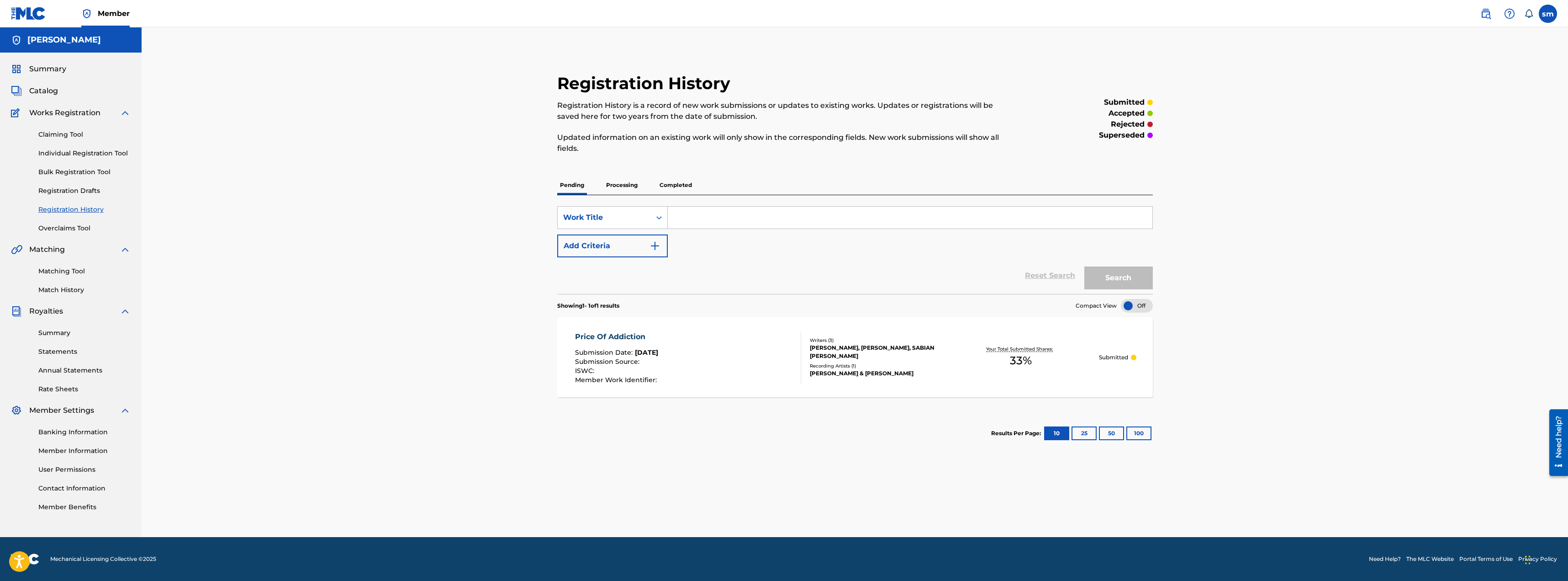
click at [634, 185] on p "Processing" at bounding box center [621, 185] width 37 height 19
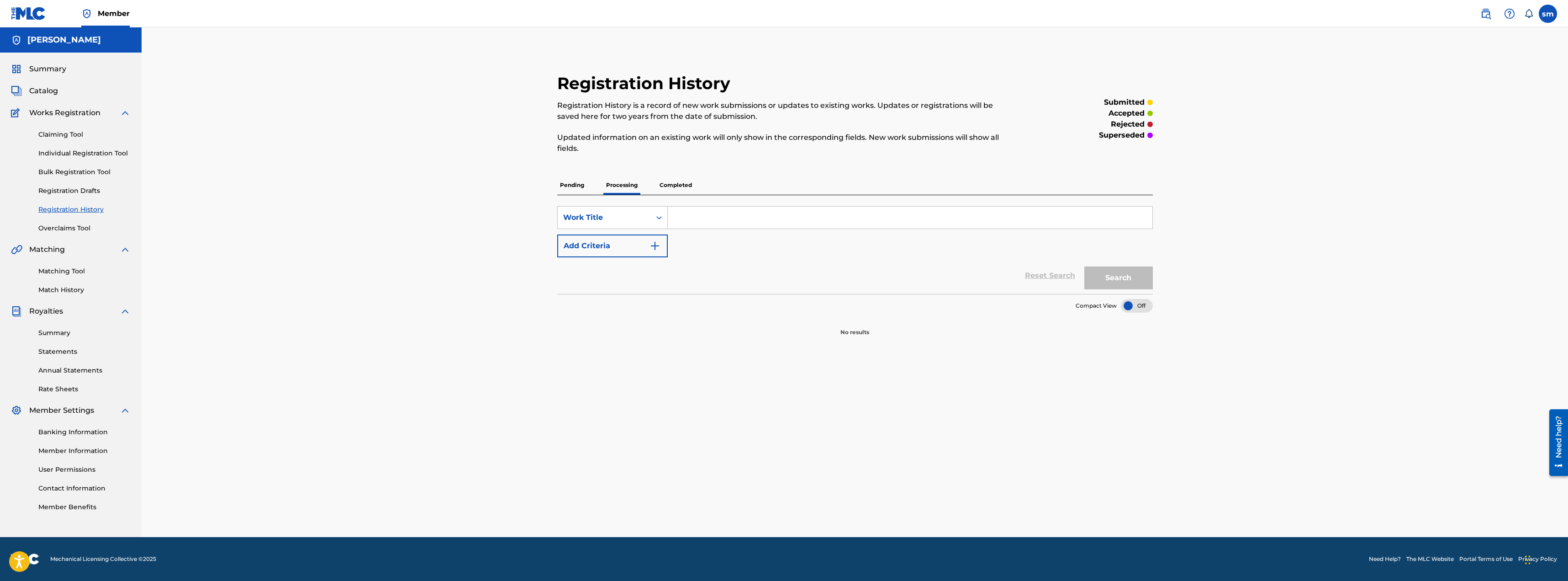
click at [682, 183] on p "Completed" at bounding box center [676, 185] width 38 height 19
click at [571, 185] on p "Pending" at bounding box center [572, 185] width 30 height 19
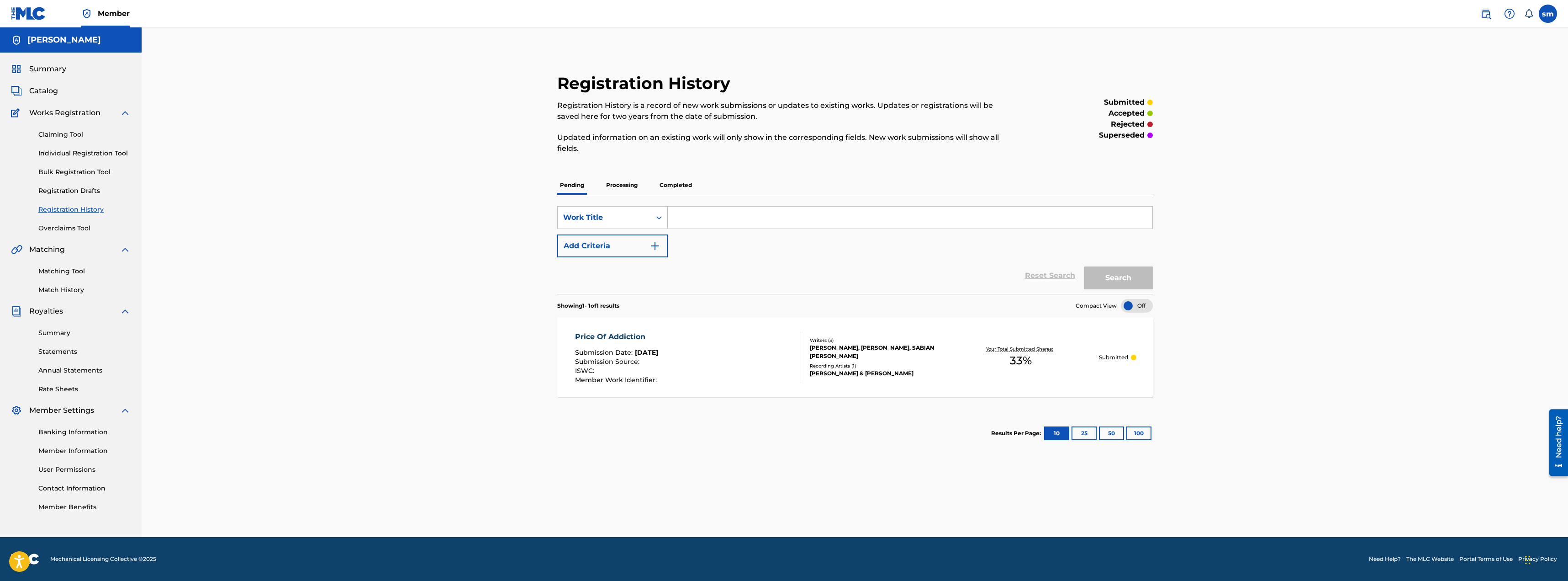
click at [1135, 359] on div at bounding box center [1133, 357] width 5 height 5
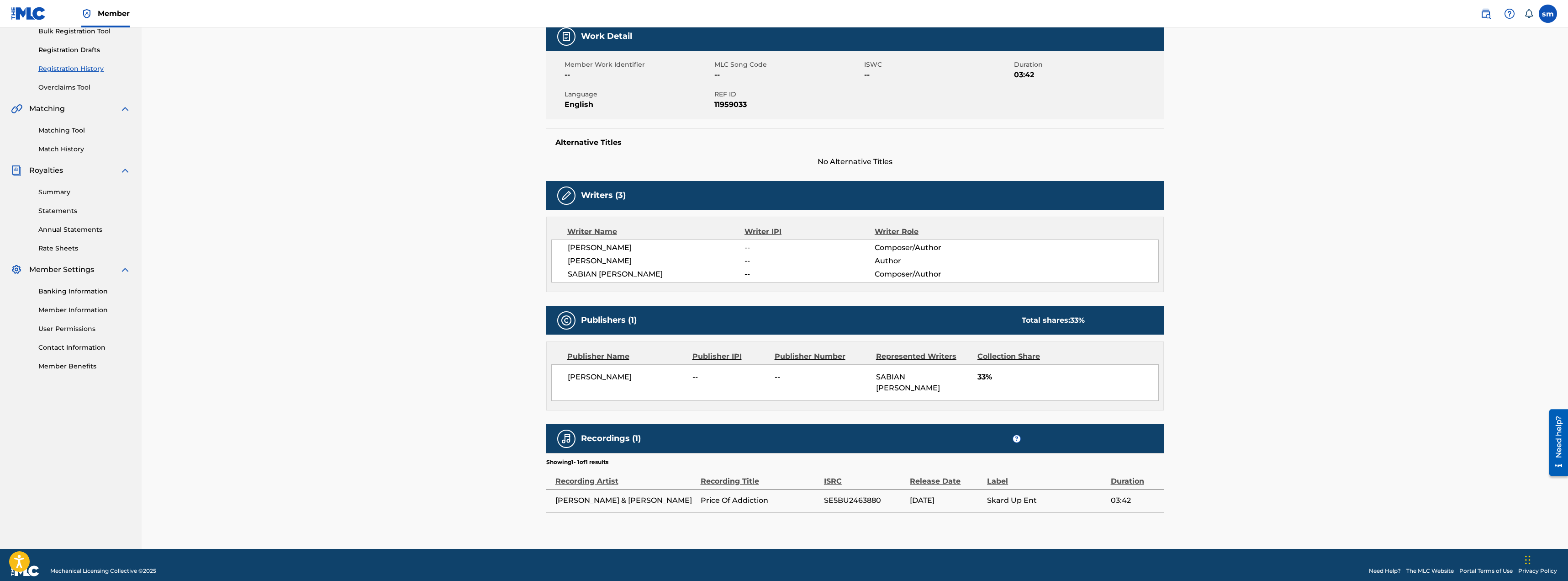
scroll to position [142, 0]
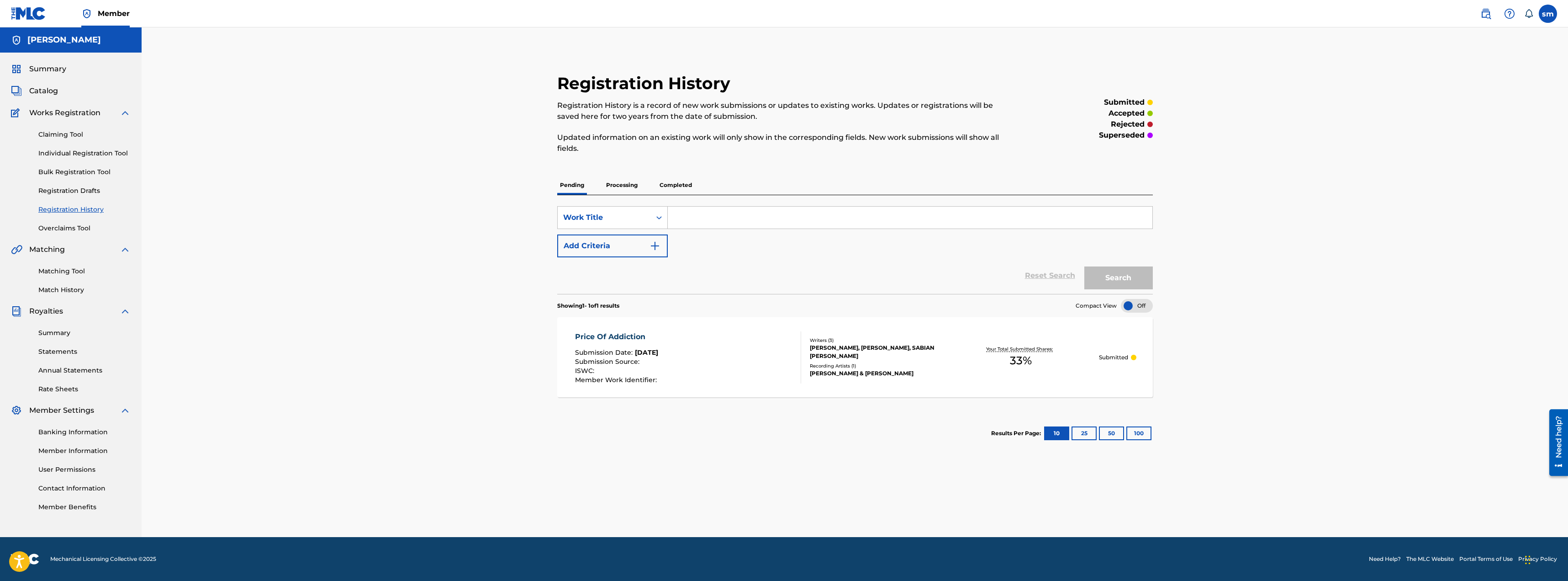
click at [66, 226] on link "Overclaims Tool" at bounding box center [85, 228] width 93 height 10
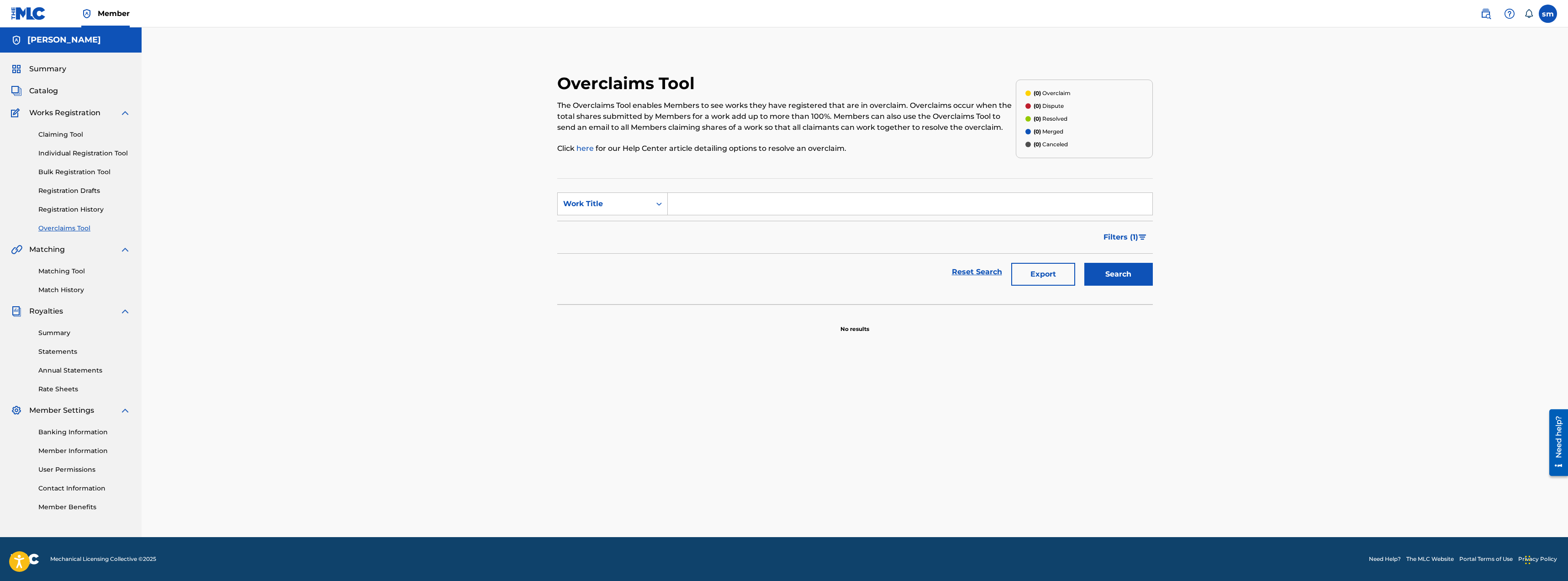
click at [74, 205] on link "Registration History" at bounding box center [85, 210] width 93 height 10
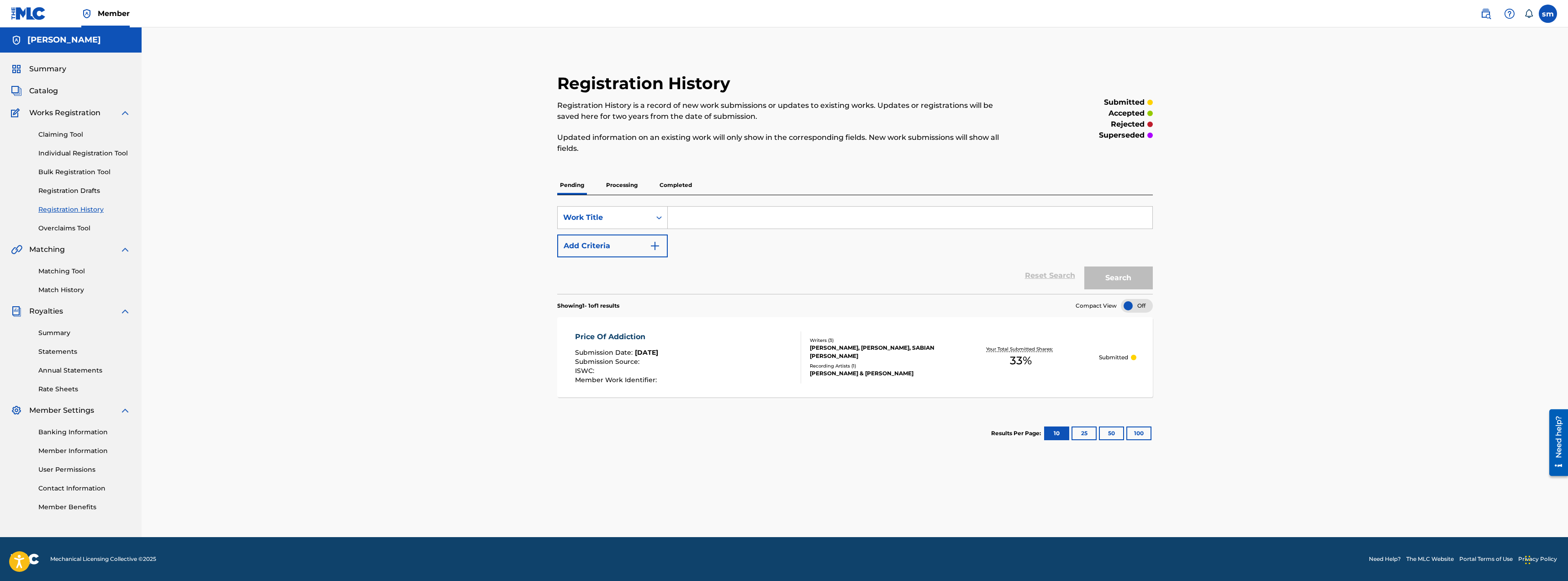
click at [49, 332] on link "Summary" at bounding box center [85, 333] width 93 height 10
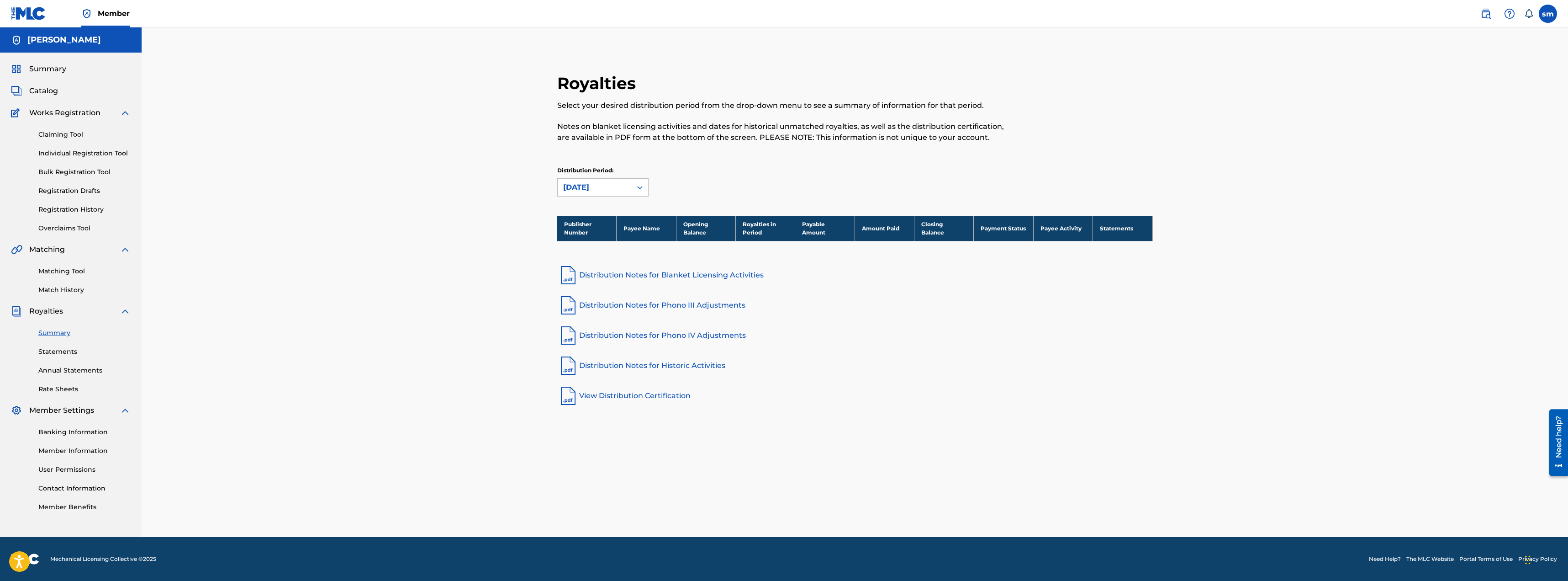
click at [125, 312] on img at bounding box center [125, 311] width 11 height 11
click at [61, 351] on link "Statements" at bounding box center [85, 352] width 93 height 10
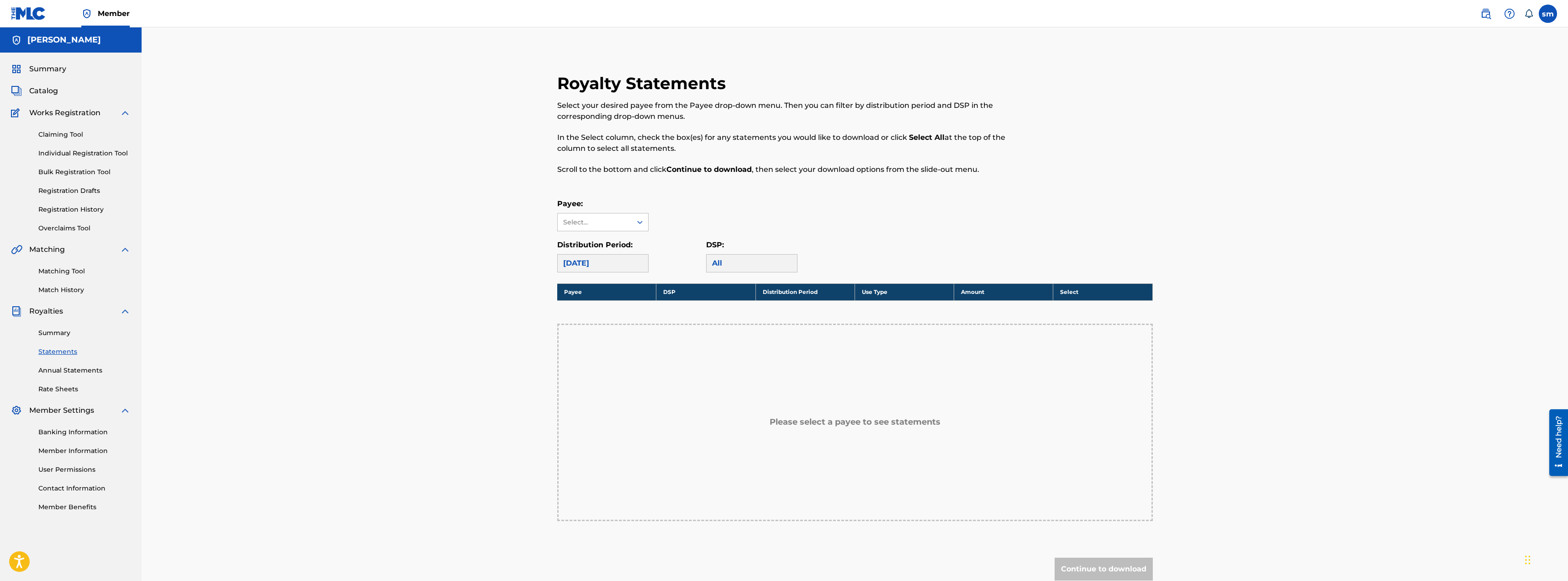
click at [57, 386] on link "Rate Sheets" at bounding box center [85, 389] width 93 height 10
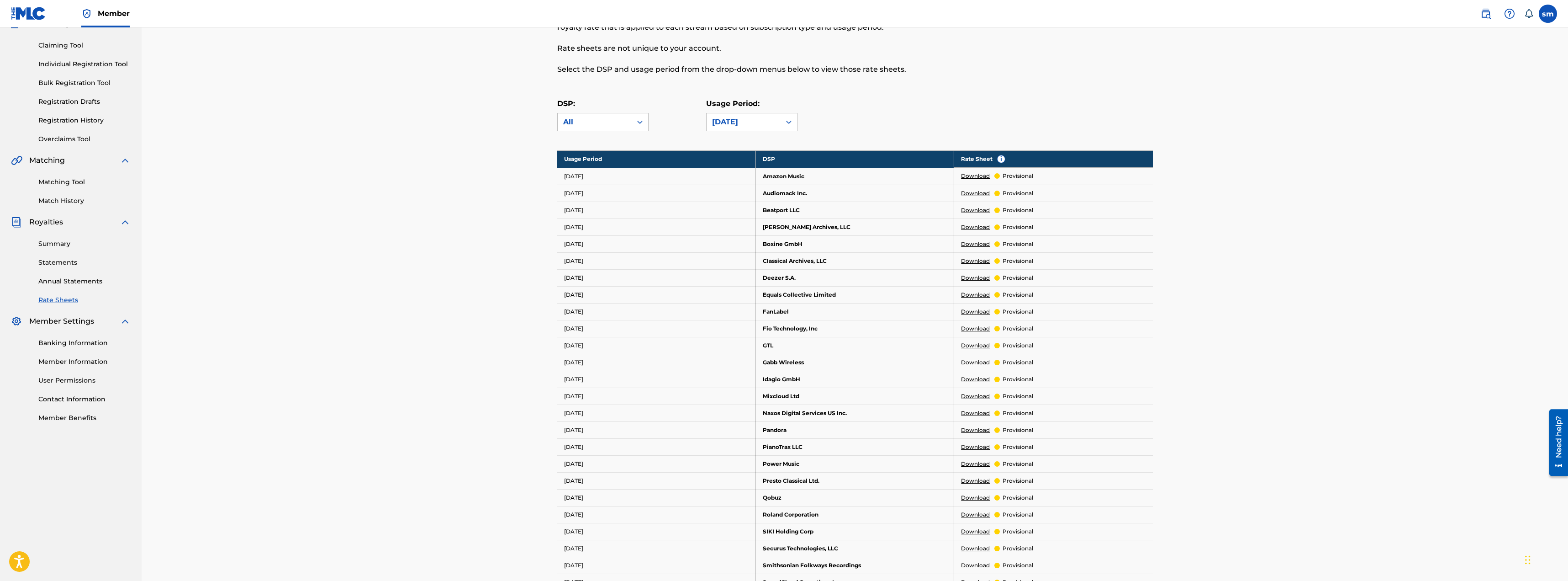
scroll to position [137, 0]
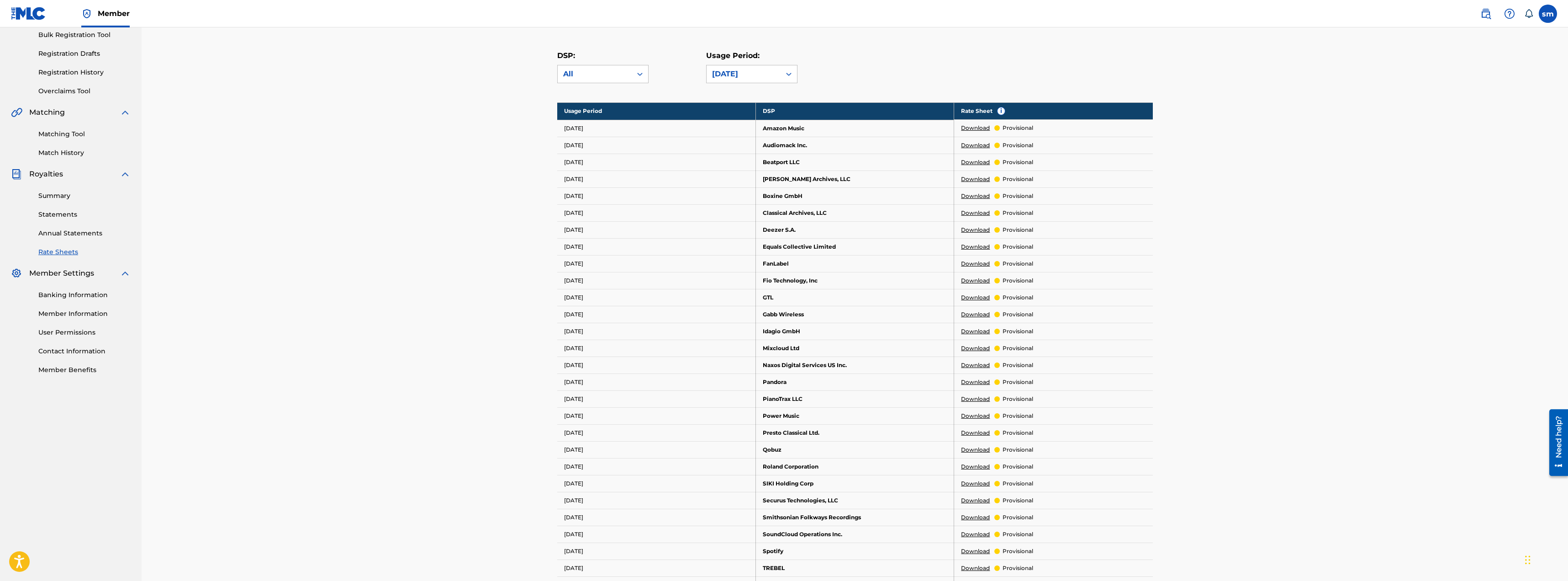
click at [981, 230] on link "Download" at bounding box center [975, 230] width 29 height 9
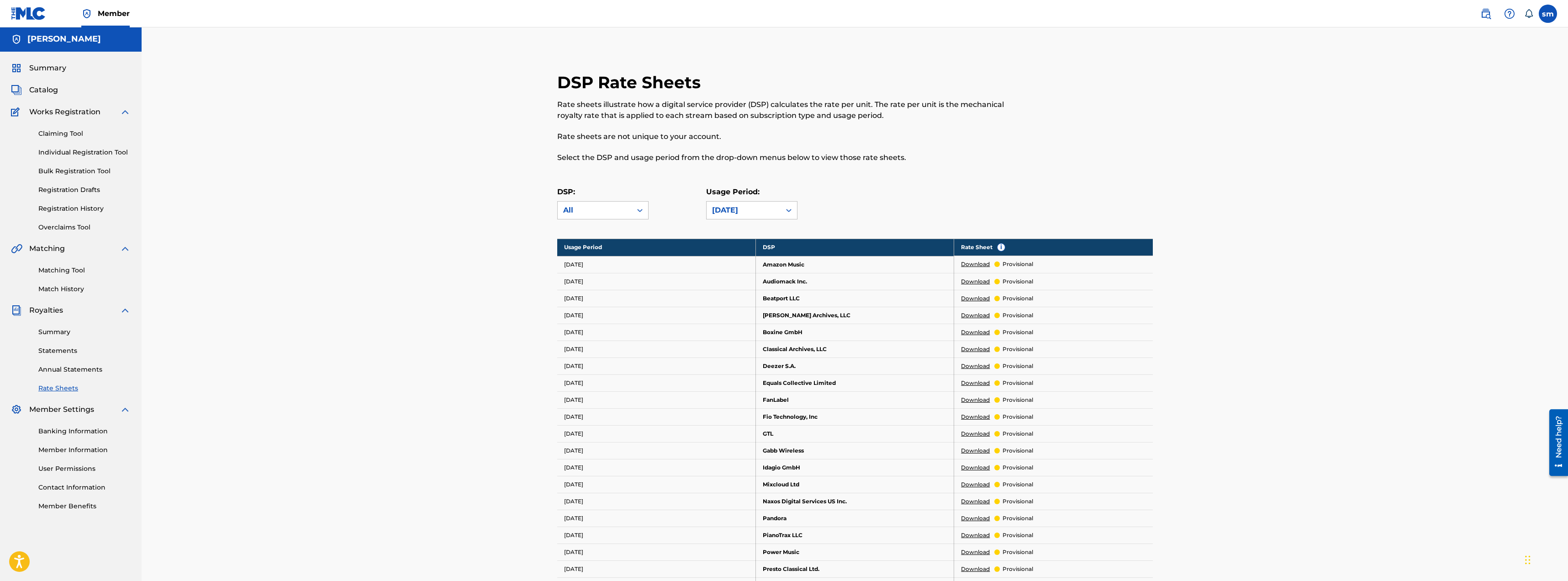
scroll to position [0, 0]
click at [65, 369] on link "Annual Statements" at bounding box center [85, 370] width 93 height 10
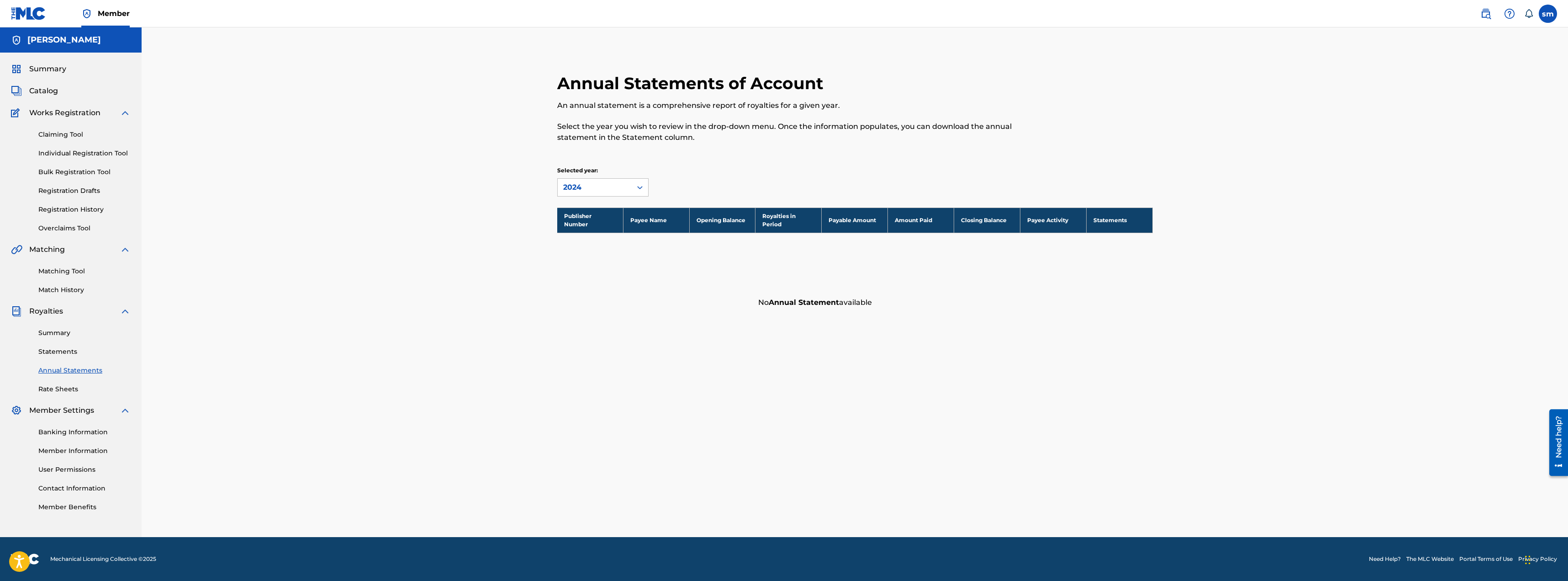
click at [60, 348] on link "Statements" at bounding box center [85, 352] width 93 height 10
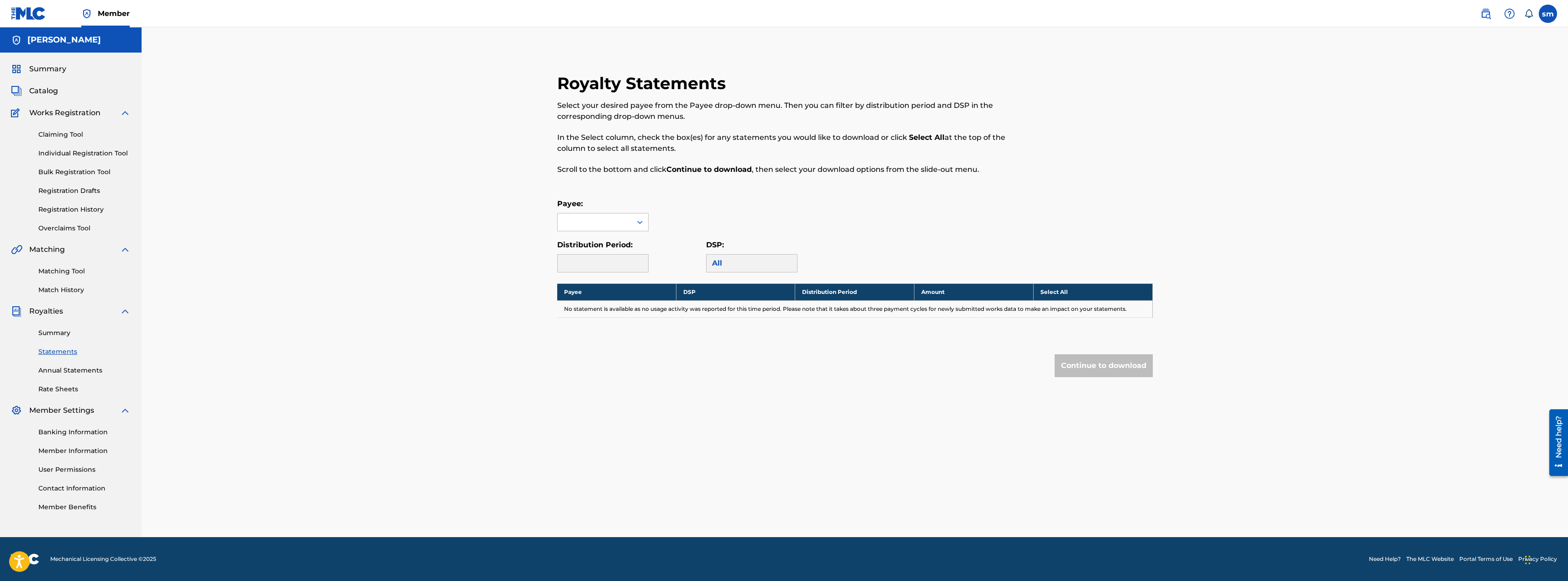
click at [51, 333] on link "Summary" at bounding box center [85, 333] width 93 height 10
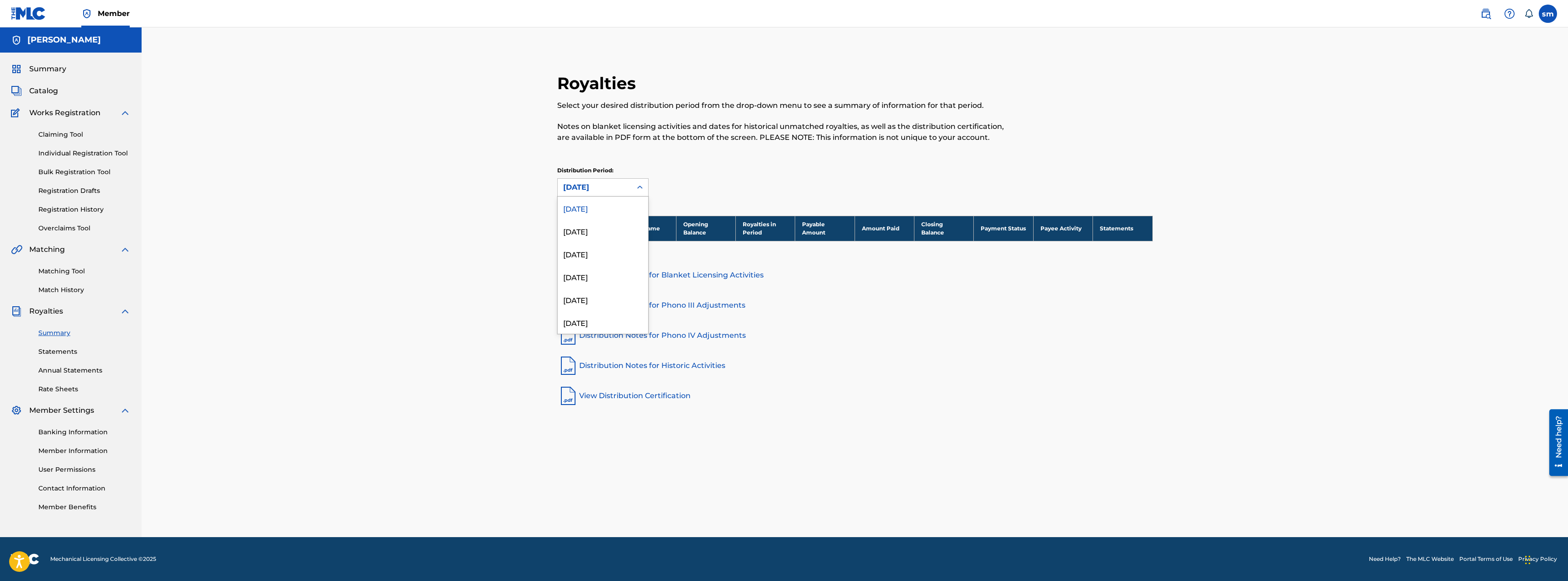
click at [641, 188] on icon at bounding box center [640, 187] width 9 height 9
click at [712, 176] on div "Distribution Period: 53 results available. Use Up and Down to choose options, p…" at bounding box center [855, 181] width 595 height 30
